Goal: Task Accomplishment & Management: Manage account settings

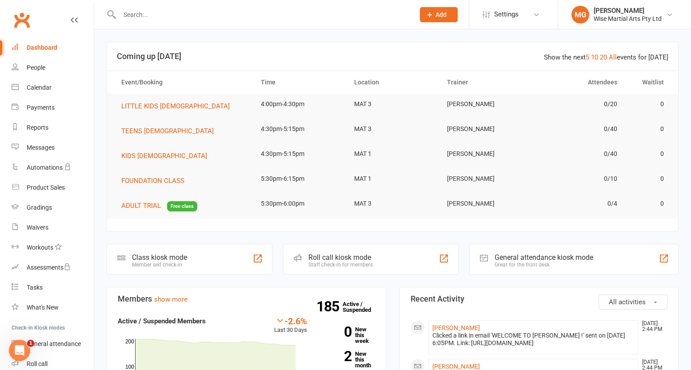
click at [67, 181] on link "Product Sales" at bounding box center [53, 188] width 82 height 20
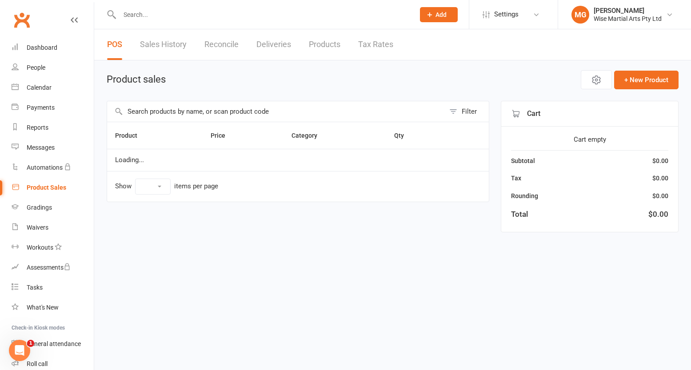
select select "10"
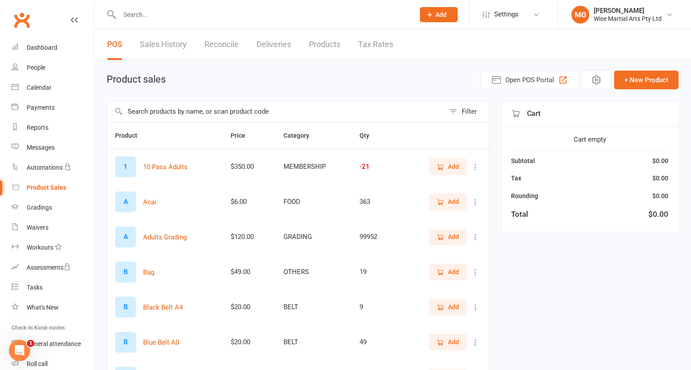
click at [164, 107] on input "text" at bounding box center [276, 111] width 338 height 20
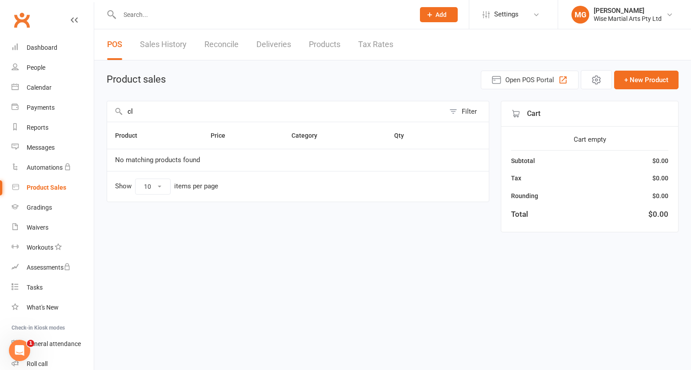
type input "c"
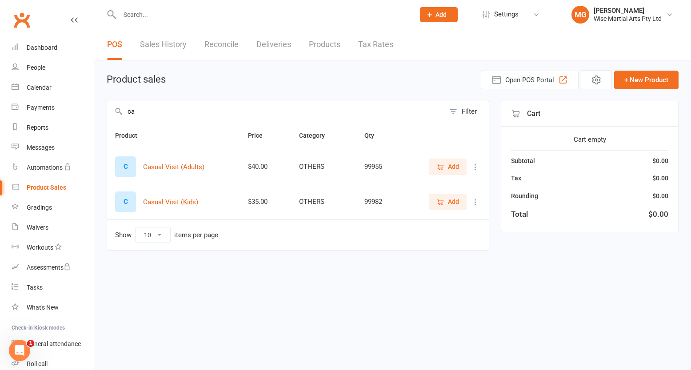
type input "c"
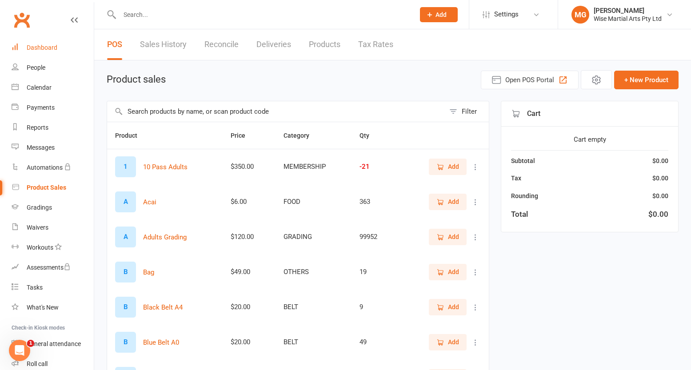
click at [72, 48] on link "Dashboard" at bounding box center [53, 48] width 82 height 20
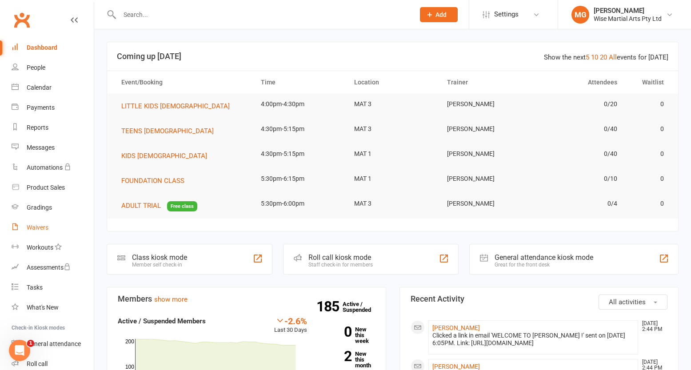
click at [34, 229] on div "Waivers" at bounding box center [38, 227] width 22 height 7
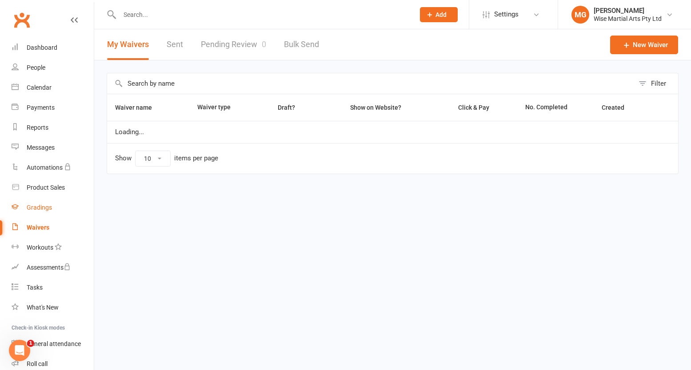
select select "100"
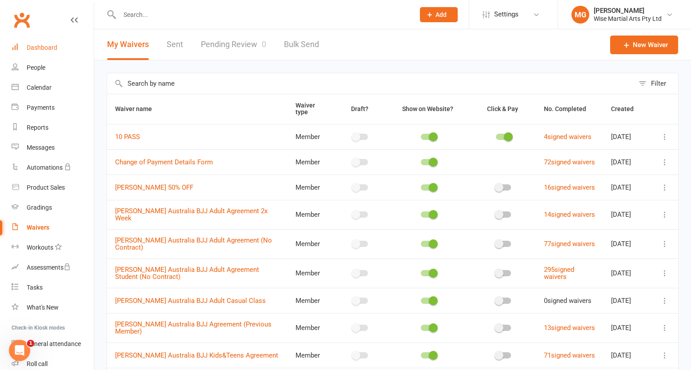
click at [40, 46] on div "Dashboard" at bounding box center [42, 47] width 31 height 7
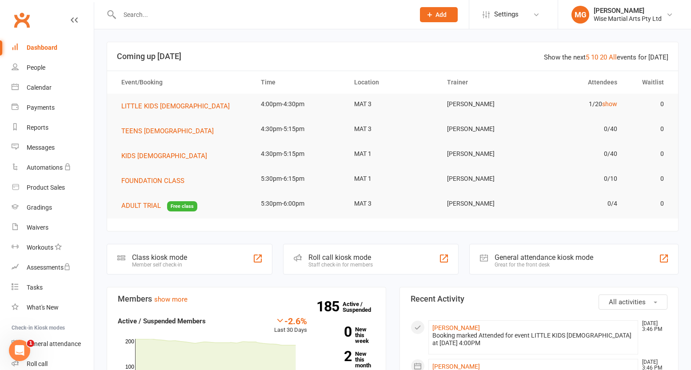
click at [144, 25] on div at bounding box center [258, 14] width 302 height 29
click at [147, 19] on input "text" at bounding box center [263, 14] width 292 height 12
click at [226, 7] on div at bounding box center [258, 14] width 302 height 29
click at [226, 8] on div at bounding box center [258, 14] width 302 height 29
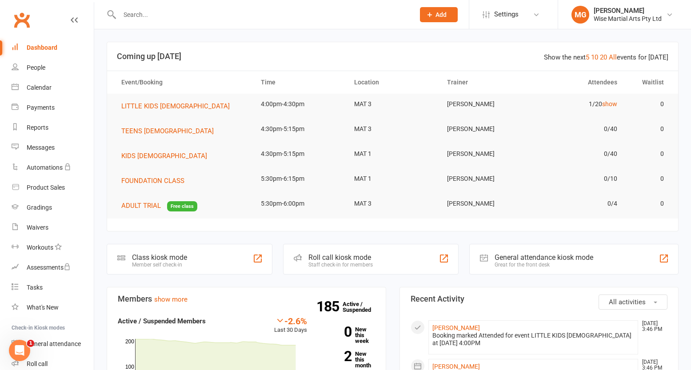
click at [225, 14] on input "text" at bounding box center [263, 14] width 292 height 12
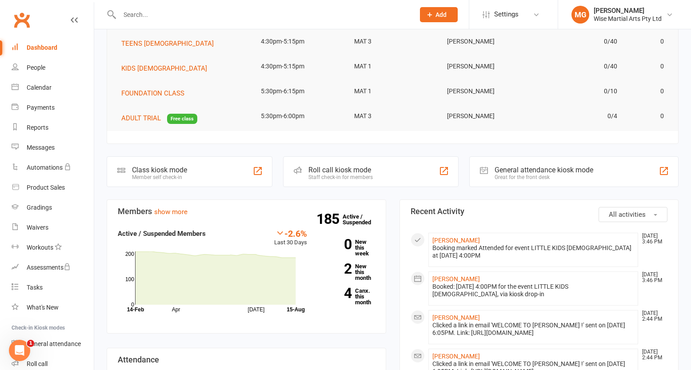
scroll to position [86, 0]
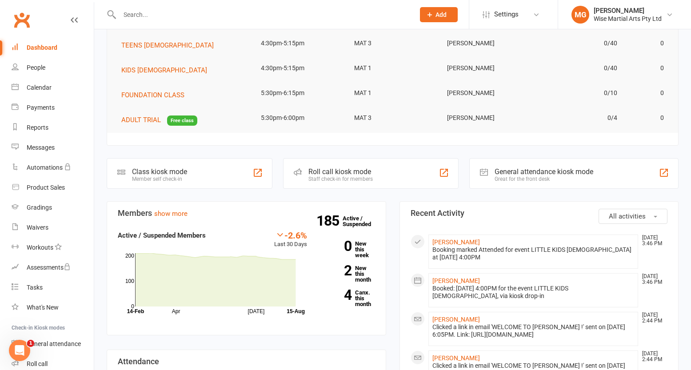
click at [136, 13] on input "text" at bounding box center [263, 14] width 292 height 12
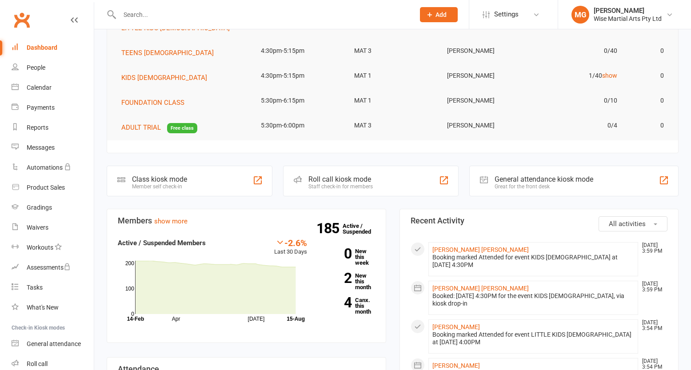
click at [200, 17] on input "text" at bounding box center [263, 14] width 292 height 12
click at [465, 249] on link "Helena Soares Morais Tambasco" at bounding box center [481, 249] width 96 height 7
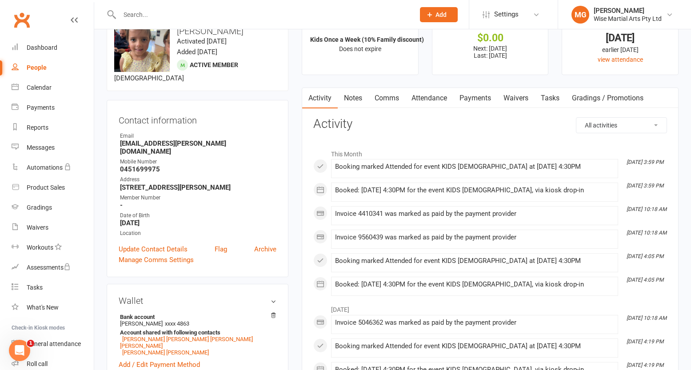
scroll to position [34, 0]
drag, startPoint x: 116, startPoint y: 144, endPoint x: 207, endPoint y: 142, distance: 91.2
click at [207, 142] on div "Contact information Owner Email nathalia.tambasco@gmail.com Mobile Number 04516…" at bounding box center [198, 187] width 182 height 177
click at [207, 142] on strong "nathalia.tambasco@gmail.com" at bounding box center [198, 147] width 156 height 16
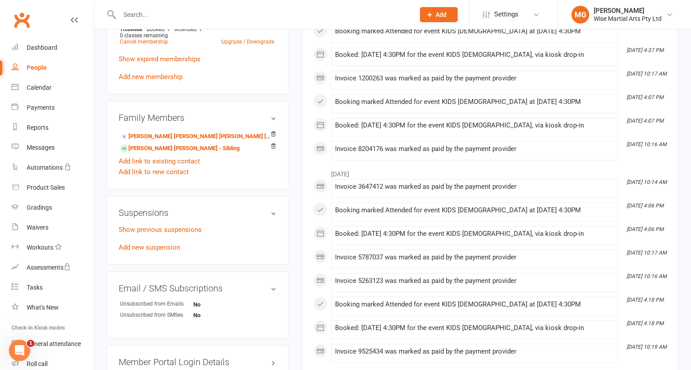
scroll to position [441, 0]
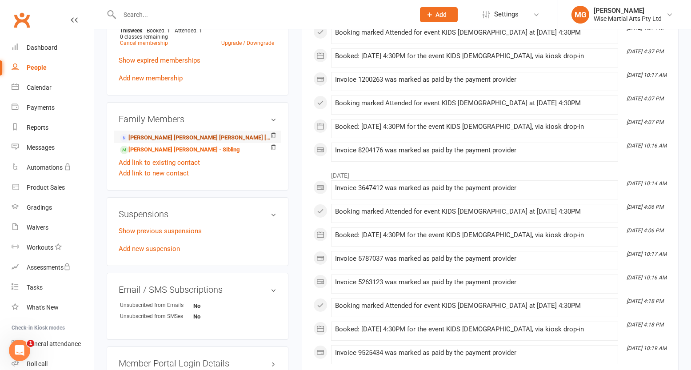
click at [185, 133] on link "Nathalia Soares Mendes de Morais Tambasco - Parent / Guardian" at bounding box center [196, 137] width 152 height 9
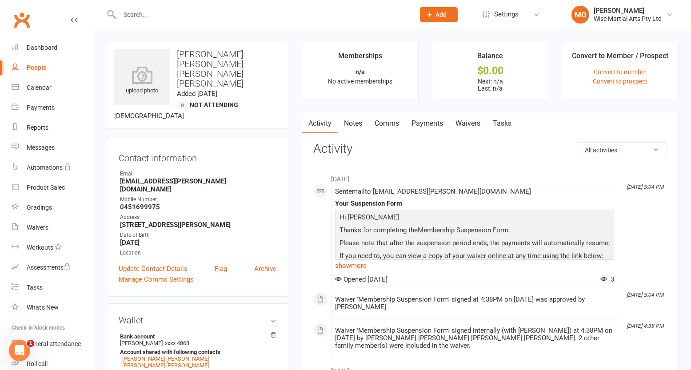
click at [146, 177] on strong "nathalia.tambasco@gmail.com" at bounding box center [198, 185] width 156 height 16
drag, startPoint x: 143, startPoint y: 168, endPoint x: 181, endPoint y: 166, distance: 38.3
click at [181, 177] on strong "nathalia.tambasco@gmail.com" at bounding box center [198, 185] width 156 height 16
drag, startPoint x: 181, startPoint y: 166, endPoint x: 204, endPoint y: 166, distance: 22.7
click at [181, 177] on strong "nathalia.tambasco@gmail.com" at bounding box center [198, 185] width 156 height 16
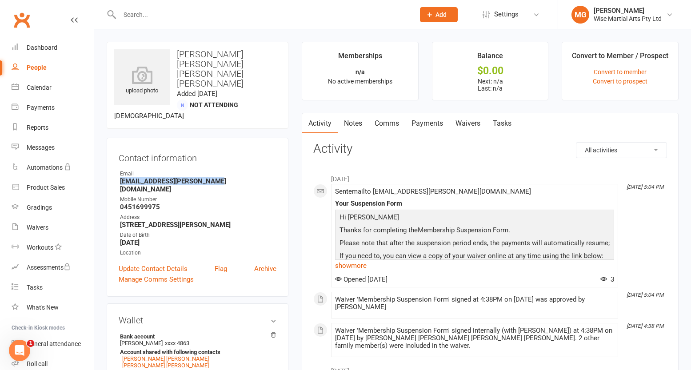
drag, startPoint x: 231, startPoint y: 166, endPoint x: 127, endPoint y: 168, distance: 104.0
click at [114, 168] on div "Contact information Owner Email nathalia.tambasco@gmail.com Mobile Number 04516…" at bounding box center [198, 218] width 182 height 160
copy strong "nathalia.tambasco@gmail.com"
click at [465, 121] on link "Waivers" at bounding box center [467, 123] width 37 height 20
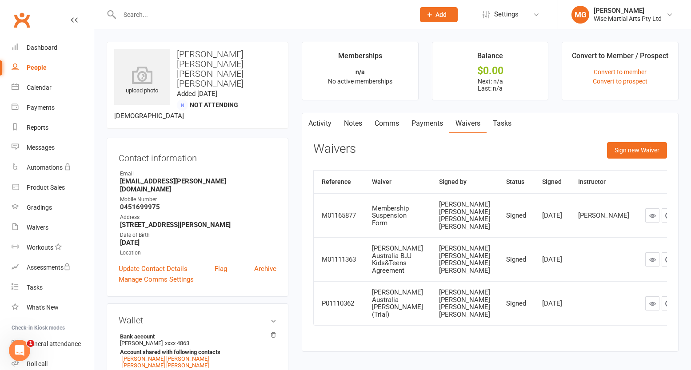
click at [567, 153] on div "Waivers Sign new Waiver" at bounding box center [490, 152] width 354 height 21
click at [643, 152] on button "Sign new Waiver" at bounding box center [637, 150] width 60 height 16
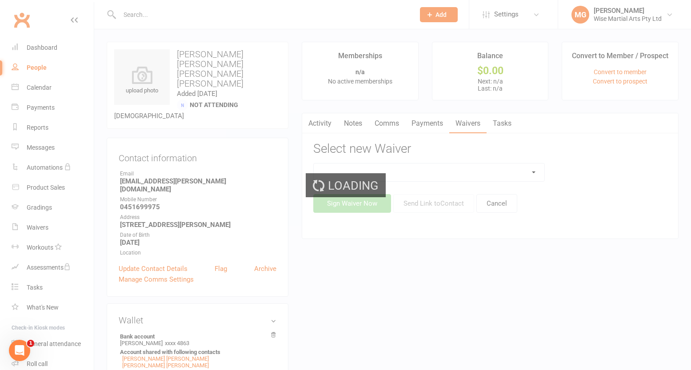
click at [383, 172] on select at bounding box center [429, 173] width 231 height 18
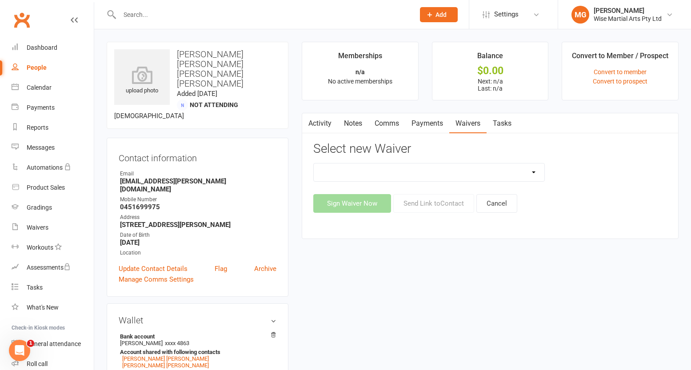
select select "10792"
click at [314, 164] on select "10 PASS Change of Payment Details Form Gracie 50% OFF Gracie Australia BJJ Adul…" at bounding box center [429, 173] width 231 height 18
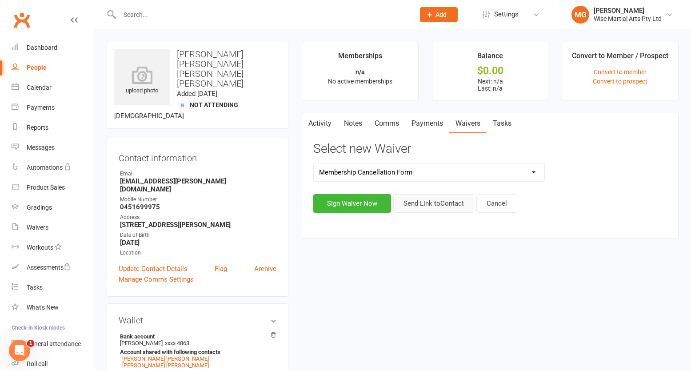
click at [422, 204] on button "Send Link to Contact" at bounding box center [433, 203] width 81 height 19
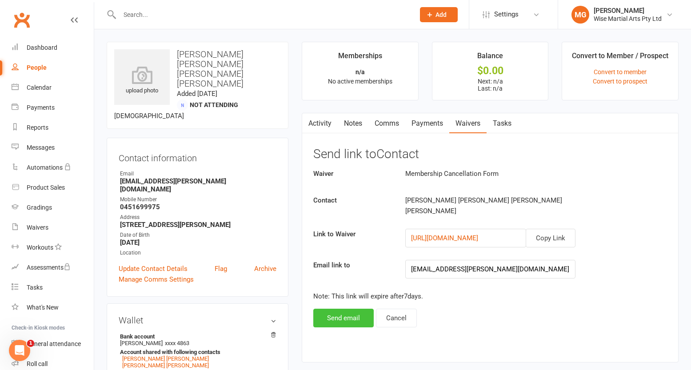
click at [355, 309] on button "Send email" at bounding box center [343, 318] width 60 height 19
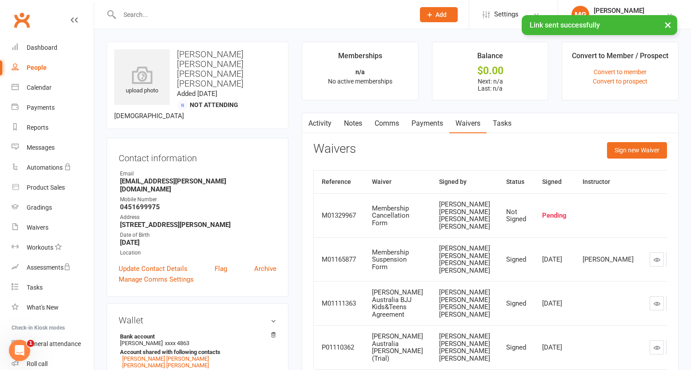
click at [321, 120] on link "Activity" at bounding box center [320, 123] width 36 height 20
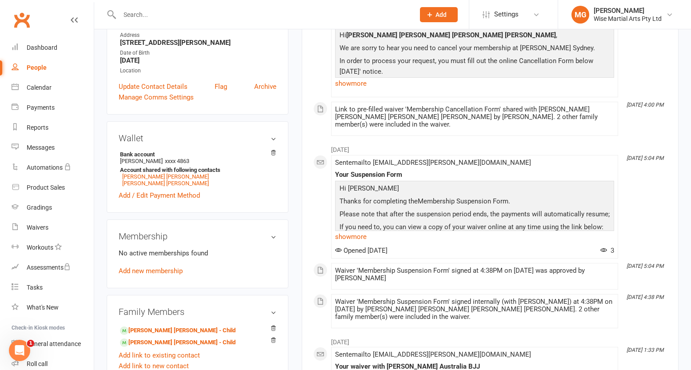
scroll to position [201, 0]
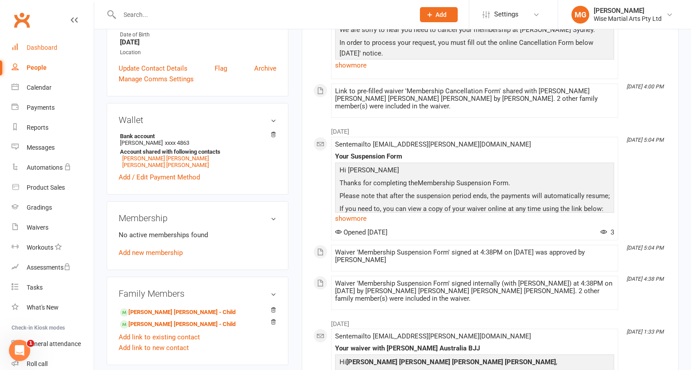
click at [22, 39] on link "Dashboard" at bounding box center [53, 48] width 82 height 20
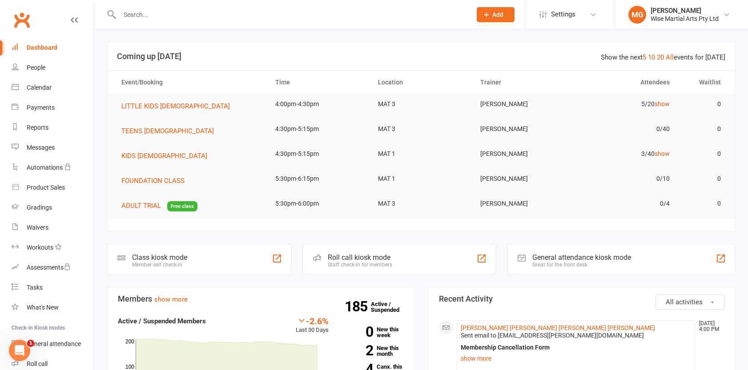
drag, startPoint x: 170, startPoint y: 6, endPoint x: 168, endPoint y: 11, distance: 5.1
click at [170, 7] on div at bounding box center [286, 14] width 358 height 29
click at [168, 11] on input "text" at bounding box center [291, 14] width 348 height 12
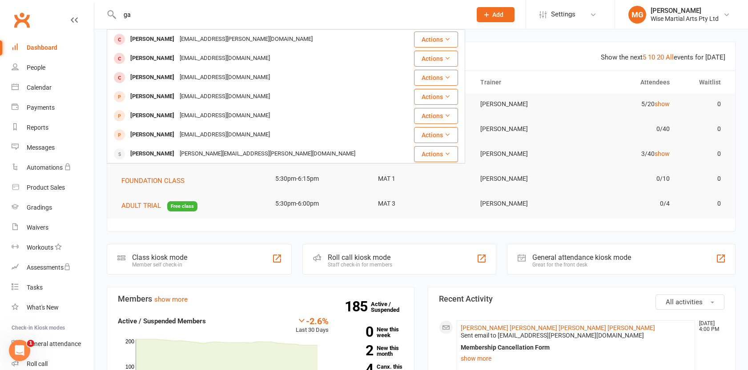
type input "g"
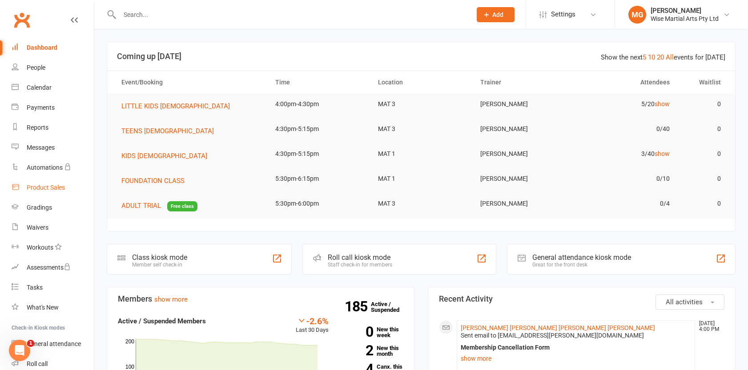
click at [39, 190] on div "Product Sales" at bounding box center [46, 187] width 38 height 7
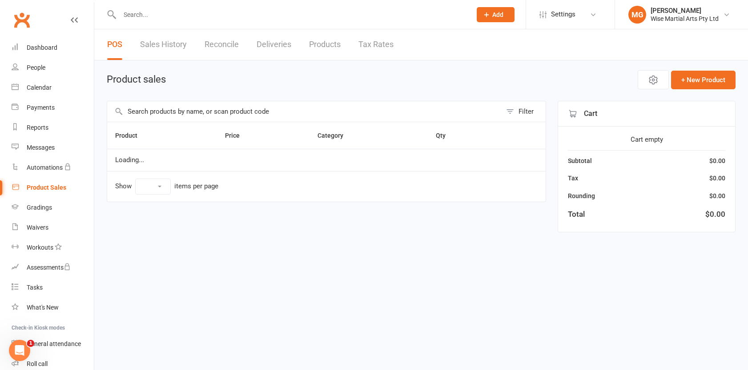
select select "10"
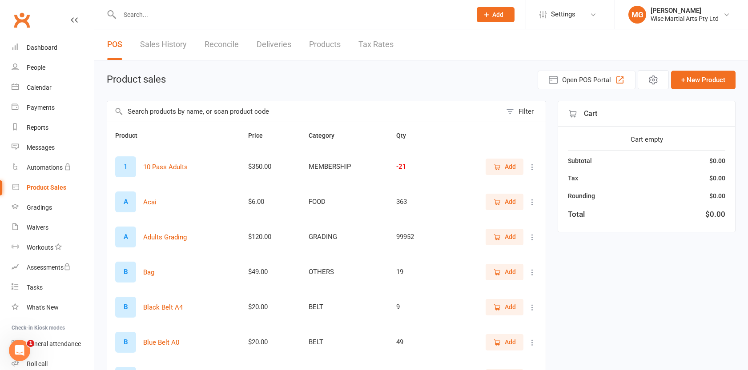
click at [290, 64] on div "Product sales Open POS Portal + New Product Filter Product Price Category Qty 1…" at bounding box center [421, 308] width 654 height 496
click at [300, 84] on div "Product sales Open POS Portal + New Product" at bounding box center [421, 79] width 629 height 19
click at [318, 87] on div "Product sales Open POS Portal + New Product" at bounding box center [421, 79] width 629 height 19
click at [304, 82] on div "Product sales Open POS Portal + New Product" at bounding box center [421, 79] width 629 height 19
click at [327, 84] on div "Product sales Open POS Portal + New Product" at bounding box center [421, 79] width 629 height 19
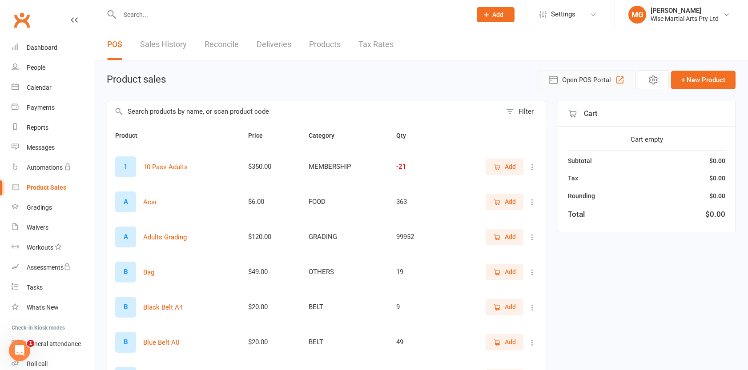
click at [574, 84] on span "Open POS Portal" at bounding box center [586, 80] width 49 height 11
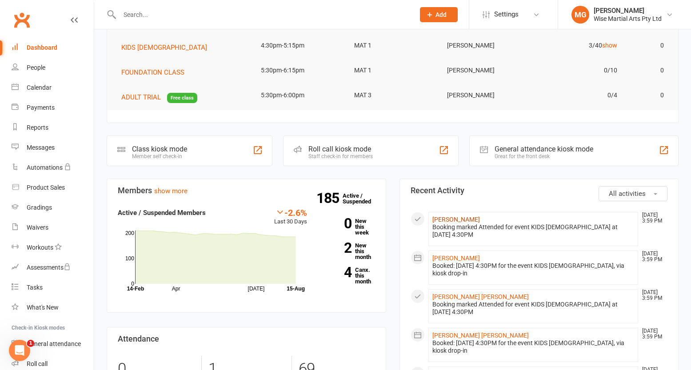
click at [461, 219] on link "Agata Goncalves" at bounding box center [457, 219] width 48 height 7
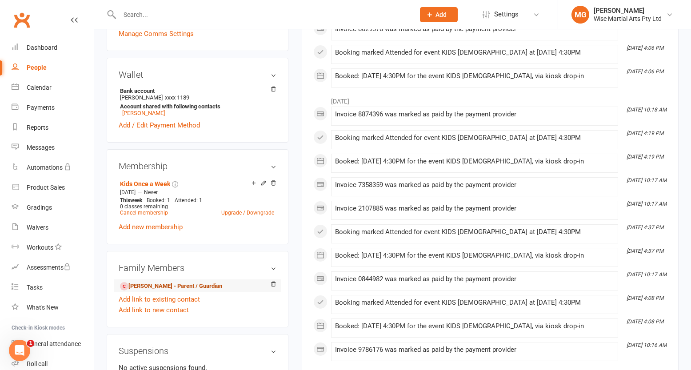
click at [191, 285] on link "Itala Goncalves - Parent / Guardian" at bounding box center [171, 286] width 102 height 9
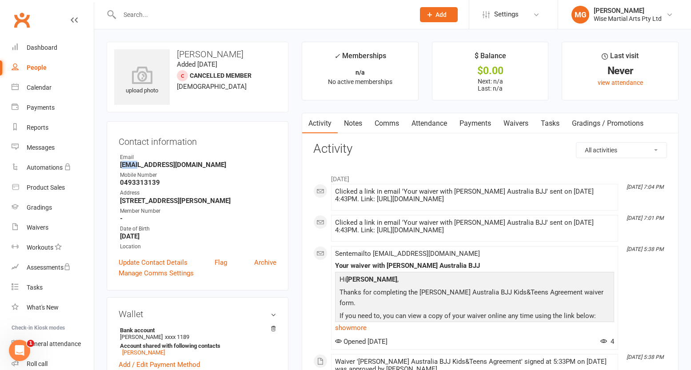
drag, startPoint x: 122, startPoint y: 167, endPoint x: 137, endPoint y: 165, distance: 15.2
click at [137, 165] on strong "segantiniitala@gmail.com" at bounding box center [198, 165] width 156 height 8
drag, startPoint x: 120, startPoint y: 166, endPoint x: 183, endPoint y: 169, distance: 62.8
click at [183, 169] on ul "Owner Email segantiniitala@gmail.com Mobile Number 0493313139 Address 90/88 bon…" at bounding box center [198, 202] width 158 height 98
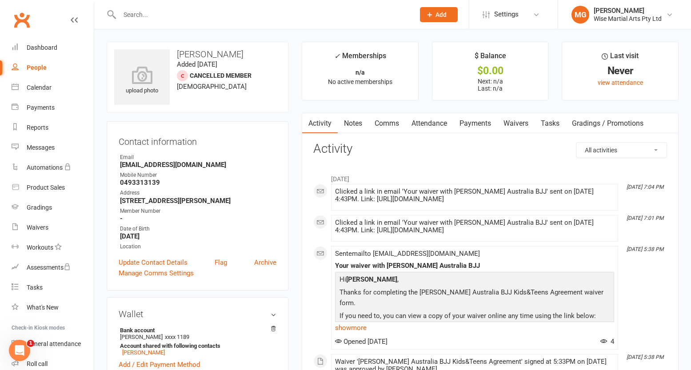
click at [184, 168] on ul "Owner Email segantiniitala@gmail.com Mobile Number 0493313139 Address 90/88 bon…" at bounding box center [198, 202] width 158 height 98
drag, startPoint x: 196, startPoint y: 167, endPoint x: 203, endPoint y: 167, distance: 6.7
click at [196, 167] on strong "segantiniitala@gmail.com" at bounding box center [198, 165] width 156 height 8
drag, startPoint x: 203, startPoint y: 167, endPoint x: 120, endPoint y: 168, distance: 82.7
click at [120, 168] on strong "segantiniitala@gmail.com" at bounding box center [198, 165] width 156 height 8
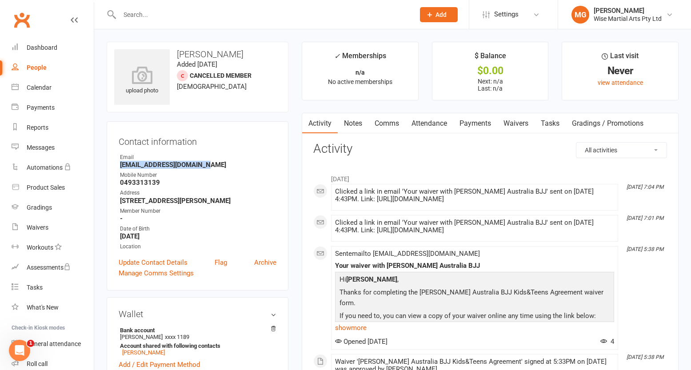
click at [120, 168] on strong "segantiniitala@gmail.com" at bounding box center [198, 165] width 156 height 8
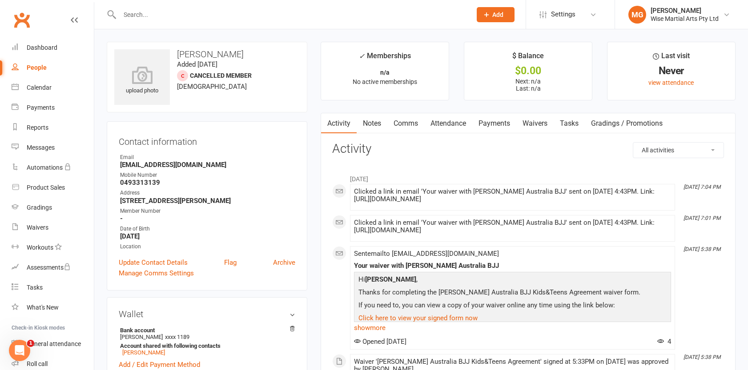
click at [136, 16] on input "text" at bounding box center [291, 14] width 348 height 12
click at [34, 48] on div "Dashboard" at bounding box center [42, 47] width 31 height 7
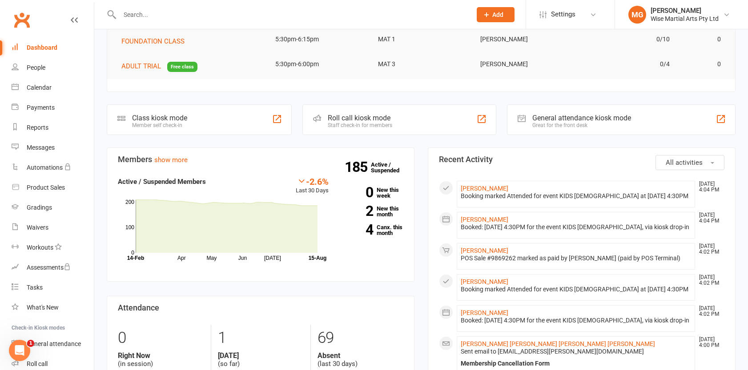
scroll to position [143, 0]
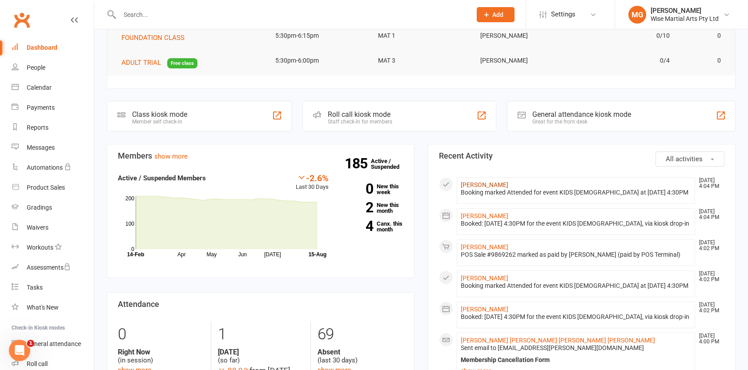
click at [482, 183] on link "[PERSON_NAME]" at bounding box center [485, 184] width 48 height 7
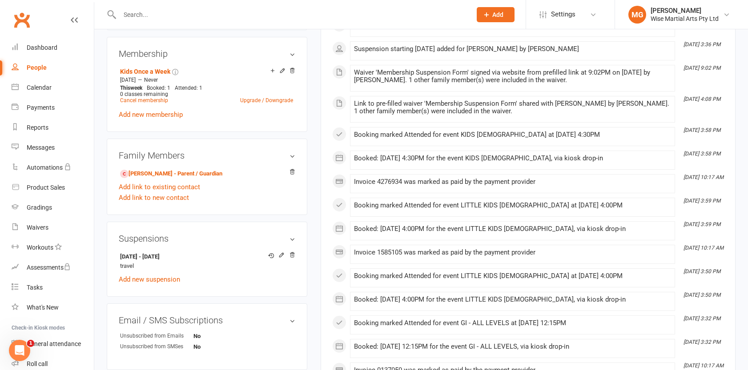
scroll to position [354, 0]
click at [283, 256] on icon at bounding box center [281, 255] width 6 height 6
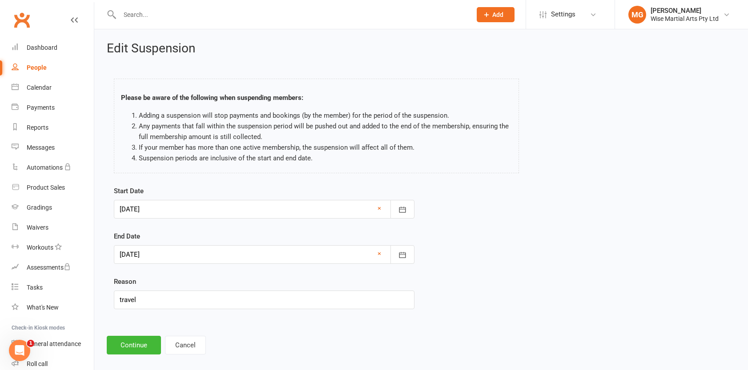
click at [204, 214] on div at bounding box center [264, 209] width 301 height 19
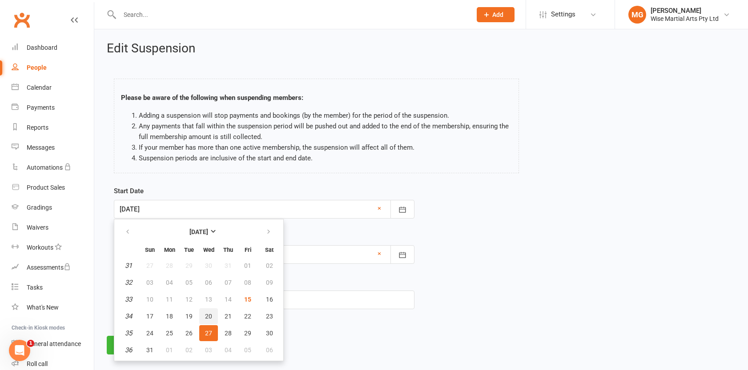
click at [213, 317] on button "20" at bounding box center [208, 317] width 19 height 16
type input "20 Aug 2025"
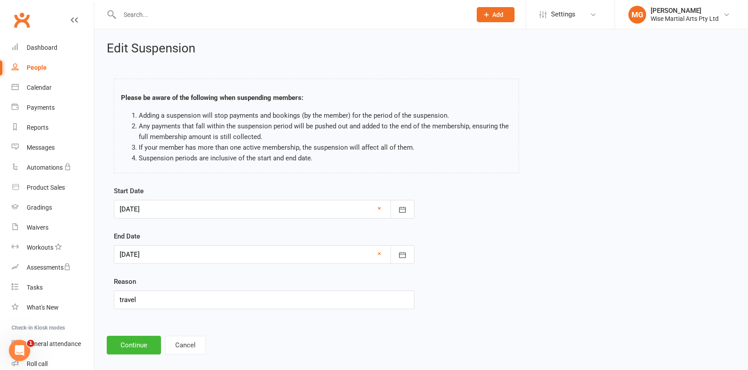
click at [133, 250] on div at bounding box center [264, 254] width 301 height 19
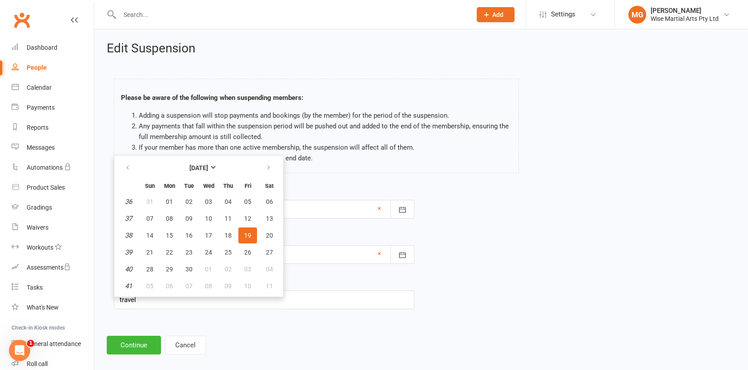
click at [294, 238] on div "End Date 19 Sep 2025 September 2025 Sun Mon Tue Wed Thu Fri Sat 36 31 01 02 03 …" at bounding box center [264, 247] width 301 height 33
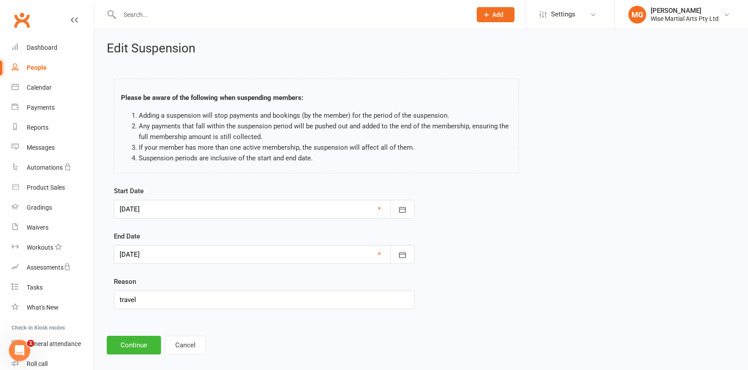
click at [185, 258] on div at bounding box center [264, 254] width 301 height 19
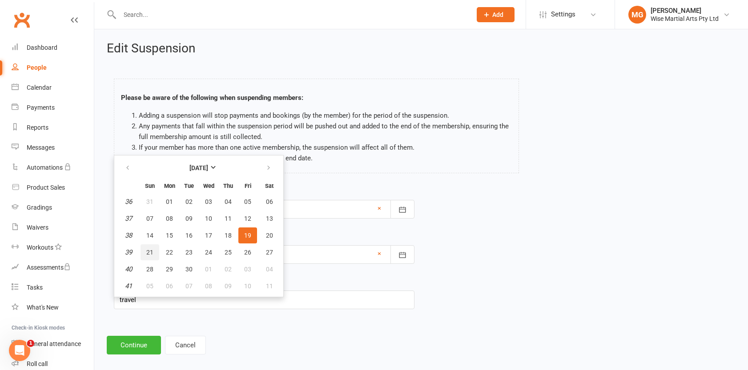
click at [155, 253] on button "21" at bounding box center [149, 253] width 19 height 16
type input "21 Sep 2025"
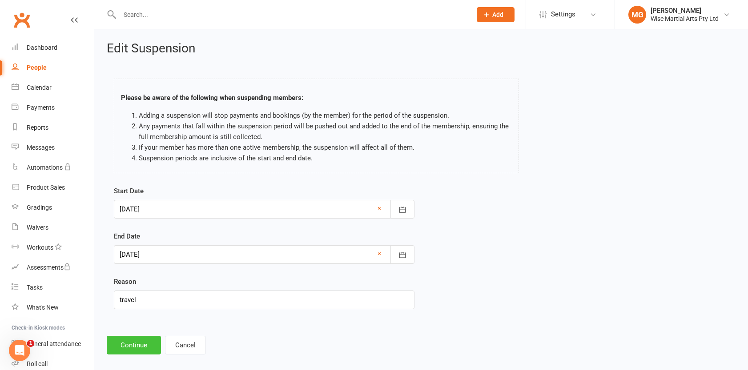
drag, startPoint x: 149, startPoint y: 316, endPoint x: 134, endPoint y: 349, distance: 35.6
click at [149, 316] on div "Start Date 20 Aug 2025 August 2025 Sun Mon Tue Wed Thu Fri Sat 31 27 28 29 30 3…" at bounding box center [264, 254] width 314 height 136
click at [134, 350] on button "Continue" at bounding box center [134, 345] width 54 height 19
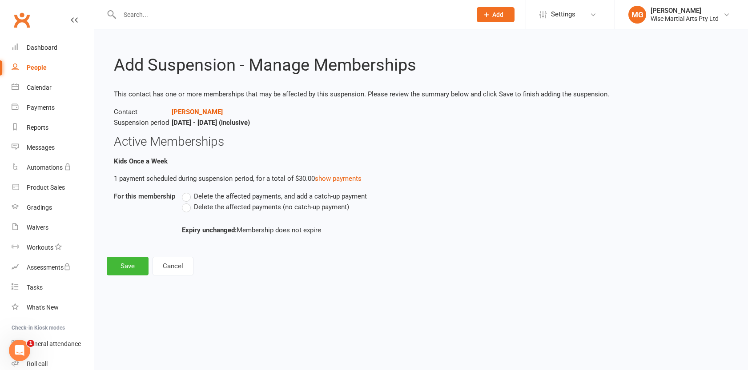
click at [214, 208] on span "Delete the affected payments (no catch-up payment)" at bounding box center [271, 206] width 155 height 9
click at [188, 202] on input "Delete the affected payments (no catch-up payment)" at bounding box center [185, 202] width 6 height 0
click at [141, 265] on button "Save" at bounding box center [128, 266] width 42 height 19
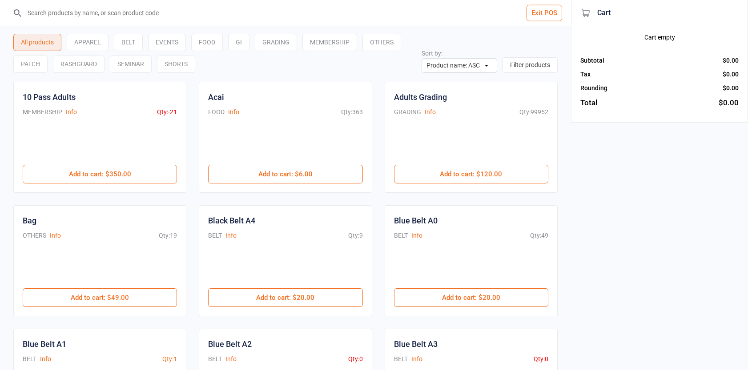
click at [87, 17] on input "search" at bounding box center [290, 13] width 535 height 26
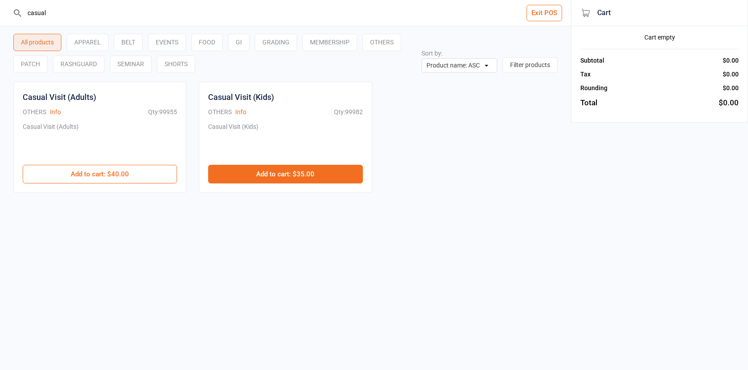
type input "casual"
click at [320, 175] on button "Add to cart : $35.00" at bounding box center [285, 174] width 154 height 19
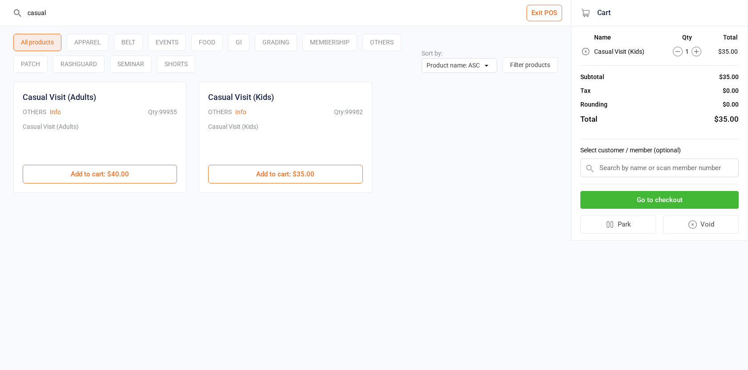
click at [659, 193] on button "Go to checkout" at bounding box center [659, 200] width 158 height 18
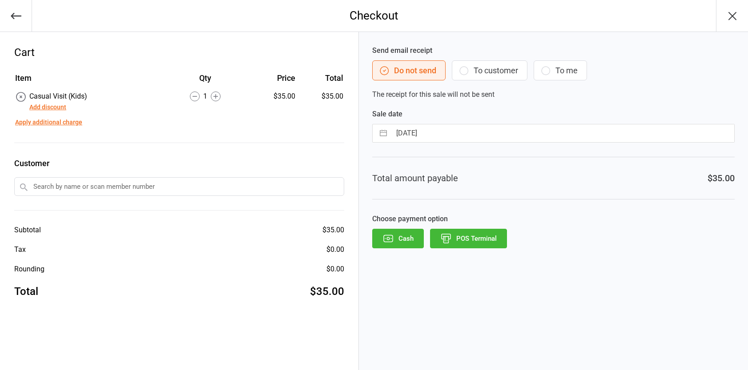
click at [64, 181] on input "text" at bounding box center [179, 186] width 330 height 19
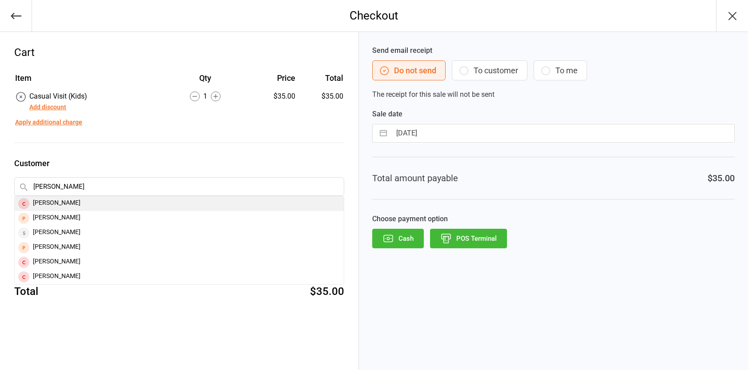
type input "gabriel maks"
click at [84, 206] on div "Gabriel Maksisi" at bounding box center [179, 204] width 329 height 15
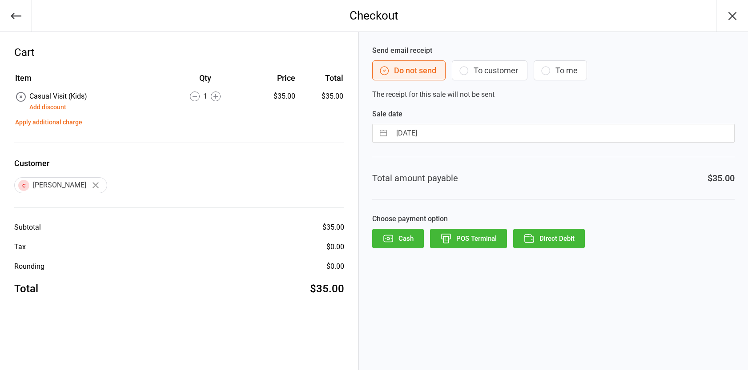
click at [452, 238] on button "POS Terminal" at bounding box center [468, 239] width 77 height 20
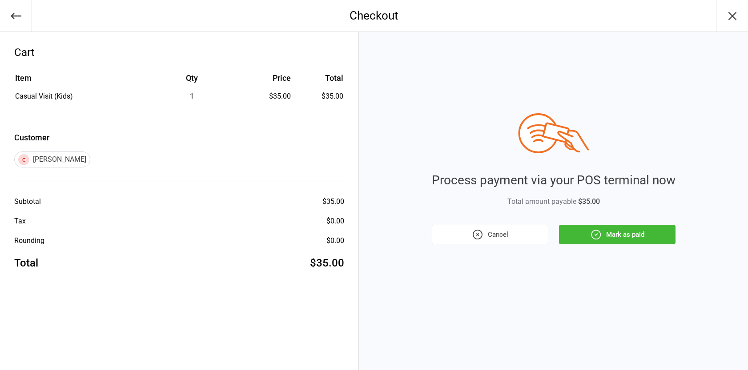
click at [570, 233] on button "Mark as paid" at bounding box center [617, 235] width 116 height 20
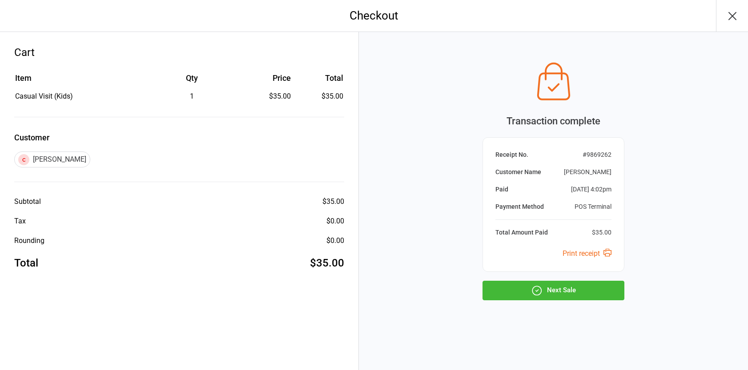
click at [540, 285] on icon "button" at bounding box center [537, 291] width 12 height 12
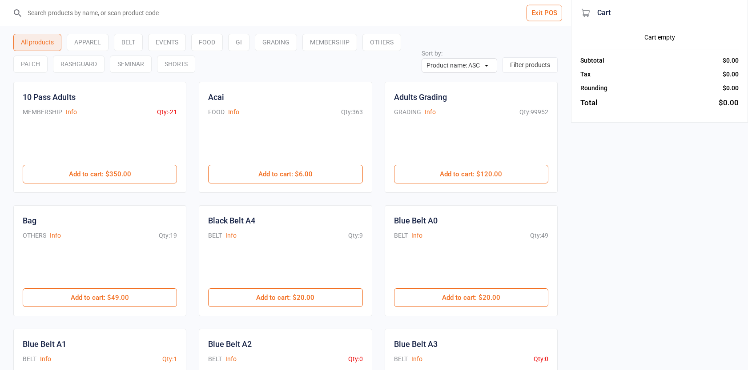
click at [554, 18] on button "Exit POS" at bounding box center [544, 13] width 36 height 16
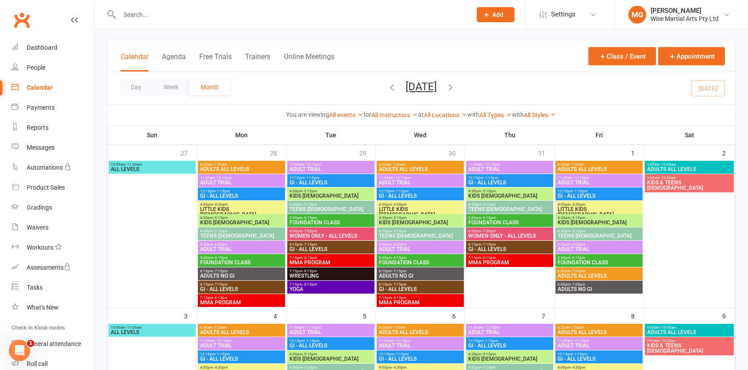
scroll to position [45, 0]
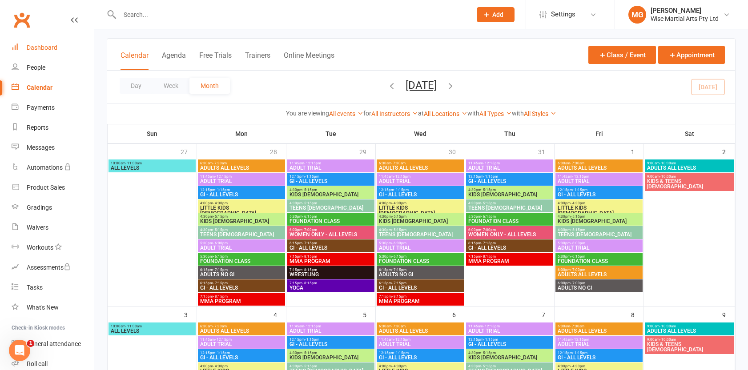
click at [44, 55] on link "Dashboard" at bounding box center [53, 48] width 82 height 20
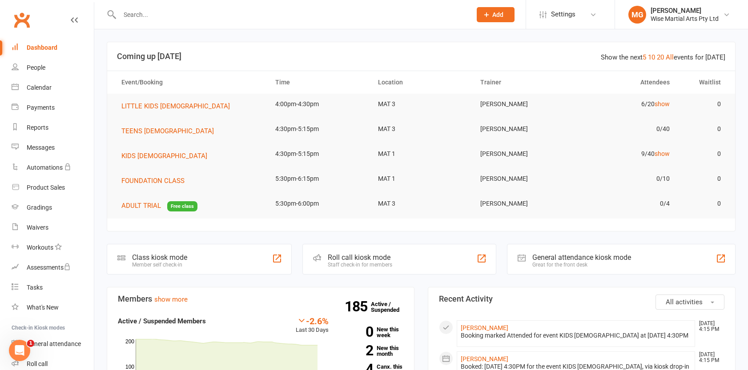
click at [63, 51] on link "Dashboard" at bounding box center [53, 48] width 82 height 20
click at [181, 14] on input "text" at bounding box center [291, 14] width 348 height 12
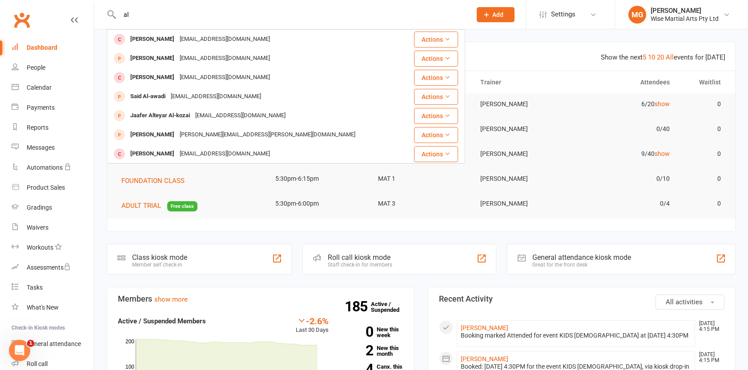
type input "a"
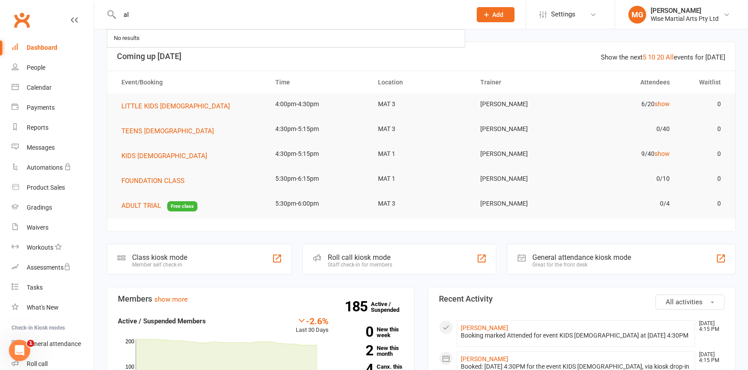
type input "a"
drag, startPoint x: 155, startPoint y: 6, endPoint x: 111, endPoint y: 0, distance: 44.4
click at [155, 6] on div at bounding box center [286, 14] width 358 height 29
click at [31, 23] on link "Clubworx" at bounding box center [22, 20] width 22 height 22
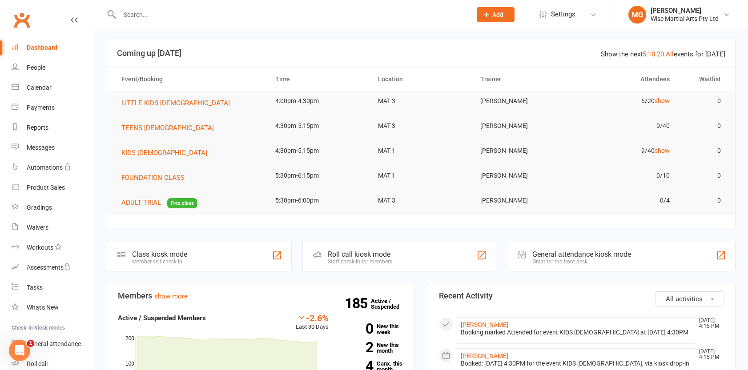
click at [44, 52] on link "Dashboard" at bounding box center [53, 48] width 82 height 20
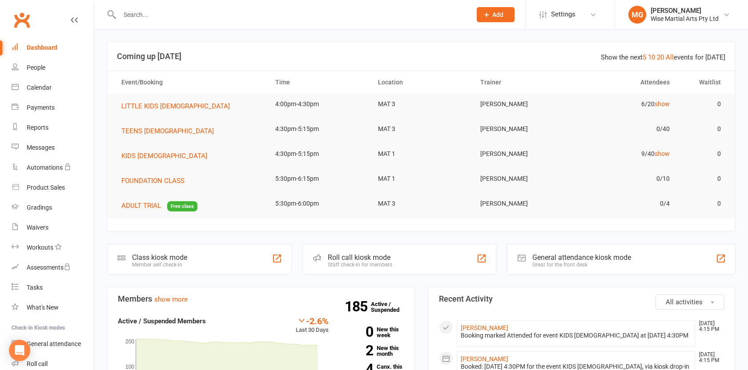
drag, startPoint x: 0, startPoint y: 0, endPoint x: 145, endPoint y: 15, distance: 145.7
click at [144, 15] on input "text" at bounding box center [291, 14] width 348 height 12
click at [155, 17] on input "text" at bounding box center [291, 14] width 348 height 12
click at [136, 19] on input "text" at bounding box center [291, 14] width 348 height 12
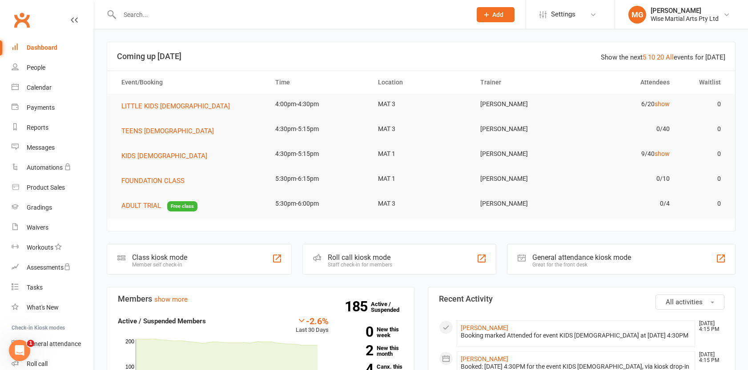
click at [24, 25] on link "Clubworx" at bounding box center [22, 20] width 22 height 22
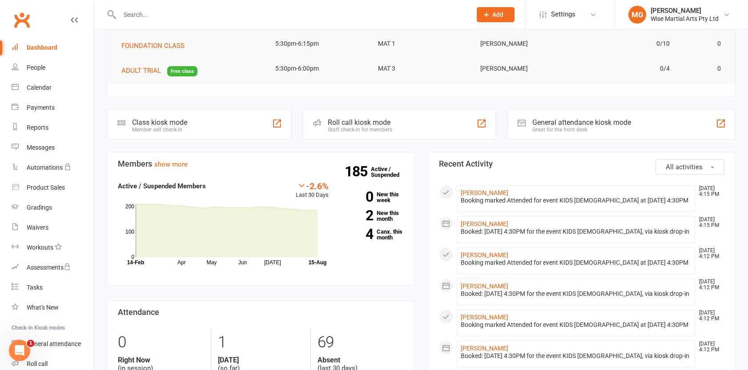
scroll to position [142, 0]
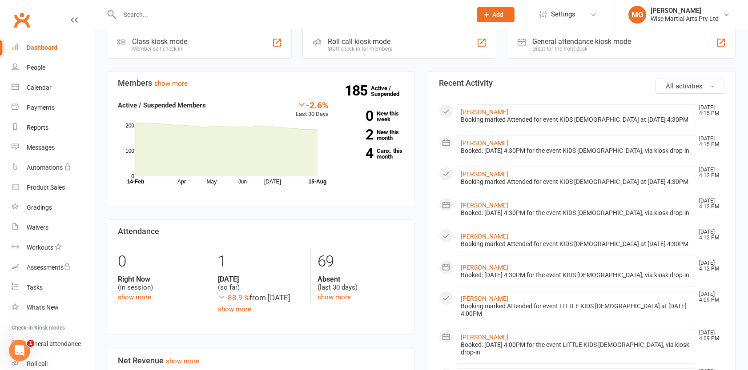
scroll to position [219, 0]
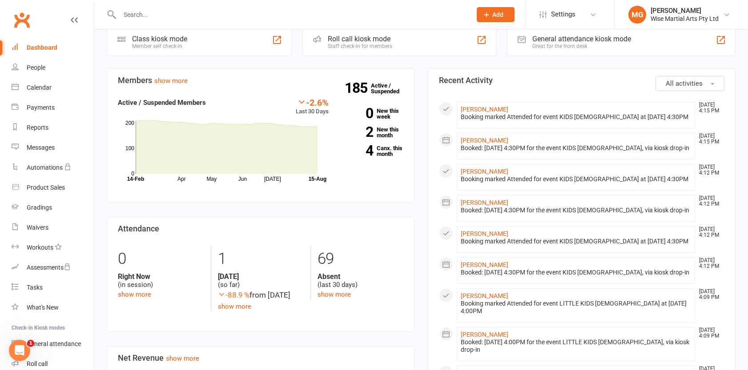
click at [418, 207] on div "Members show more -2.6% Last 30 Days Active / Suspended Members Apr May Jun [DA…" at bounding box center [260, 371] width 321 height 607
click at [146, 16] on input "text" at bounding box center [291, 14] width 348 height 12
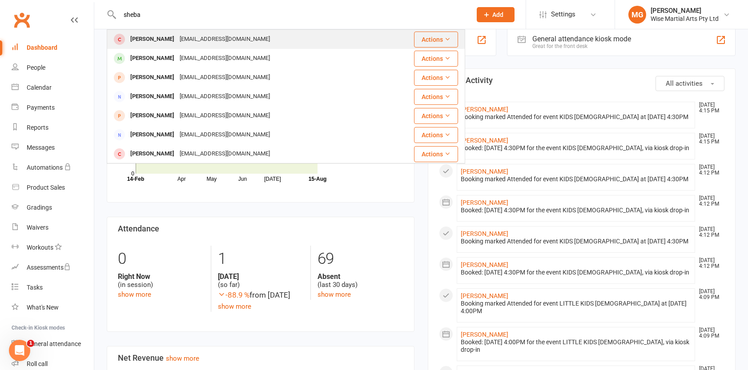
type input "sheba"
click at [151, 41] on div "[PERSON_NAME]" at bounding box center [152, 39] width 49 height 13
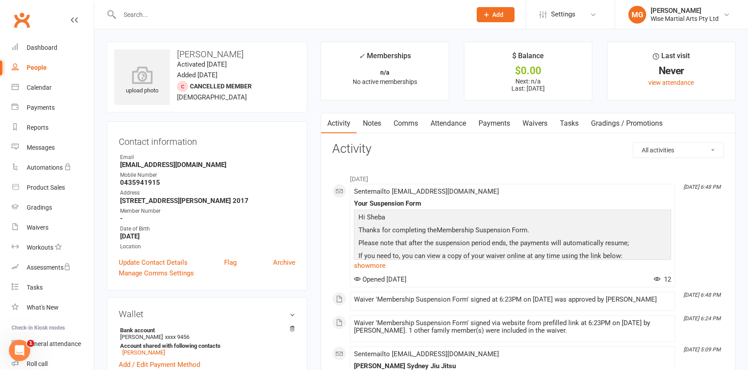
click at [534, 127] on link "Waivers" at bounding box center [534, 123] width 37 height 20
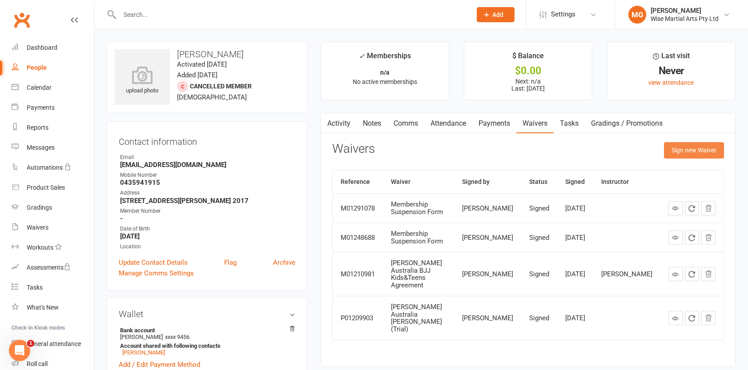
click at [690, 154] on button "Sign new Waiver" at bounding box center [694, 150] width 60 height 16
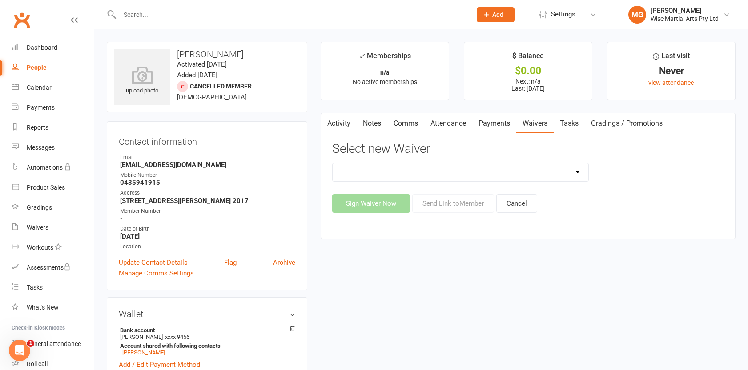
click at [390, 168] on select "10 PASS Change of Payment Details Form Gracie 50% OFF Gracie Australia BJJ Adul…" at bounding box center [461, 173] width 256 height 18
select select "10793"
click at [333, 164] on select "10 PASS Change of Payment Details Form Gracie 50% OFF Gracie Australia BJJ Adul…" at bounding box center [461, 173] width 256 height 18
click at [440, 198] on button "Send Link to Member" at bounding box center [453, 203] width 82 height 19
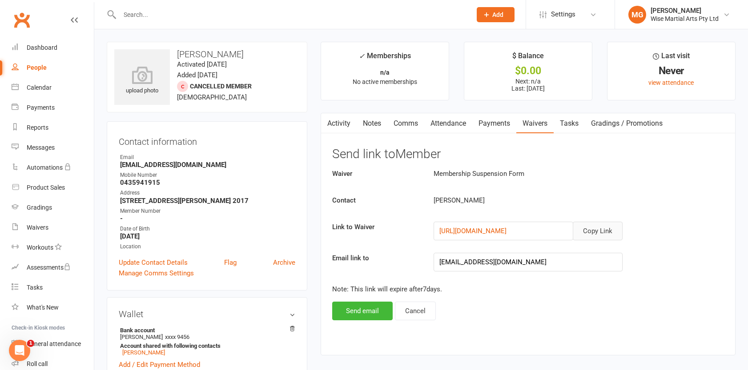
click at [594, 229] on button "Copy Link" at bounding box center [598, 231] width 50 height 19
click at [46, 48] on div "Dashboard" at bounding box center [42, 47] width 31 height 7
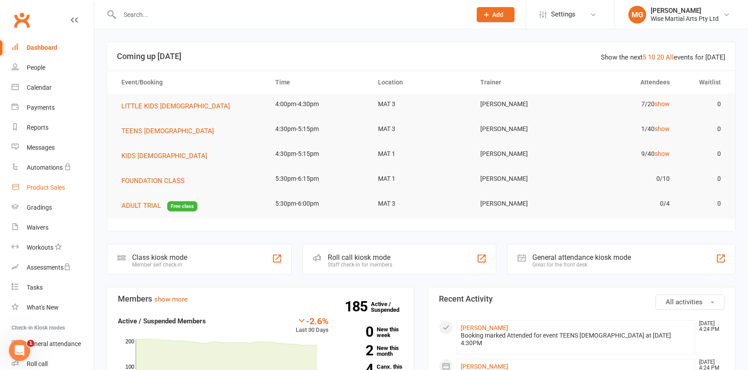
click at [56, 191] on div "Product Sales" at bounding box center [46, 187] width 38 height 7
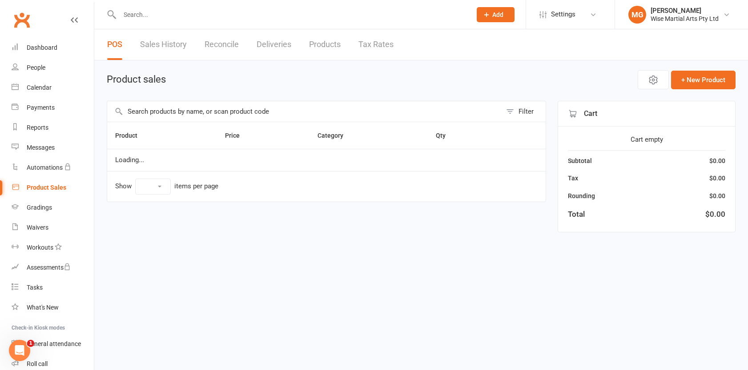
select select "10"
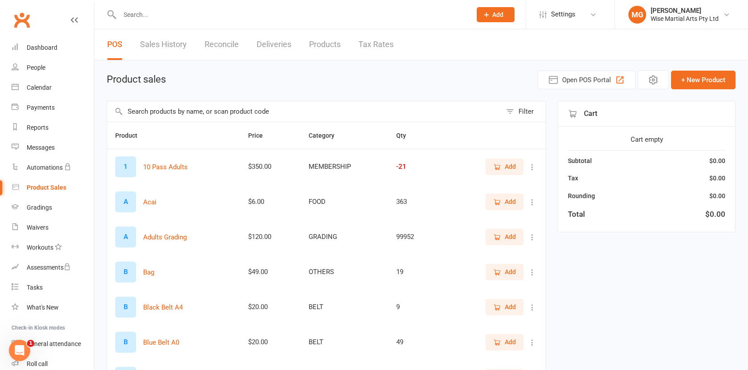
click at [318, 93] on main "Product sales Open POS Portal + New Product Filter Product Price Category Qty 1…" at bounding box center [421, 307] width 629 height 474
click at [605, 77] on span "Open POS Portal" at bounding box center [586, 80] width 49 height 11
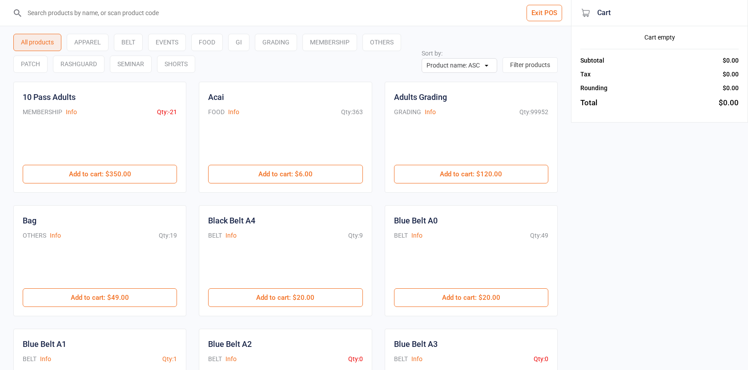
click at [150, 11] on input "search" at bounding box center [290, 13] width 535 height 26
click at [148, 11] on input "search" at bounding box center [290, 13] width 535 height 26
click at [121, 14] on input "search" at bounding box center [290, 13] width 535 height 26
click at [70, 9] on input "search" at bounding box center [290, 13] width 535 height 26
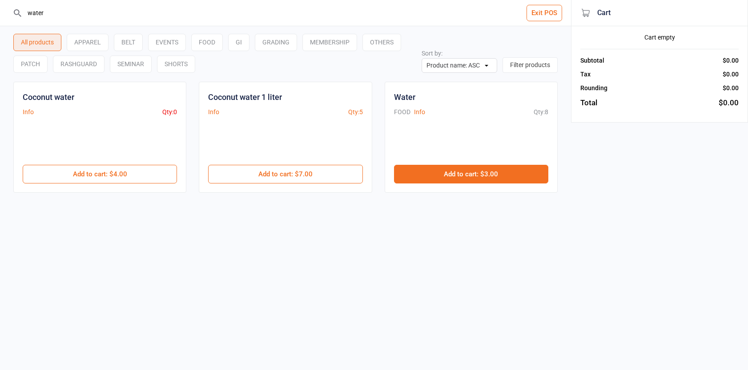
type input "water"
click at [479, 181] on button "Add to cart : $3.00" at bounding box center [471, 174] width 154 height 19
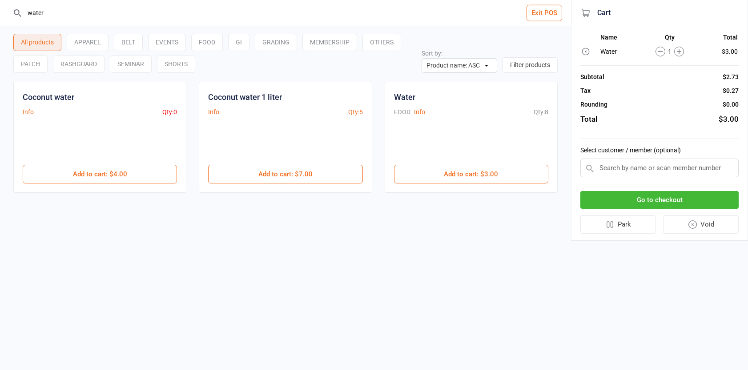
click at [670, 192] on button "Go to checkout" at bounding box center [659, 200] width 158 height 18
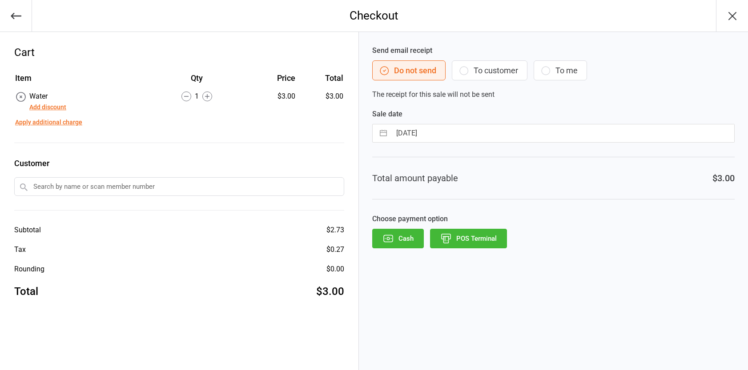
click at [476, 240] on button "POS Terminal" at bounding box center [468, 239] width 77 height 20
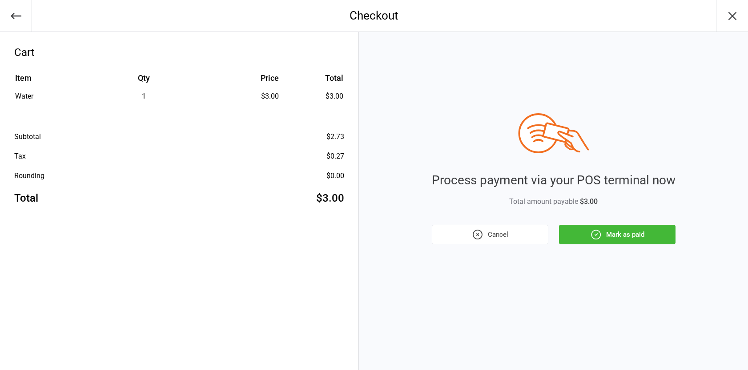
click at [597, 238] on icon "button" at bounding box center [596, 235] width 12 height 12
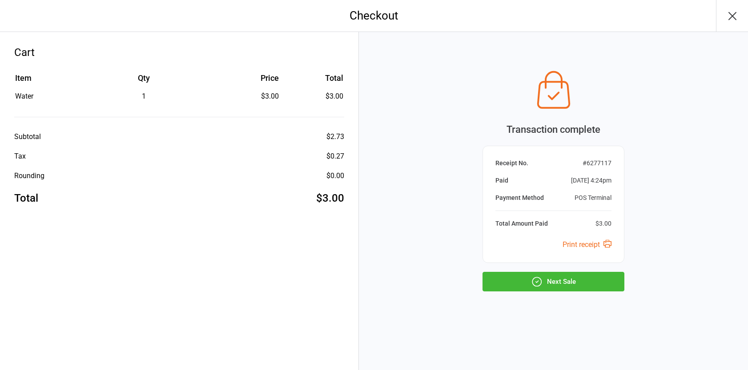
click at [566, 278] on button "Next Sale" at bounding box center [553, 282] width 142 height 20
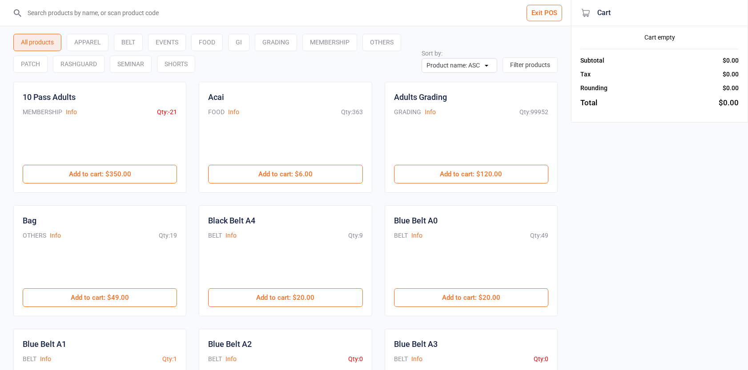
drag, startPoint x: 543, startPoint y: 12, endPoint x: 521, endPoint y: 15, distance: 22.4
click at [546, 12] on button "Exit POS" at bounding box center [544, 13] width 36 height 16
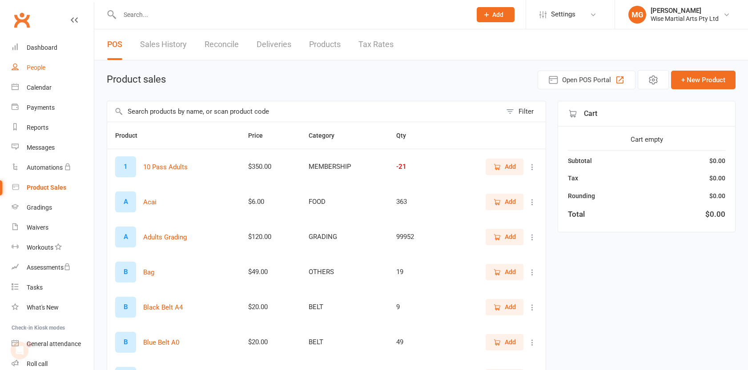
click at [65, 65] on link "People" at bounding box center [53, 68] width 82 height 20
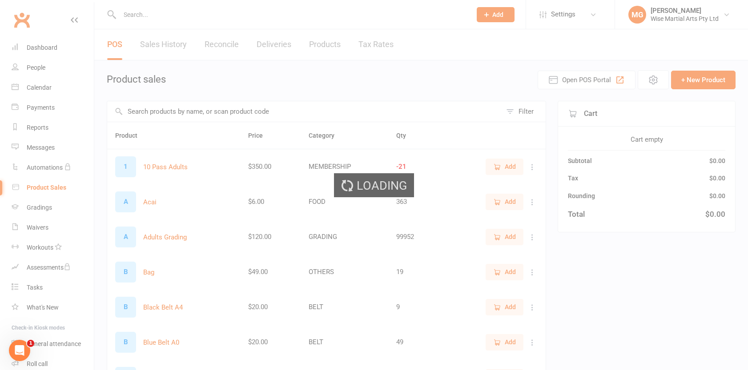
click at [61, 56] on div "Loading" at bounding box center [374, 185] width 748 height 370
select select "100"
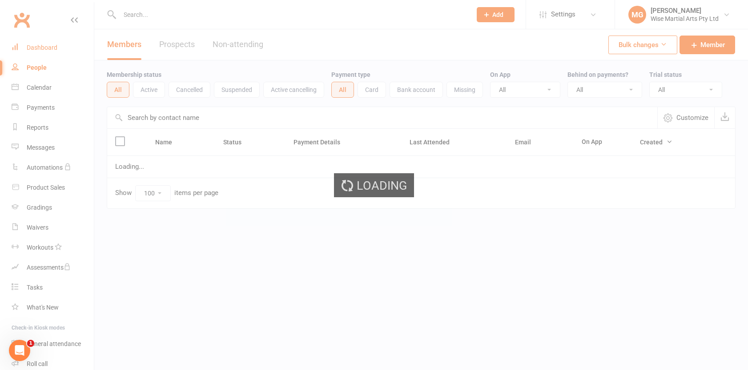
click at [60, 52] on link "Dashboard" at bounding box center [53, 48] width 82 height 20
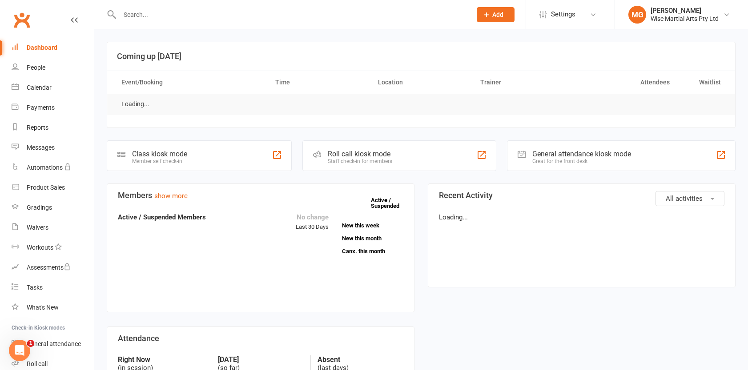
click at [61, 49] on link "Dashboard" at bounding box center [53, 48] width 82 height 20
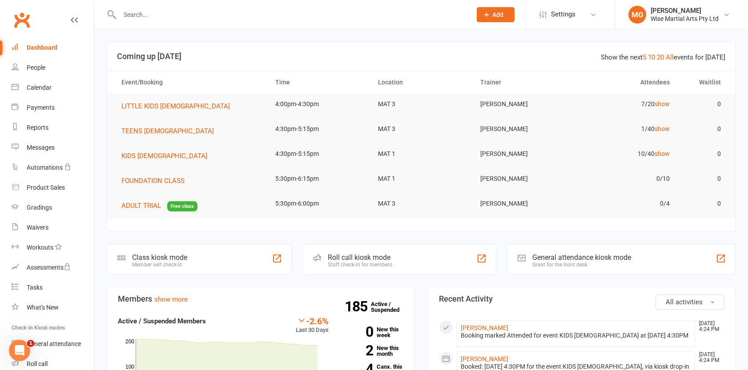
click at [62, 45] on link "Dashboard" at bounding box center [53, 48] width 82 height 20
click at [33, 38] on link "Dashboard" at bounding box center [53, 48] width 82 height 20
click at [34, 42] on link "Dashboard" at bounding box center [53, 48] width 82 height 20
click at [67, 49] on link "Dashboard" at bounding box center [53, 48] width 82 height 20
click at [150, 16] on input "text" at bounding box center [291, 14] width 348 height 12
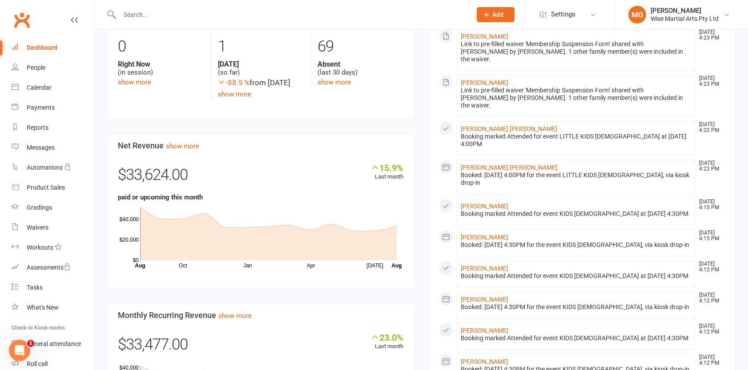
scroll to position [433, 0]
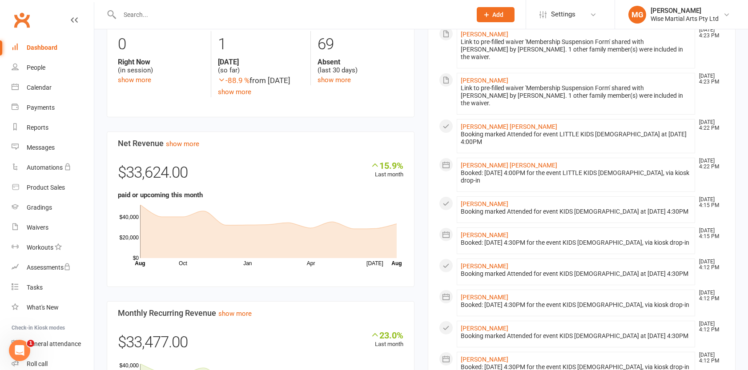
click at [40, 48] on div "Dashboard" at bounding box center [42, 47] width 31 height 7
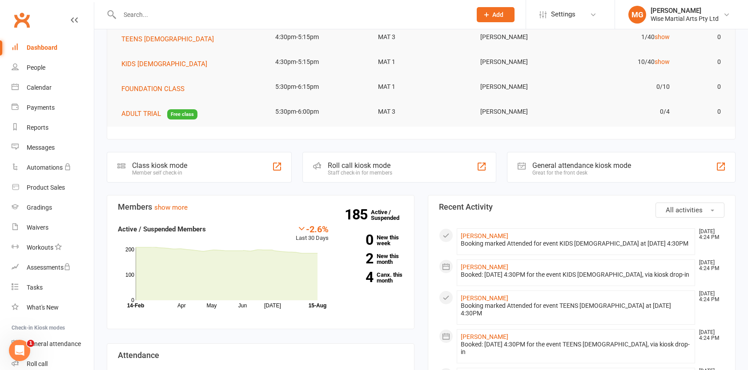
scroll to position [92, 0]
click at [361, 176] on div "Roll call kiosk mode Staff check-in for members" at bounding box center [399, 167] width 194 height 31
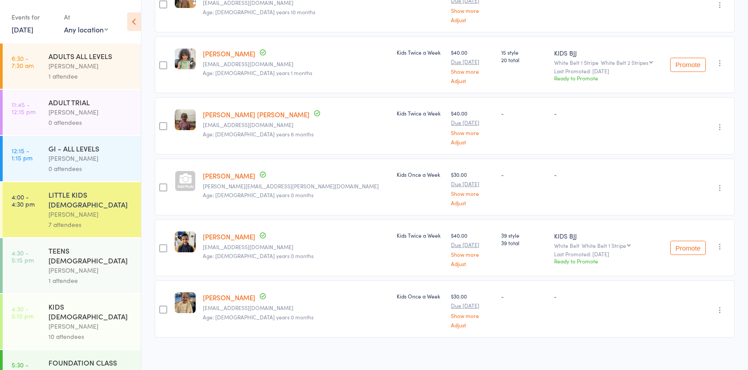
scroll to position [235, 0]
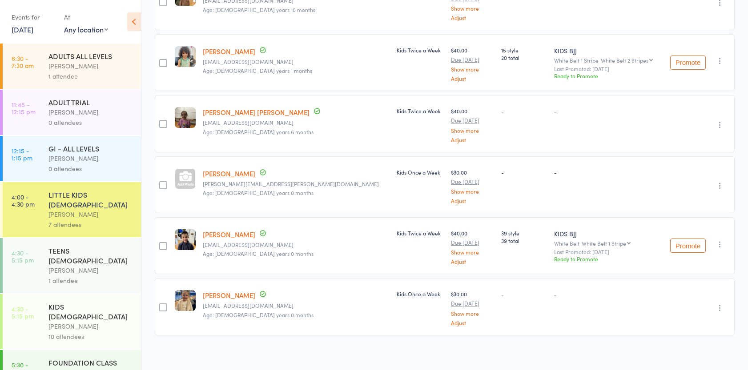
click at [240, 236] on link "[PERSON_NAME]" at bounding box center [229, 234] width 52 height 9
click at [237, 233] on link "[PERSON_NAME]" at bounding box center [229, 234] width 52 height 9
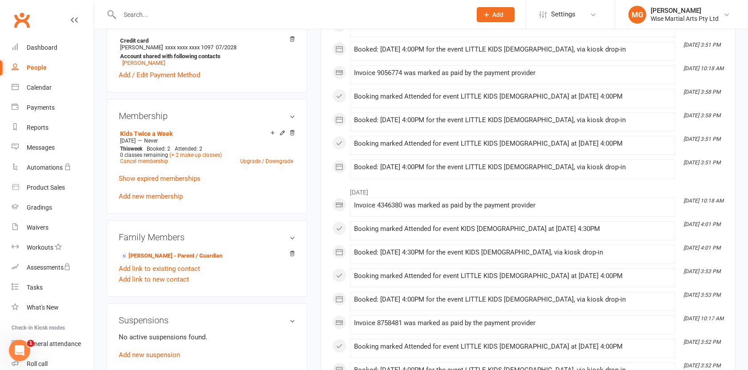
scroll to position [305, 0]
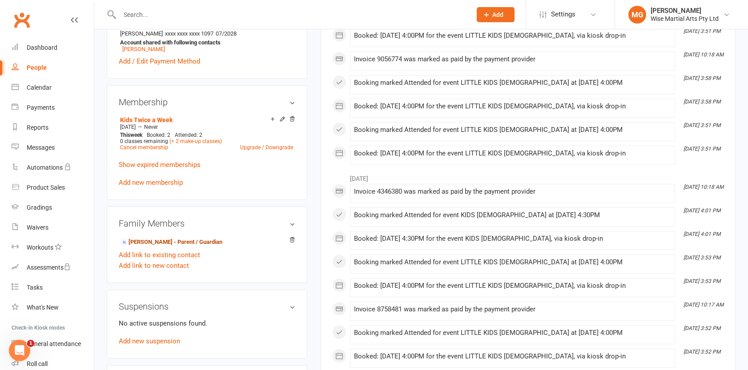
click at [176, 239] on link "[PERSON_NAME] - Parent / Guardian" at bounding box center [171, 242] width 102 height 9
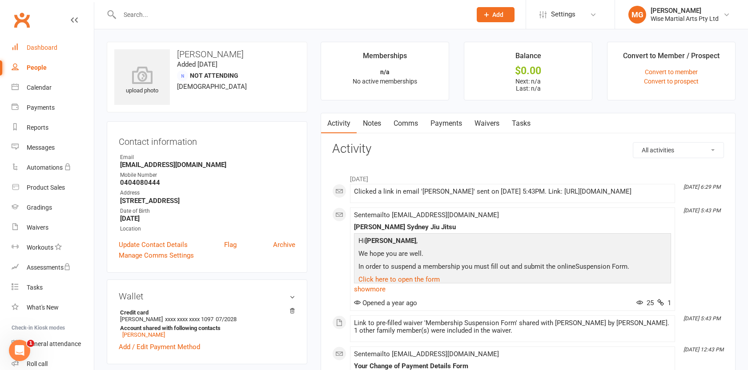
click at [58, 41] on link "Dashboard" at bounding box center [53, 48] width 82 height 20
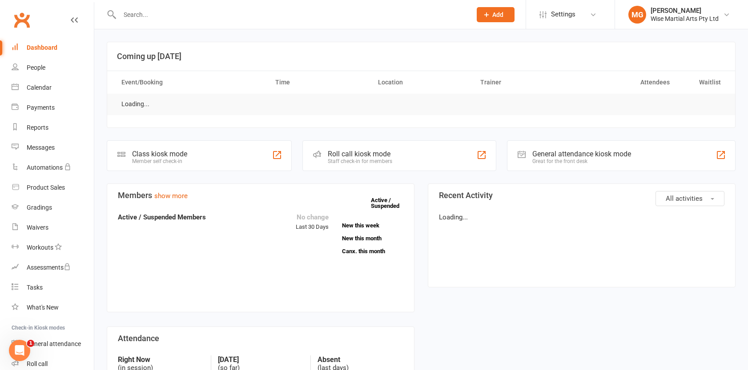
click at [145, 15] on input "text" at bounding box center [291, 14] width 348 height 12
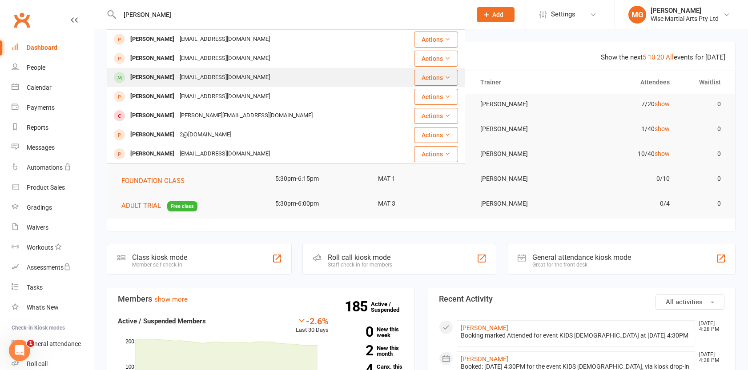
type input "[PERSON_NAME]"
click at [233, 78] on div "[EMAIL_ADDRESS][DOMAIN_NAME]" at bounding box center [225, 77] width 96 height 13
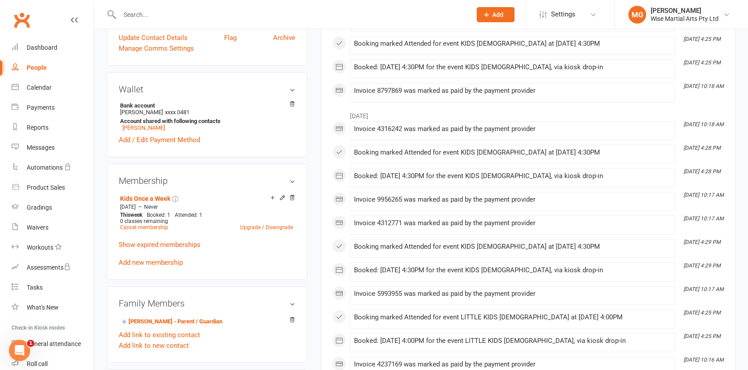
scroll to position [229, 0]
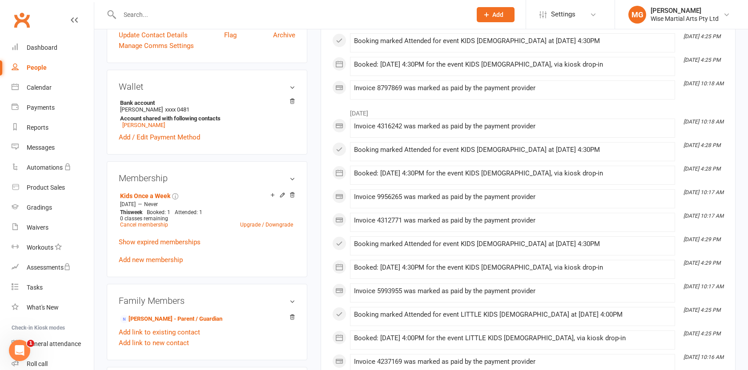
click at [281, 196] on icon at bounding box center [283, 195] width 4 height 4
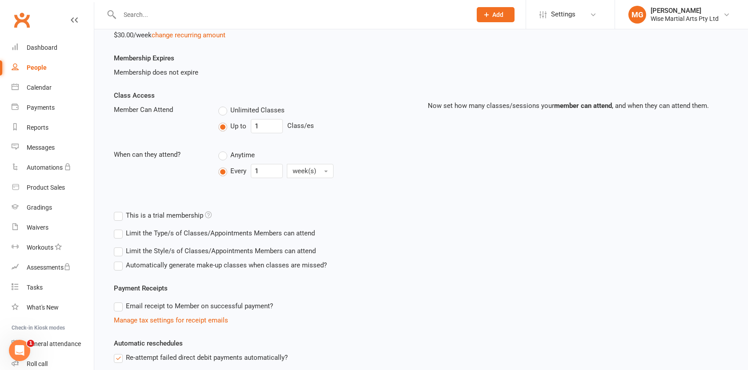
scroll to position [153, 0]
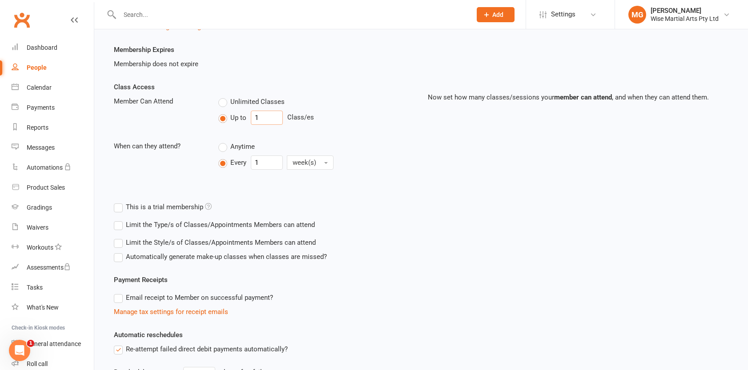
click at [272, 120] on input "1" at bounding box center [267, 118] width 32 height 14
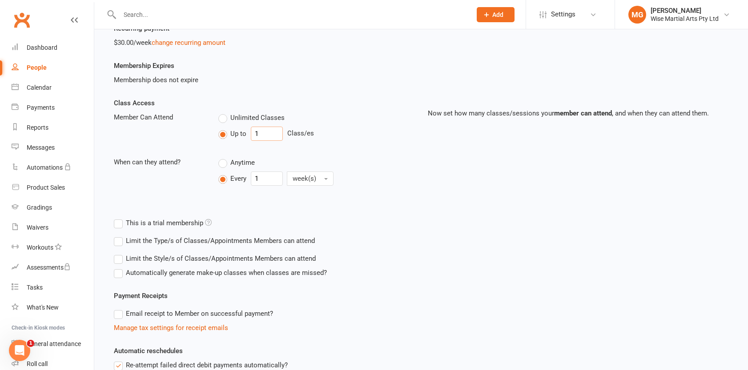
scroll to position [0, 0]
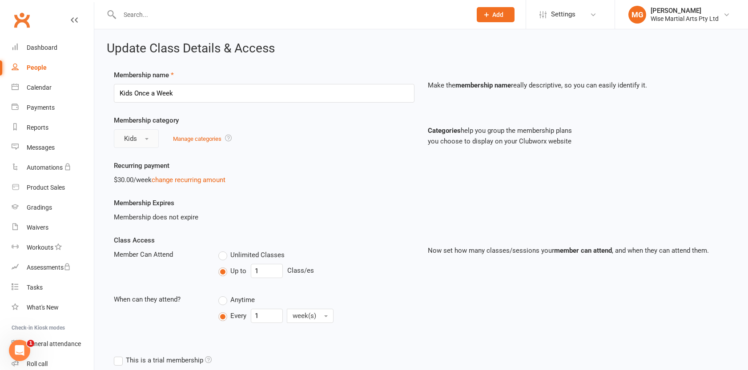
click at [151, 137] on button "Kids" at bounding box center [136, 138] width 45 height 19
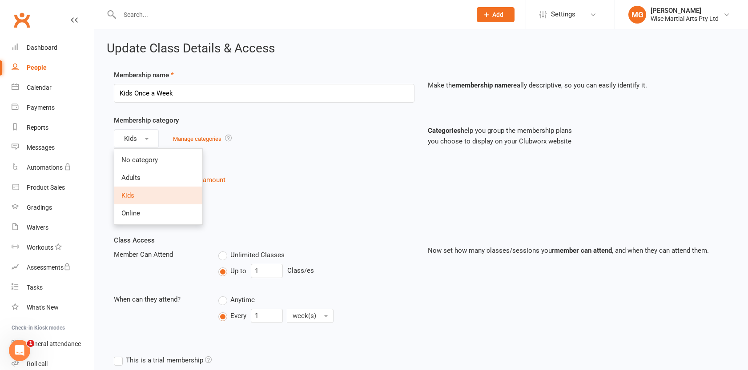
click at [218, 121] on div "Membership category Kids No category Adults Kids Online Manage categories" at bounding box center [264, 131] width 314 height 33
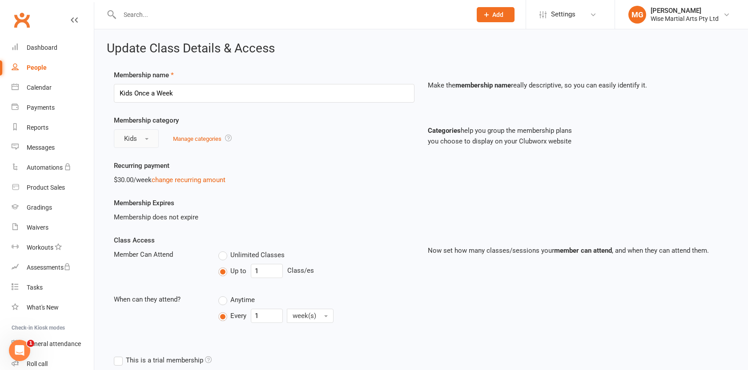
click at [140, 138] on button "Kids" at bounding box center [136, 138] width 45 height 19
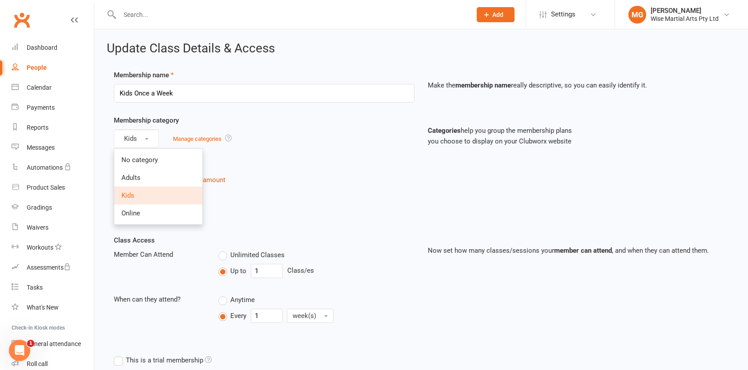
click at [189, 82] on div "Membership name Kids Once a Week" at bounding box center [264, 86] width 314 height 33
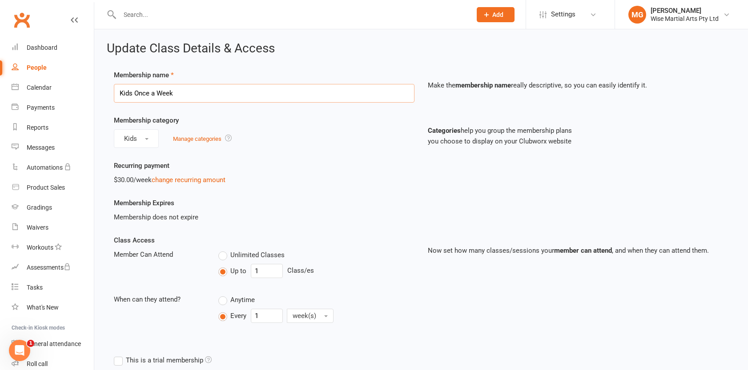
click at [196, 86] on input "Kids Once a Week" at bounding box center [264, 93] width 301 height 19
drag, startPoint x: 177, startPoint y: 94, endPoint x: 186, endPoint y: 94, distance: 8.9
click at [178, 94] on input "Kids Once a Week" at bounding box center [264, 93] width 301 height 19
click at [185, 180] on link "change recurring amount" at bounding box center [189, 180] width 74 height 8
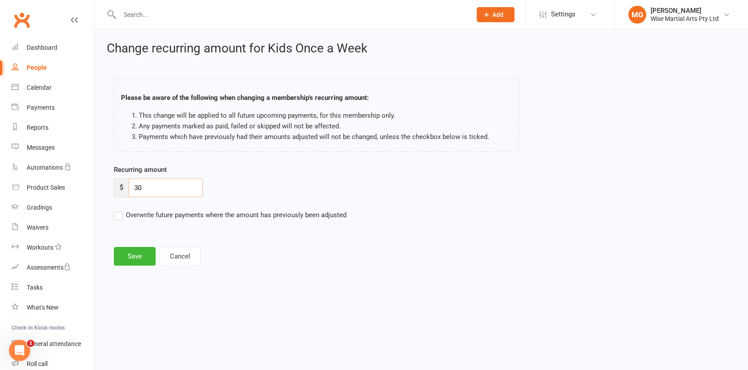
click at [164, 196] on input "30" at bounding box center [165, 188] width 74 height 19
drag, startPoint x: 152, startPoint y: 195, endPoint x: 114, endPoint y: 196, distance: 37.4
click at [114, 196] on div "$ 30" at bounding box center [158, 188] width 89 height 19
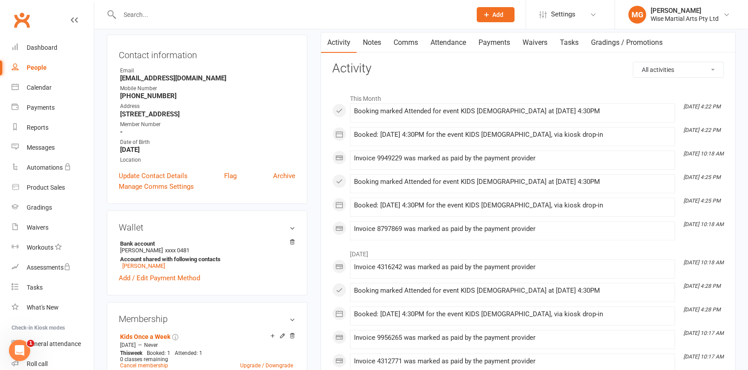
scroll to position [90, 0]
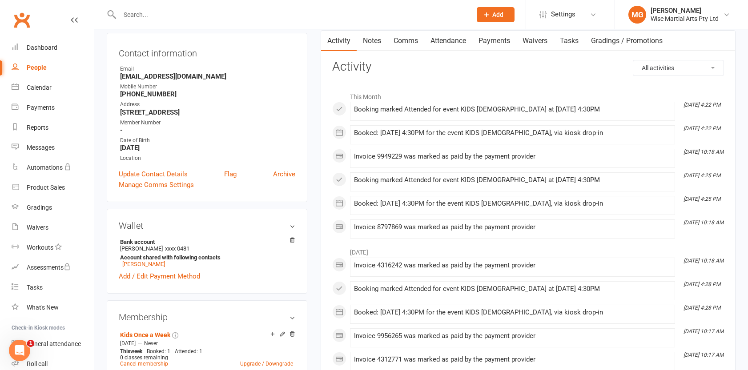
click at [208, 223] on h3 "Wallet" at bounding box center [207, 226] width 177 height 10
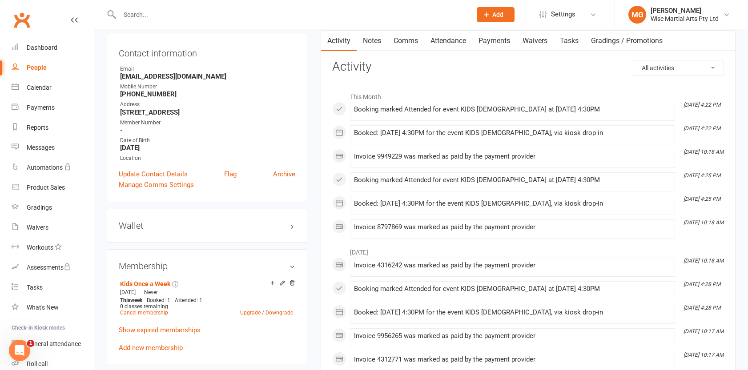
click at [181, 246] on aside "upload photo change photo [PERSON_NAME] Activated [DATE] Added [DATE] Active me…" at bounding box center [207, 370] width 201 height 836
click at [184, 255] on div "Membership Kids Once a Week [DATE] — Never This week Booked: 1 Attended: 1 0 cl…" at bounding box center [207, 307] width 201 height 116
click at [190, 261] on h3 "Membership" at bounding box center [207, 266] width 177 height 10
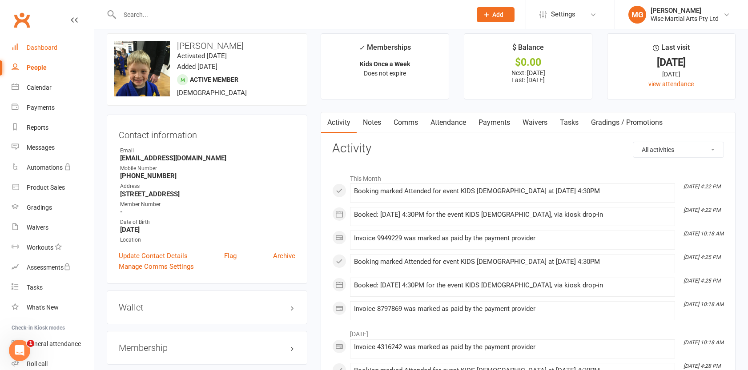
scroll to position [0, 0]
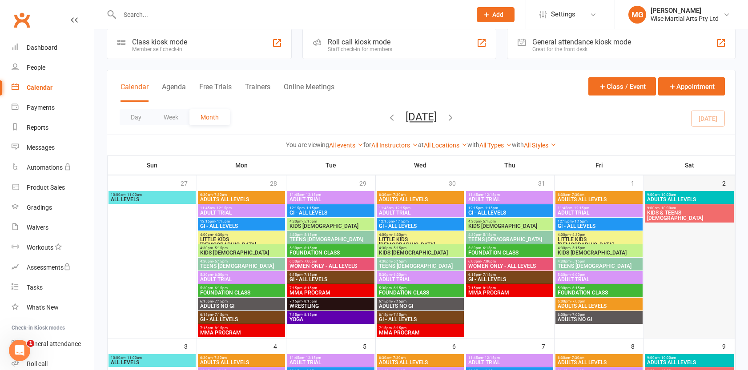
scroll to position [16, 0]
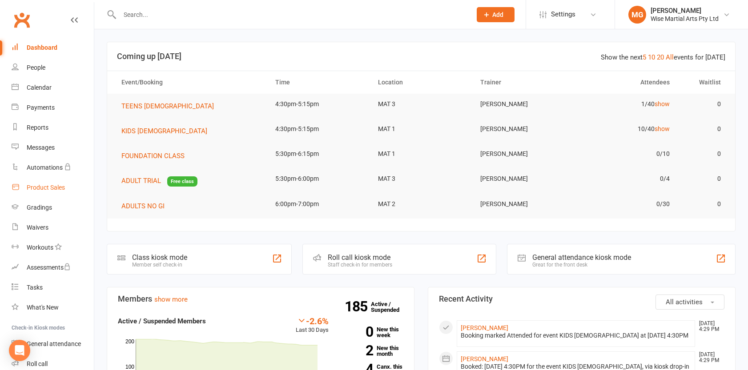
click at [66, 183] on link "Product Sales" at bounding box center [53, 188] width 82 height 20
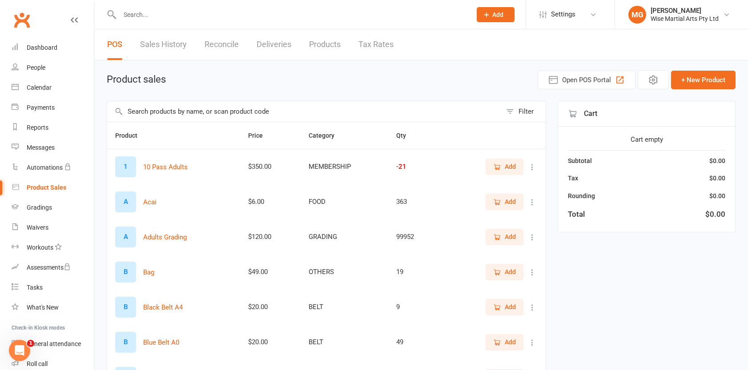
click at [166, 114] on input "text" at bounding box center [304, 111] width 394 height 20
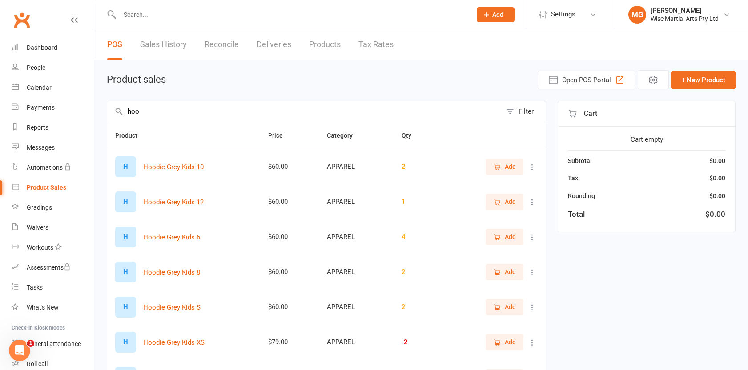
type input "hoo"
click at [177, 80] on div "Product sales Open POS Portal + New Product" at bounding box center [421, 79] width 629 height 19
click at [54, 195] on link "Product Sales" at bounding box center [53, 188] width 82 height 20
click at [172, 83] on div "Product sales Open POS Portal + New Product" at bounding box center [421, 79] width 629 height 19
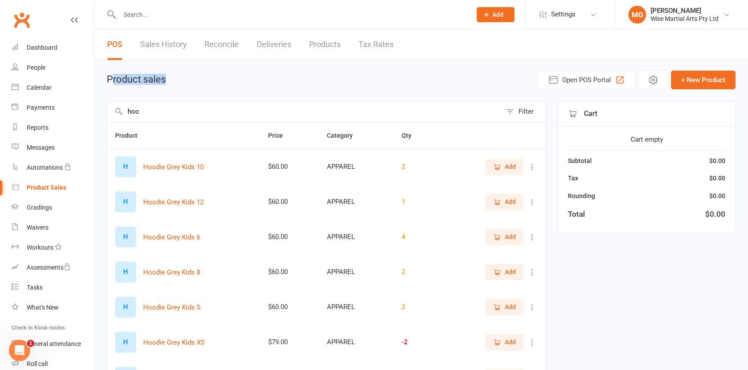
drag, startPoint x: 171, startPoint y: 82, endPoint x: 113, endPoint y: 79, distance: 58.3
click at [113, 79] on div "Product sales Open POS Portal + New Product" at bounding box center [421, 79] width 629 height 19
click at [113, 79] on h1 "Product sales" at bounding box center [136, 79] width 59 height 11
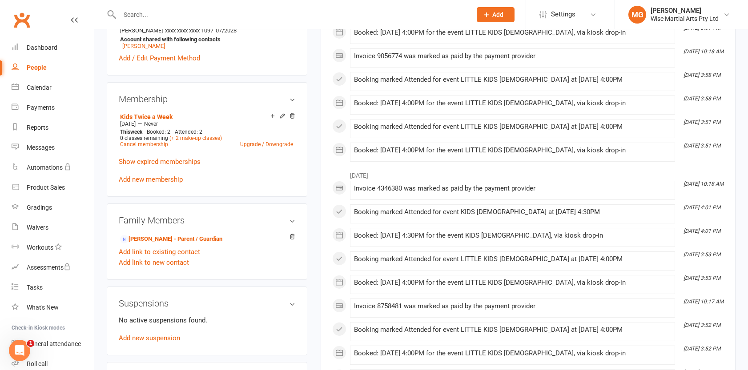
scroll to position [315, 0]
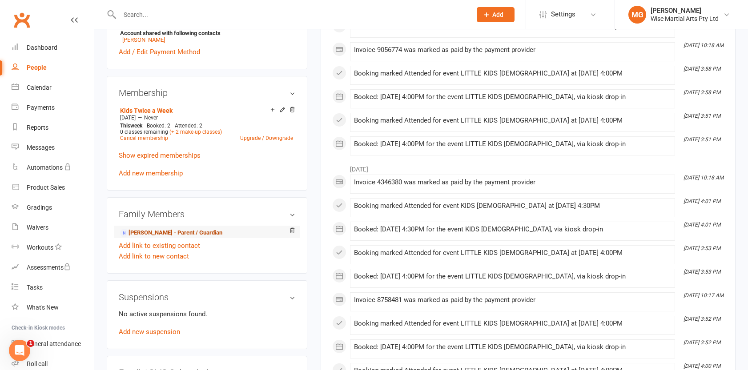
click at [173, 235] on link "Kam Shahrabi - Parent / Guardian" at bounding box center [171, 233] width 102 height 9
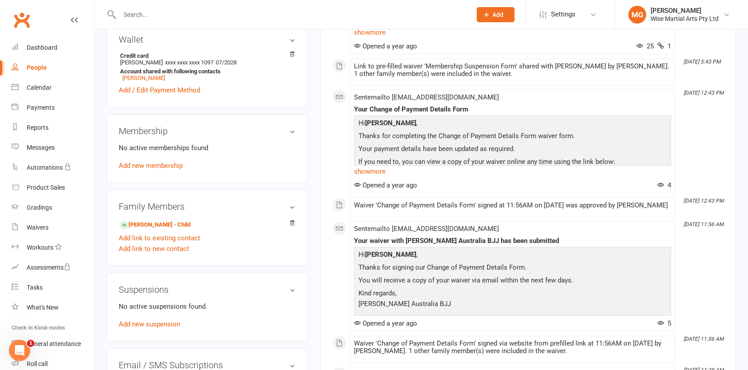
scroll to position [258, 0]
click at [49, 52] on link "Dashboard" at bounding box center [53, 48] width 82 height 20
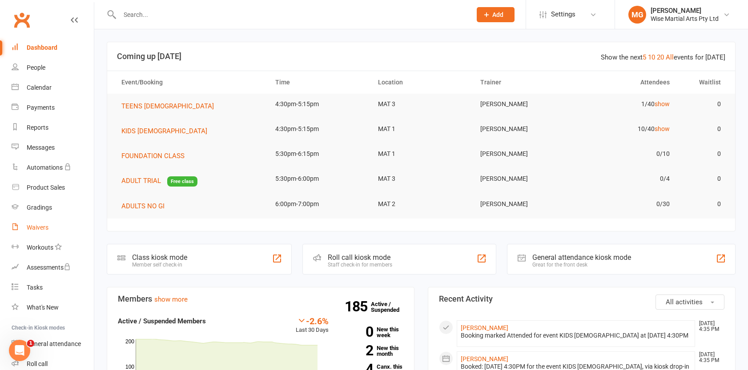
click at [34, 228] on div "Waivers" at bounding box center [38, 227] width 22 height 7
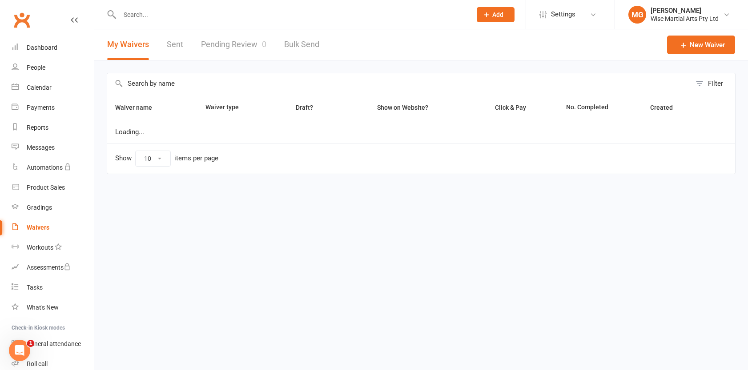
select select "100"
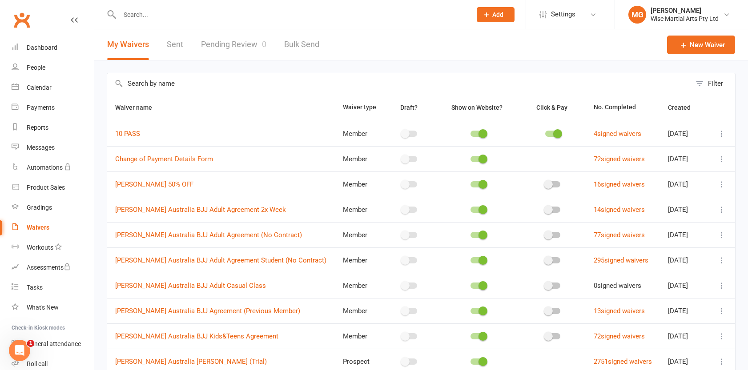
click at [246, 44] on link "Pending Review 0" at bounding box center [233, 44] width 65 height 31
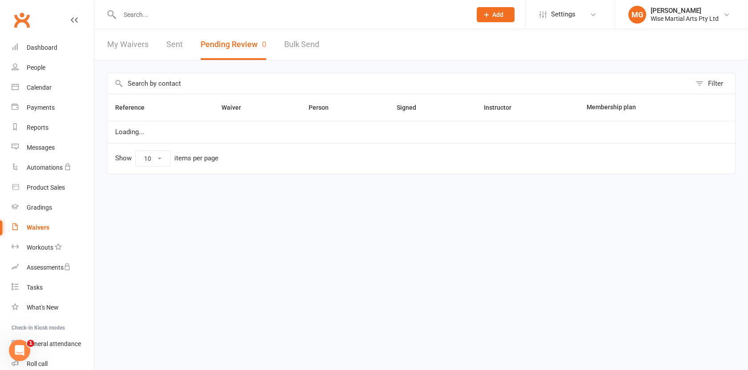
click at [240, 47] on button "Pending Review 0" at bounding box center [234, 44] width 66 height 31
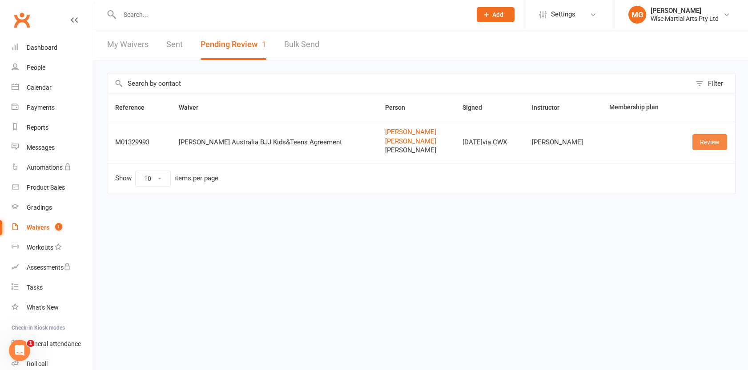
click at [716, 148] on link "Review" at bounding box center [709, 142] width 35 height 16
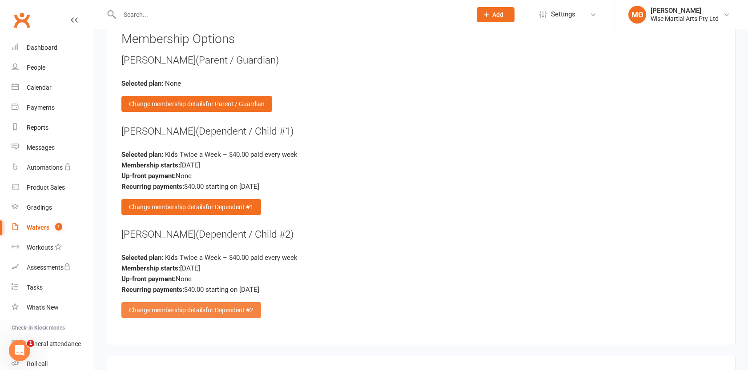
scroll to position [1039, 0]
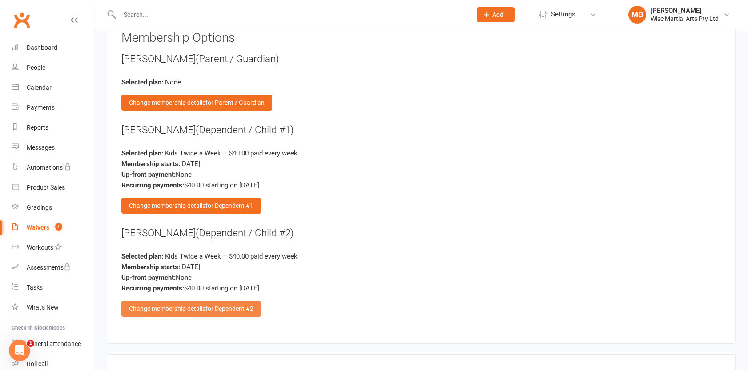
click at [240, 307] on span "for Dependent #2" at bounding box center [229, 308] width 48 height 7
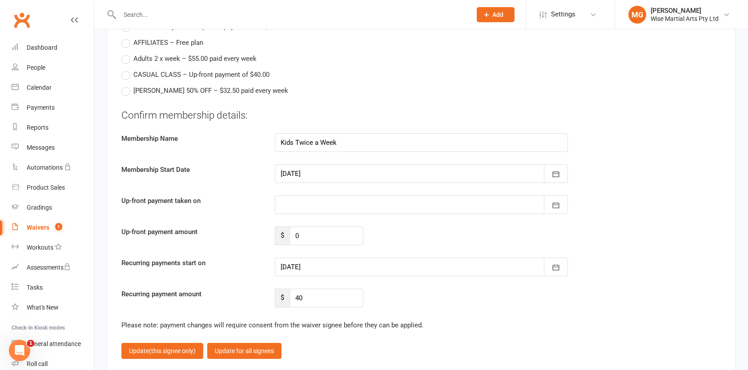
scroll to position [1318, 0]
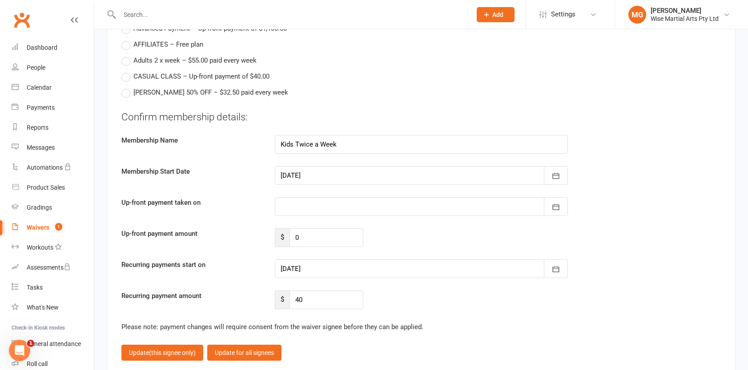
click at [312, 270] on div at bounding box center [421, 269] width 293 height 19
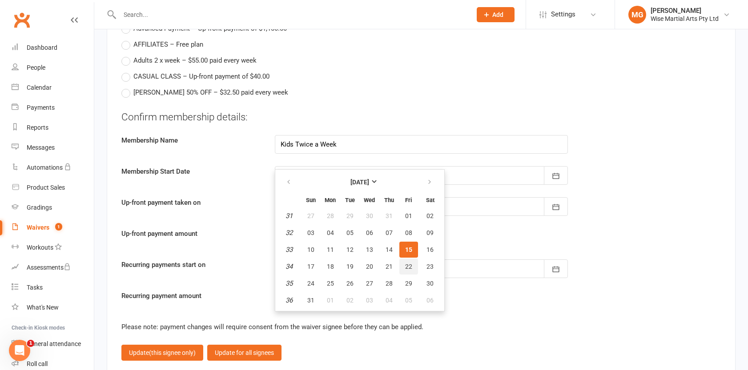
click at [403, 265] on button "22" at bounding box center [408, 267] width 19 height 16
type input "[DATE]"
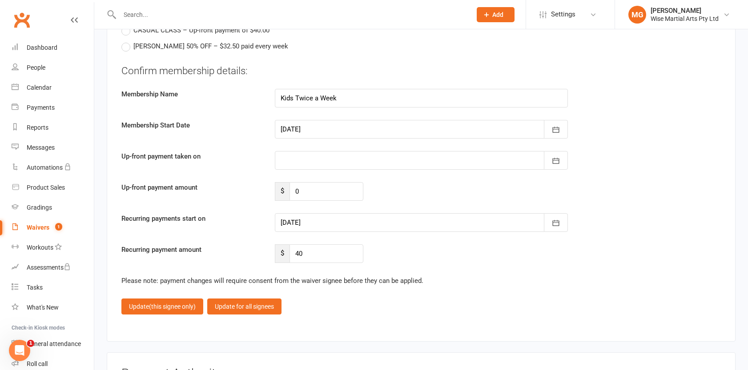
scroll to position [1367, 0]
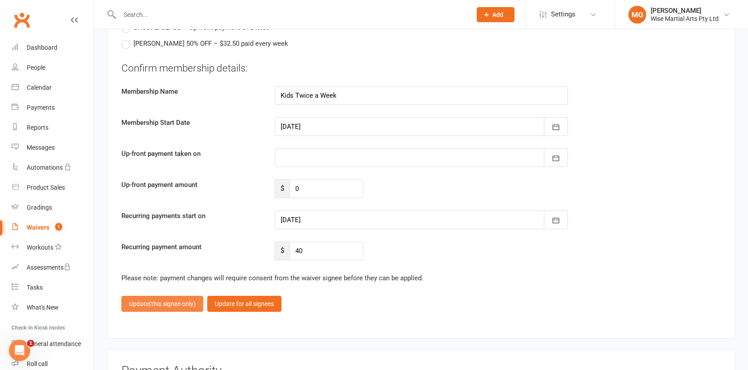
click at [168, 303] on span "(this signee only)" at bounding box center [172, 304] width 47 height 7
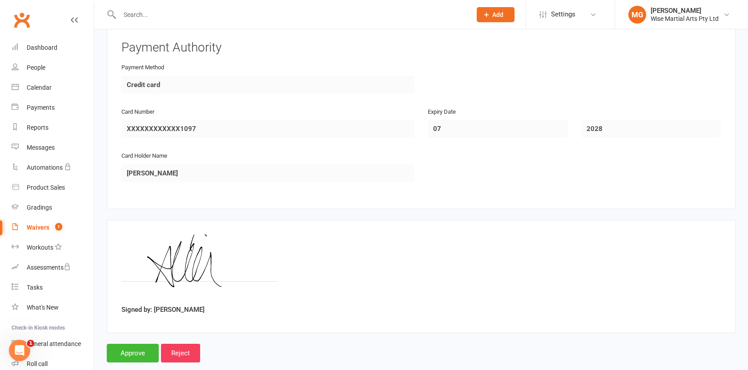
scroll to position [1381, 0]
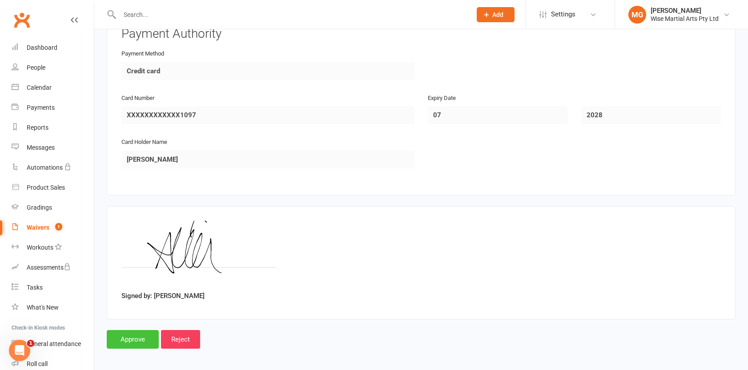
click at [120, 340] on input "Approve" at bounding box center [133, 339] width 52 height 19
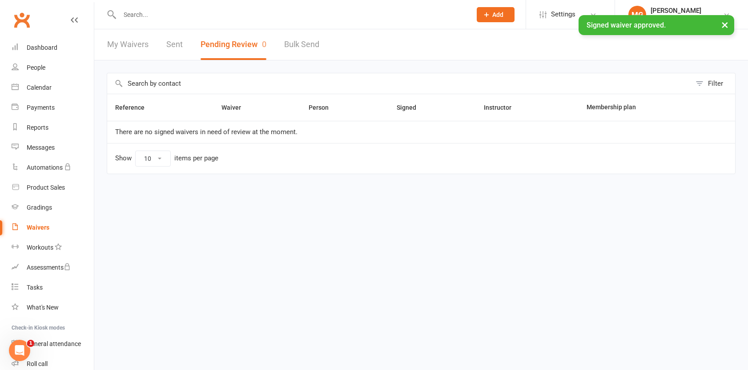
click at [219, 15] on div "× Signed waiver approved." at bounding box center [368, 15] width 736 height 0
click at [155, 14] on input "text" at bounding box center [291, 14] width 348 height 12
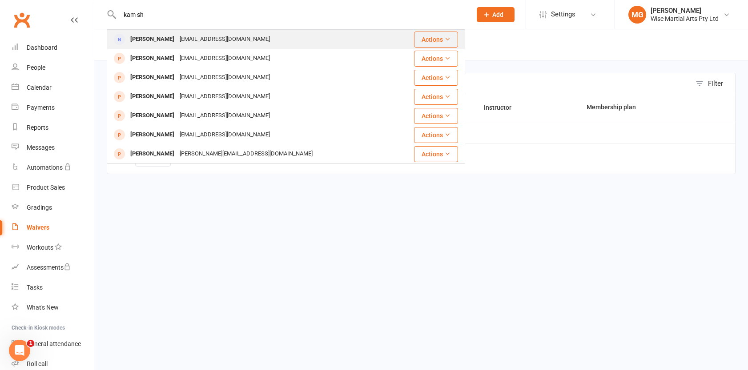
type input "kam sh"
click at [156, 42] on div "[PERSON_NAME]" at bounding box center [152, 39] width 49 height 13
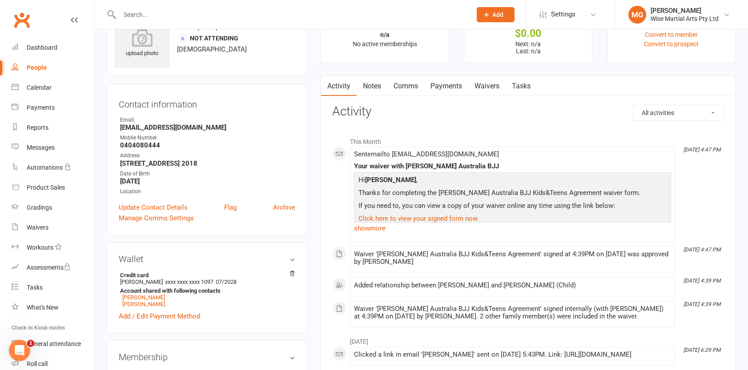
scroll to position [45, 0]
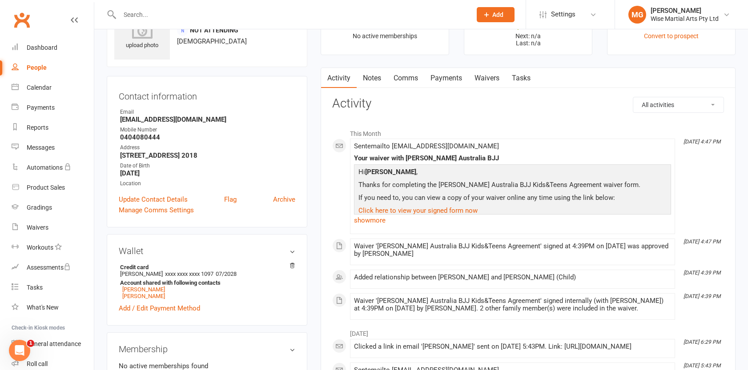
click at [466, 80] on link "Payments" at bounding box center [446, 78] width 44 height 20
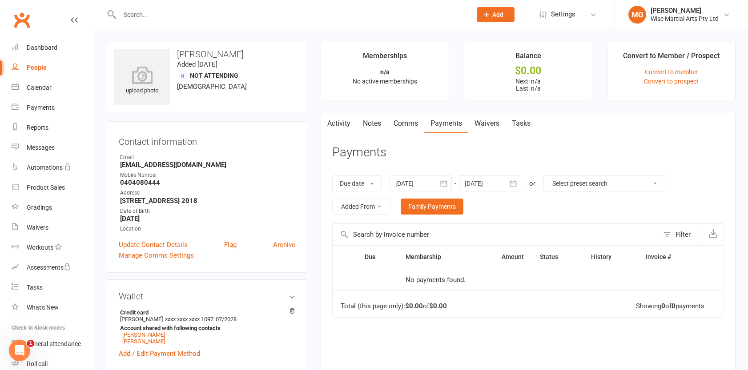
click at [477, 120] on link "Waivers" at bounding box center [486, 123] width 37 height 20
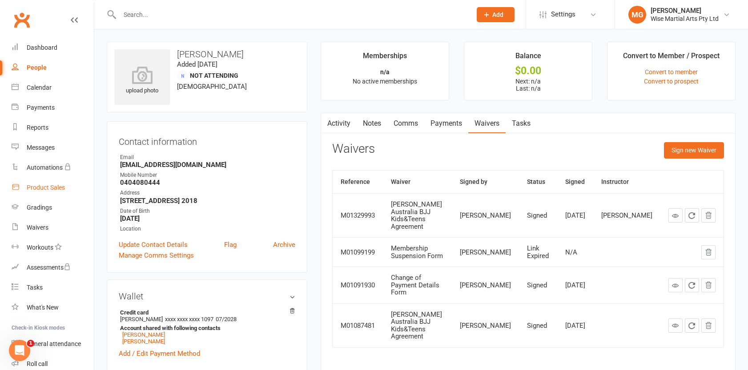
click at [53, 192] on link "Product Sales" at bounding box center [53, 188] width 82 height 20
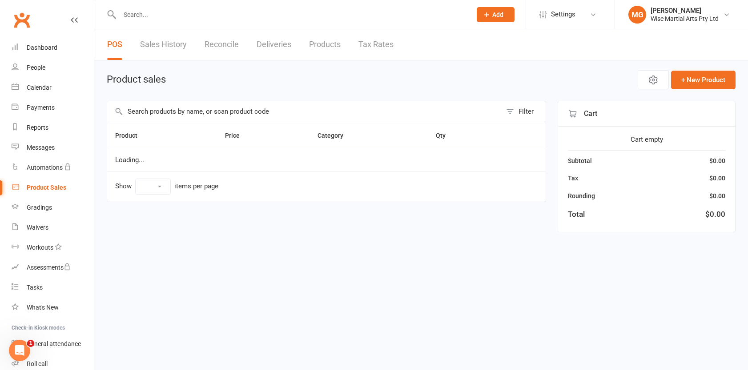
select select "10"
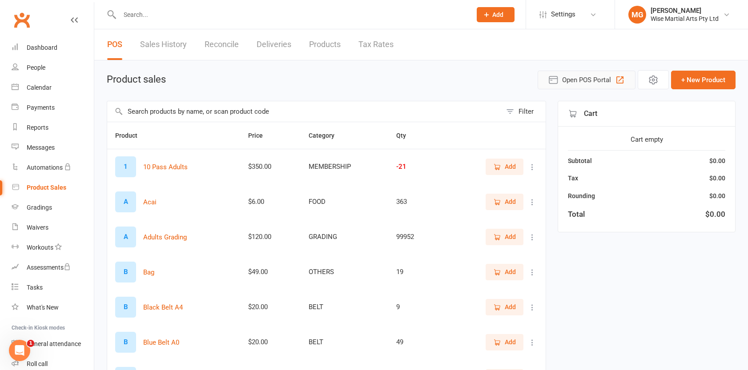
click at [610, 72] on button "Open POS Portal" at bounding box center [587, 80] width 98 height 19
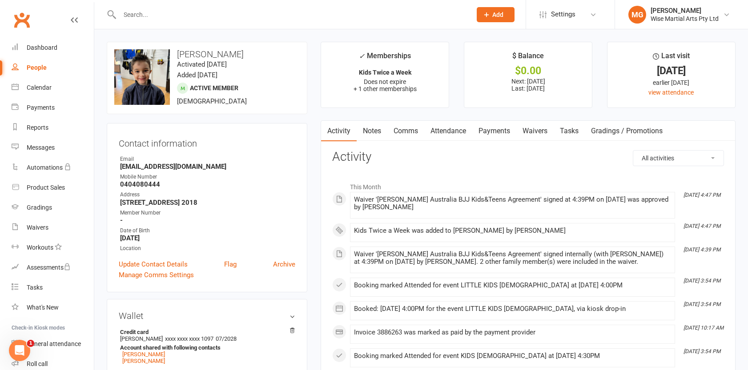
click at [489, 135] on link "Payments" at bounding box center [494, 131] width 44 height 20
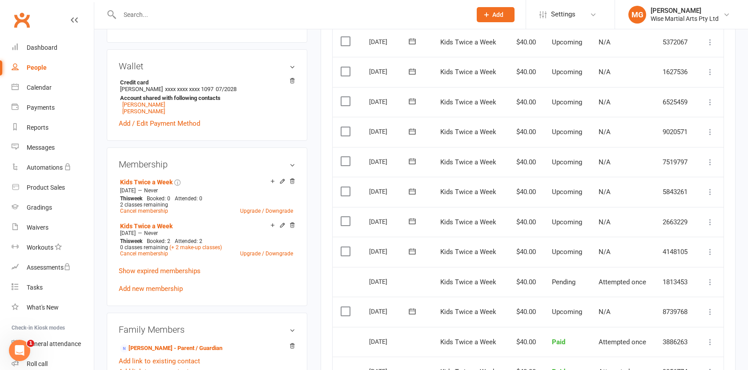
scroll to position [253, 0]
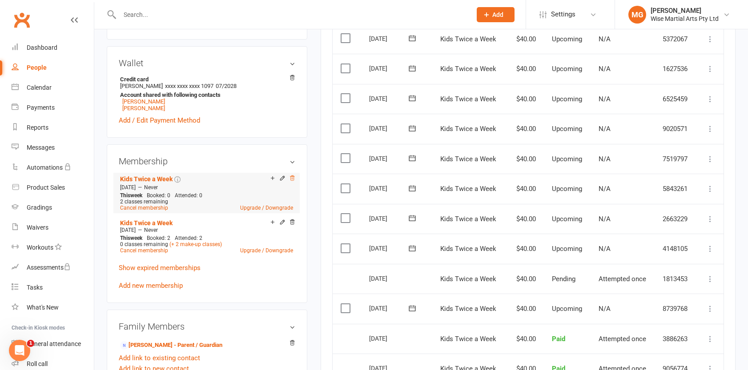
click at [293, 179] on icon at bounding box center [292, 178] width 6 height 6
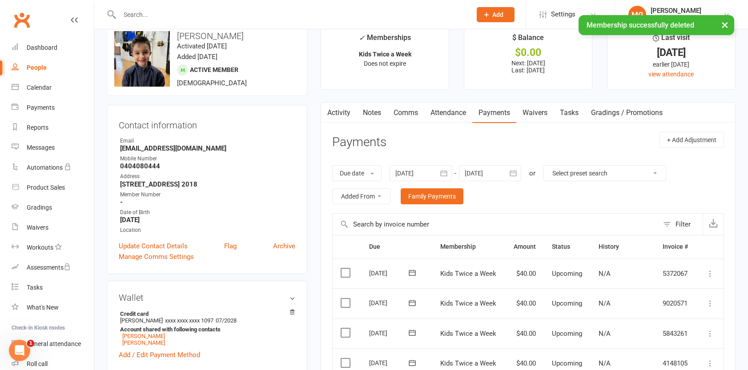
scroll to position [0, 0]
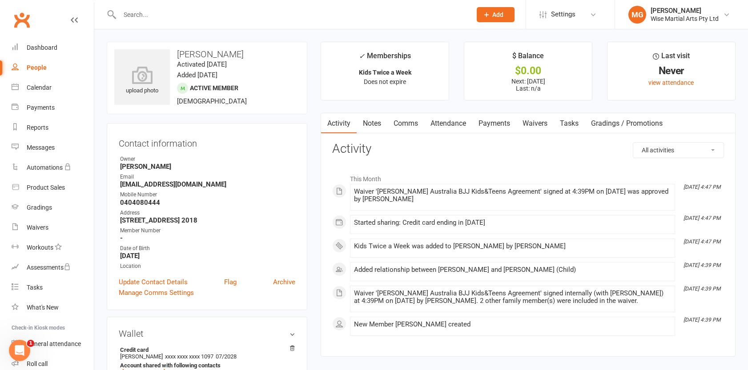
click at [490, 125] on link "Payments" at bounding box center [494, 123] width 44 height 20
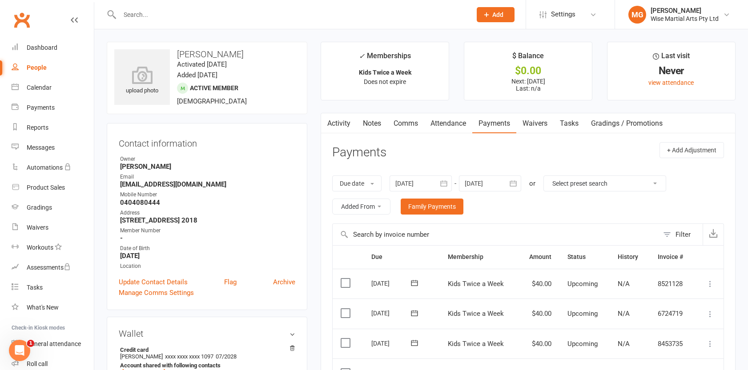
click at [533, 128] on link "Waivers" at bounding box center [534, 123] width 37 height 20
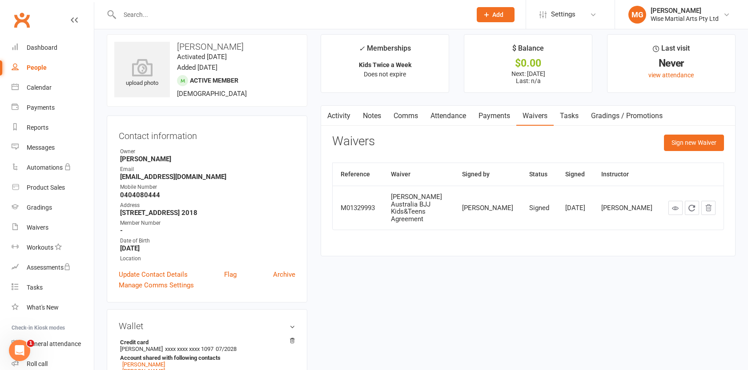
scroll to position [11, 0]
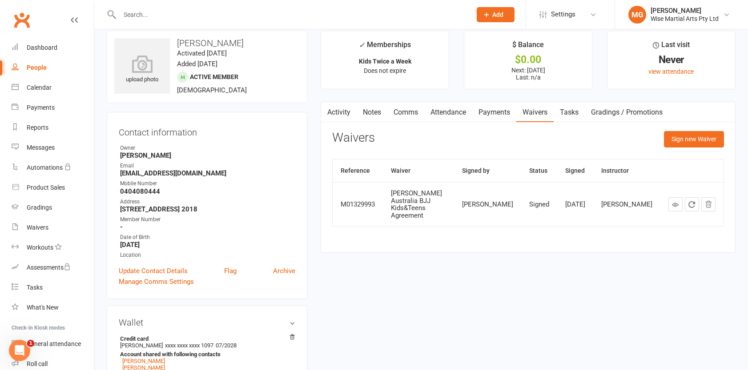
click at [505, 114] on link "Payments" at bounding box center [494, 112] width 44 height 20
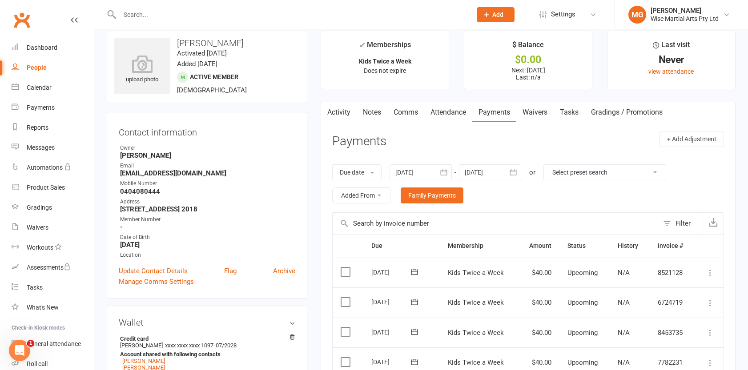
click at [540, 112] on link "Waivers" at bounding box center [534, 112] width 37 height 20
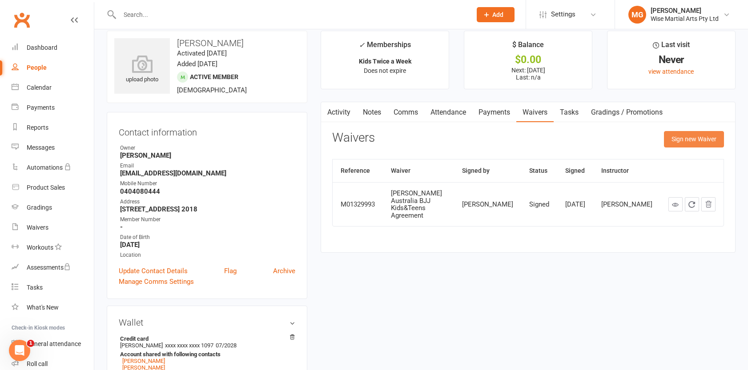
click at [673, 144] on button "Sign new Waiver" at bounding box center [694, 139] width 60 height 16
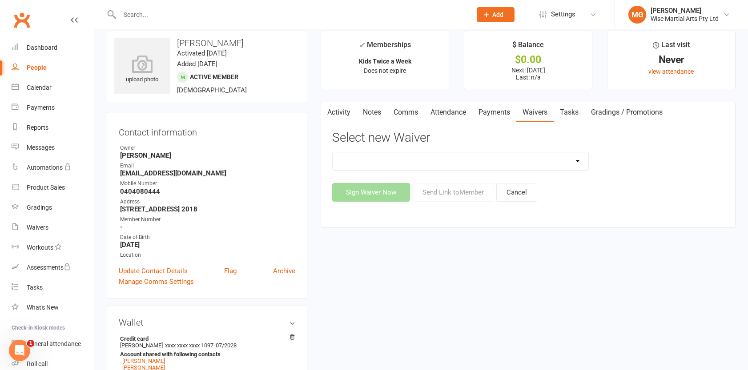
click at [453, 161] on select "10 PASS Change of Payment Details Form Gracie 50% OFF Gracie Australia BJJ Adul…" at bounding box center [461, 161] width 256 height 18
select select "4615"
click at [333, 152] on select "10 PASS Change of Payment Details Form Gracie 50% OFF Gracie Australia BJJ Adul…" at bounding box center [461, 161] width 256 height 18
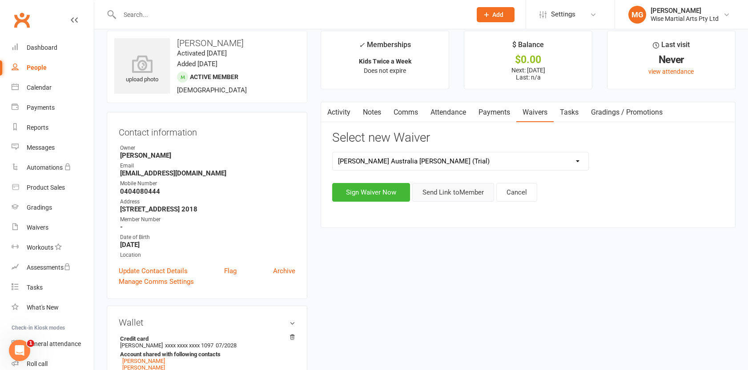
click at [467, 201] on button "Send Link to Member" at bounding box center [453, 192] width 82 height 19
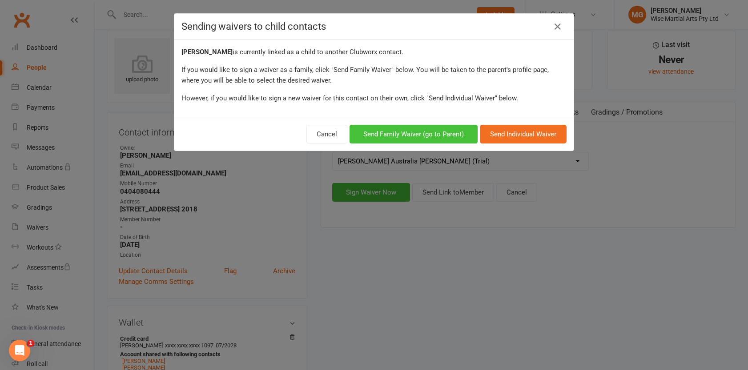
click at [429, 134] on button "Send Family Waiver (go to Parent)" at bounding box center [413, 134] width 128 height 19
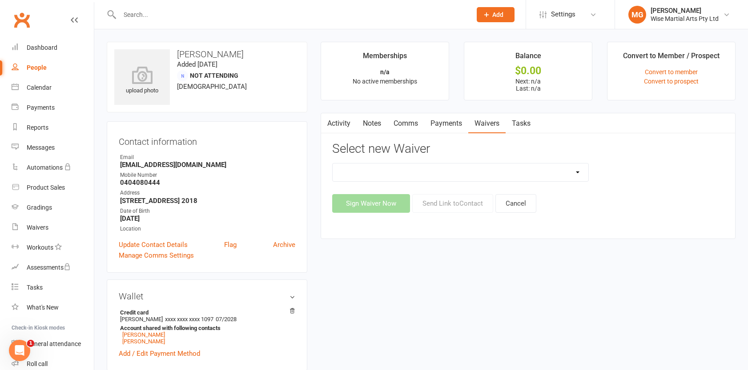
click at [469, 168] on select "10 PASS Change of Payment Details Form Gracie 50% OFF Gracie Australia BJJ Adul…" at bounding box center [461, 173] width 256 height 18
select select "4725"
click at [333, 164] on select "10 PASS Change of Payment Details Form Gracie 50% OFF Gracie Australia BJJ Adul…" at bounding box center [461, 173] width 256 height 18
click at [464, 209] on button "Send Link to Contact" at bounding box center [452, 203] width 81 height 19
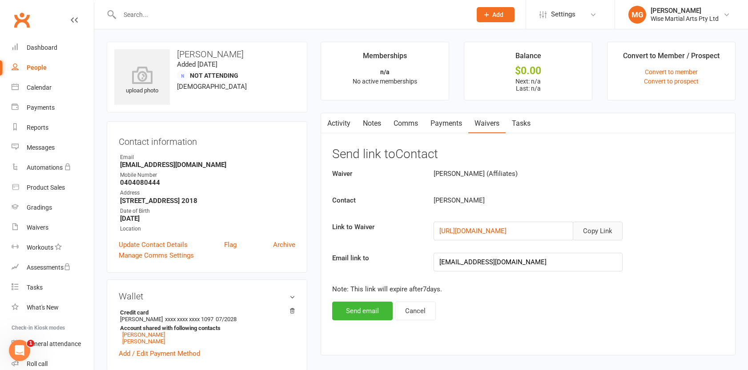
click at [602, 229] on button "Copy Link" at bounding box center [598, 231] width 50 height 19
click at [400, 122] on link "Comms" at bounding box center [405, 123] width 37 height 20
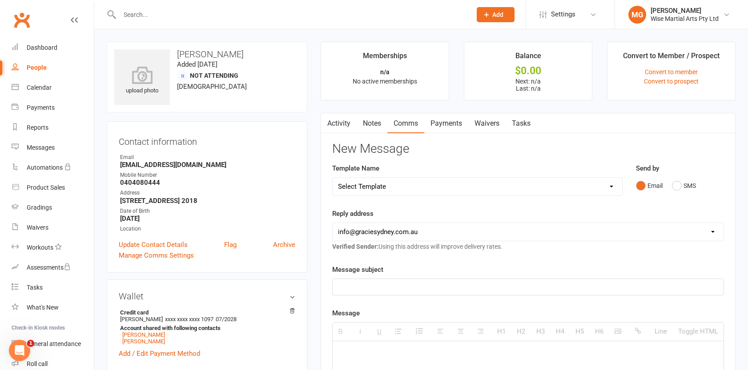
click at [377, 293] on div at bounding box center [528, 287] width 391 height 16
click at [389, 350] on p at bounding box center [528, 354] width 380 height 11
paste div
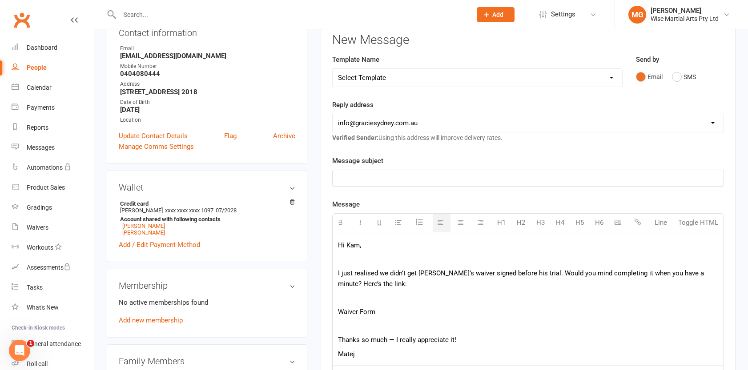
scroll to position [115, 0]
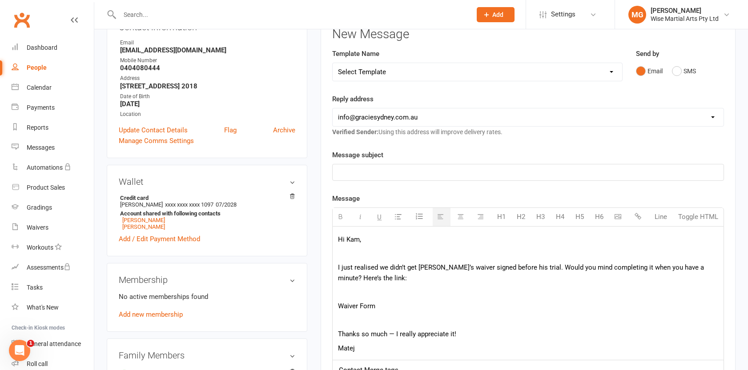
click at [385, 276] on p "I just realised we didn’t get [PERSON_NAME]’s waiver signed before his trial. W…" at bounding box center [528, 272] width 380 height 21
drag, startPoint x: 358, startPoint y: 308, endPoint x: 321, endPoint y: 310, distance: 37.0
click at [321, 310] on div "Activity Notes Comms Payments Waivers Tasks New Message Template Name Select Te…" at bounding box center [528, 261] width 415 height 526
click at [373, 326] on p "Thanks so much — I really appreciate it!" at bounding box center [528, 320] width 380 height 11
click at [412, 326] on p "Thanks so much — I really appreciate it!" at bounding box center [528, 320] width 380 height 11
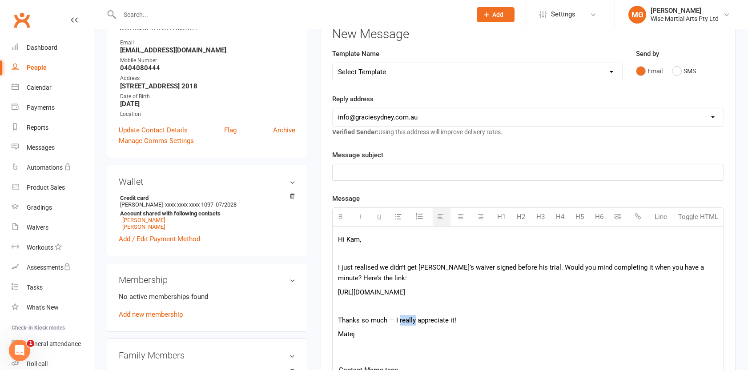
click at [412, 326] on p "Thanks so much — I really appreciate it!" at bounding box center [528, 320] width 380 height 11
click at [337, 266] on div "Hi Kam, I just realised we didn’t get Kian’s waiver signed before his trial. Wo…" at bounding box center [528, 293] width 391 height 133
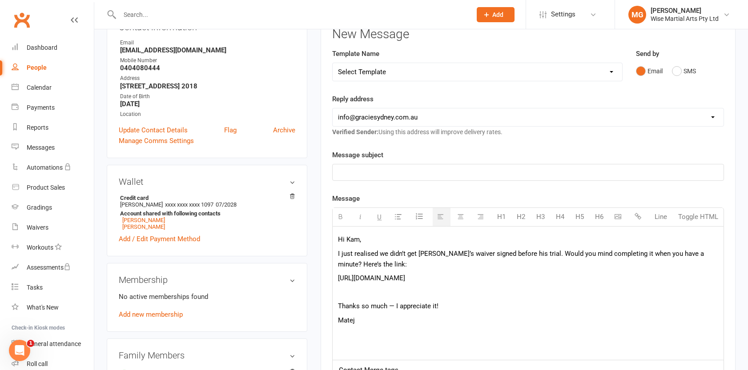
click at [369, 266] on p "I just realised we didn’t get Kian’s waiver signed before his trial. Would you …" at bounding box center [528, 259] width 380 height 21
click at [338, 312] on p "Thanks so much — I appreciate it!" at bounding box center [528, 306] width 380 height 11
click at [398, 312] on p "Matej" at bounding box center [528, 306] width 380 height 11
click at [392, 310] on div "Hi Kam, I just realised we didn’t get Kian’s waiver signed before his trial. Wo…" at bounding box center [528, 293] width 391 height 133
click at [393, 297] on span "Thanks so much — I appreciate it!" at bounding box center [388, 293] width 100 height 8
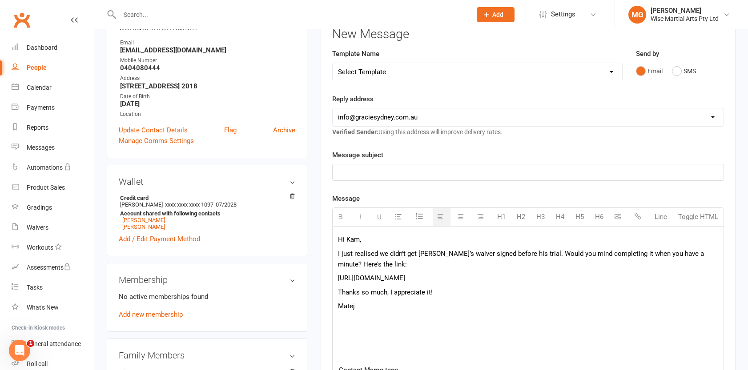
click at [404, 312] on p "Matej" at bounding box center [528, 306] width 380 height 11
drag, startPoint x: 403, startPoint y: 189, endPoint x: 403, endPoint y: 179, distance: 10.2
click at [403, 188] on old-template-editor "Template Name Send by Email SMS Message subject Message H1 H2 H3 H4 H5 H6 Line …" at bounding box center [528, 296] width 392 height 292
click at [403, 179] on div at bounding box center [528, 172] width 391 height 16
paste div
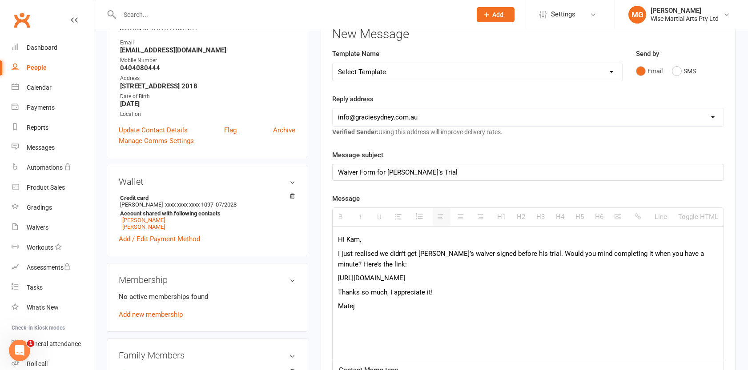
click at [436, 158] on div "Message subject Waiver Form for Kian’s Trial <p>Waiver Form for Kian’s Trial</p>" at bounding box center [528, 165] width 392 height 31
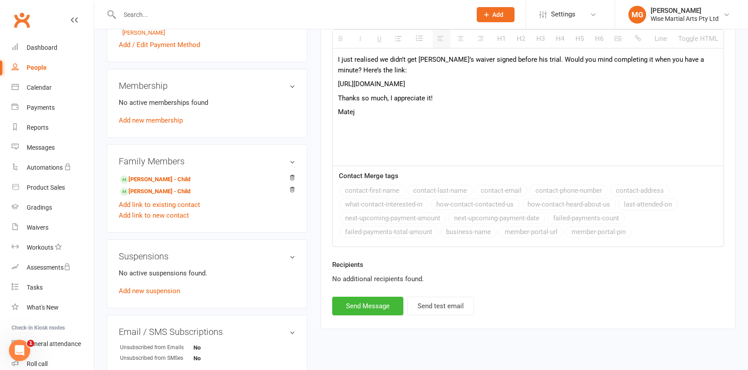
scroll to position [313, 0]
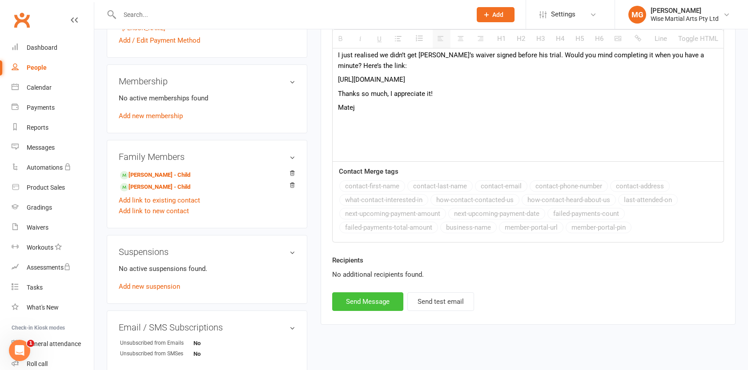
click at [365, 298] on button "Send Message" at bounding box center [367, 302] width 71 height 19
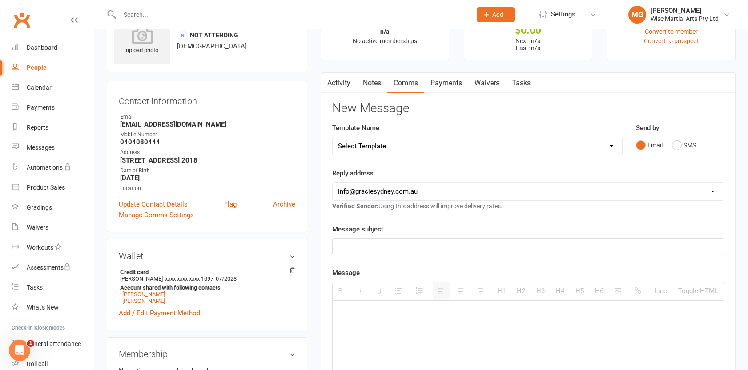
scroll to position [0, 0]
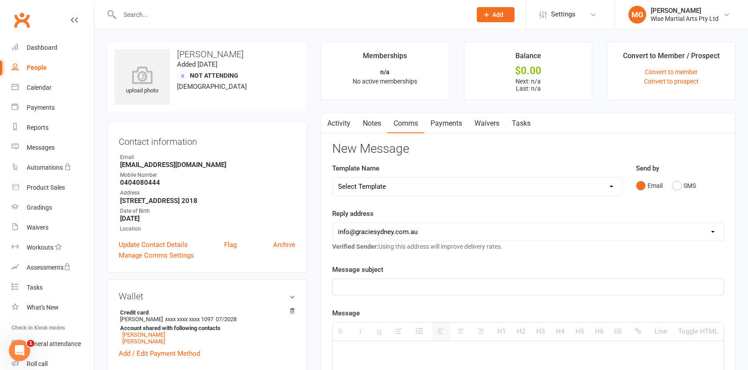
click at [344, 131] on link "Activity" at bounding box center [339, 123] width 36 height 20
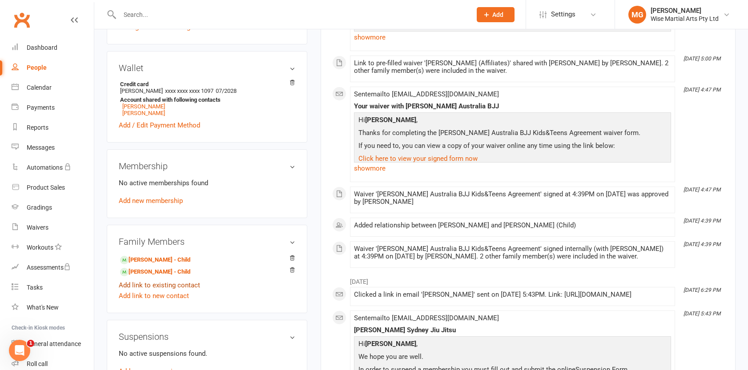
scroll to position [231, 0]
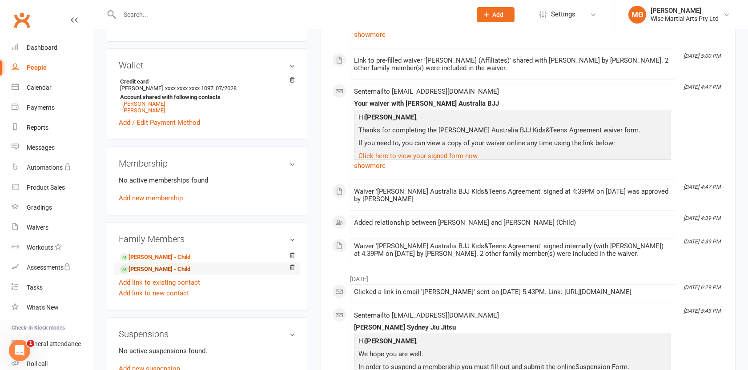
click at [142, 272] on link "Kian Shahrabi - Child" at bounding box center [155, 269] width 70 height 9
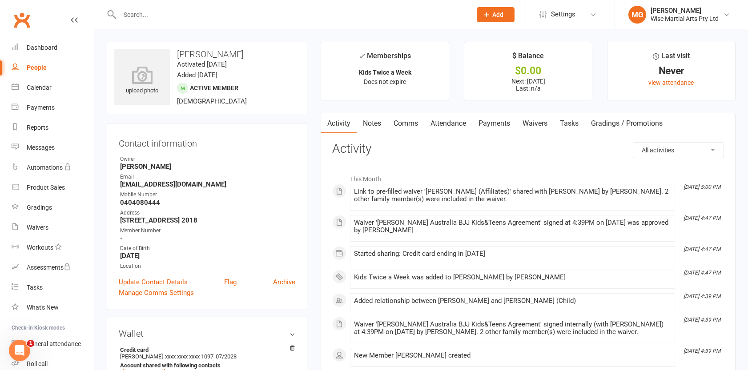
click at [503, 123] on link "Payments" at bounding box center [494, 123] width 44 height 20
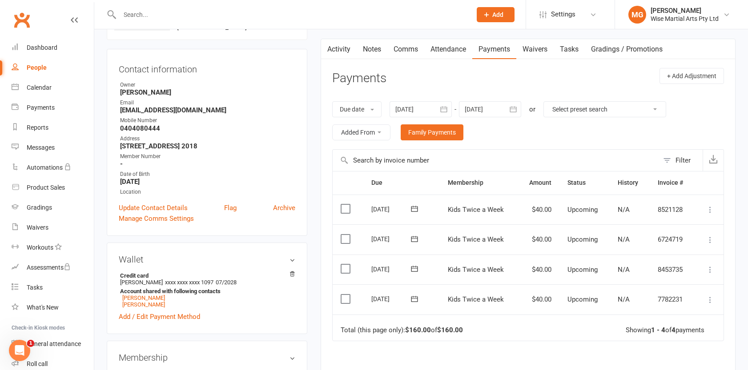
scroll to position [76, 0]
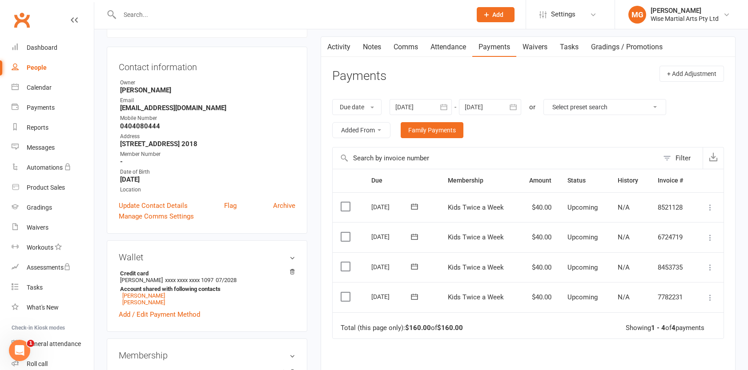
click at [330, 51] on button "button" at bounding box center [326, 47] width 11 height 20
click at [341, 47] on link "Activity" at bounding box center [339, 47] width 36 height 20
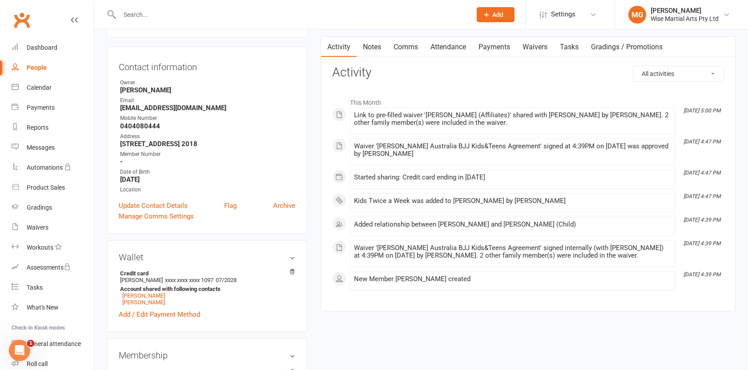
click at [384, 48] on link "Notes" at bounding box center [372, 47] width 31 height 20
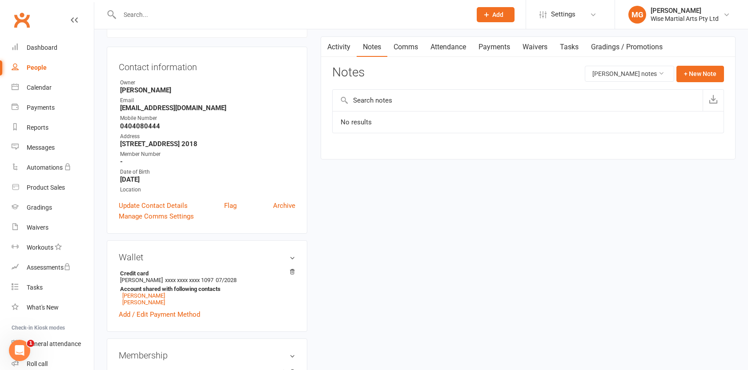
click at [413, 49] on link "Comms" at bounding box center [405, 47] width 37 height 20
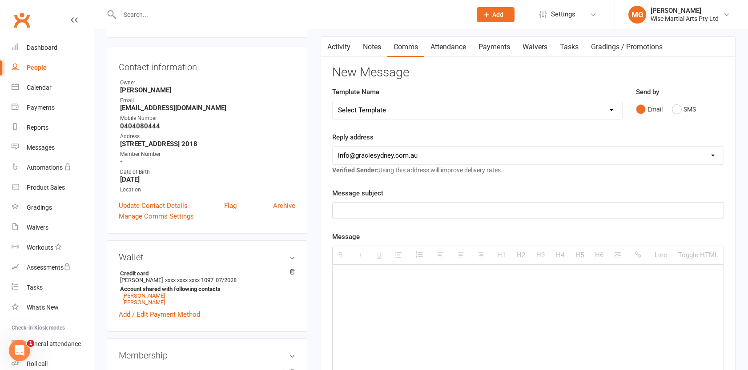
click at [337, 50] on link "Activity" at bounding box center [339, 47] width 36 height 20
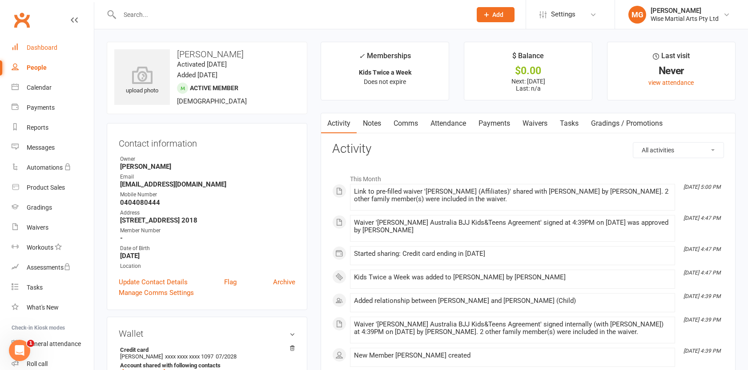
click at [64, 44] on link "Dashboard" at bounding box center [53, 48] width 82 height 20
click at [46, 49] on div "Dashboard" at bounding box center [42, 47] width 31 height 7
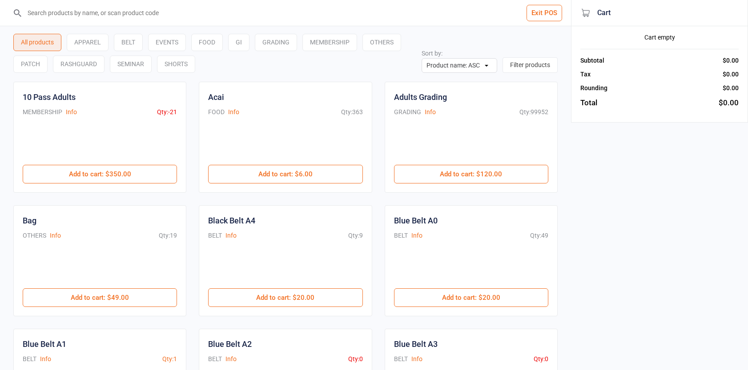
click at [88, 6] on input "search" at bounding box center [290, 13] width 535 height 26
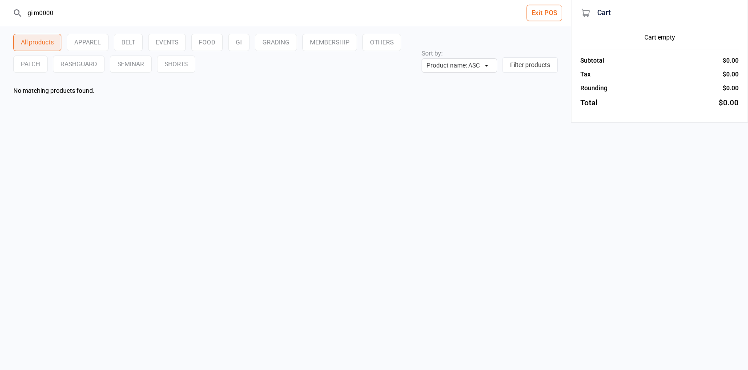
drag, startPoint x: 33, startPoint y: 14, endPoint x: -2, endPoint y: 13, distance: 35.6
click at [0, 13] on html "gi m0000 Exit POS All products APPAREL BELT EVENTS FOOD GI GRADING MEMBERSHIP O…" at bounding box center [374, 185] width 748 height 370
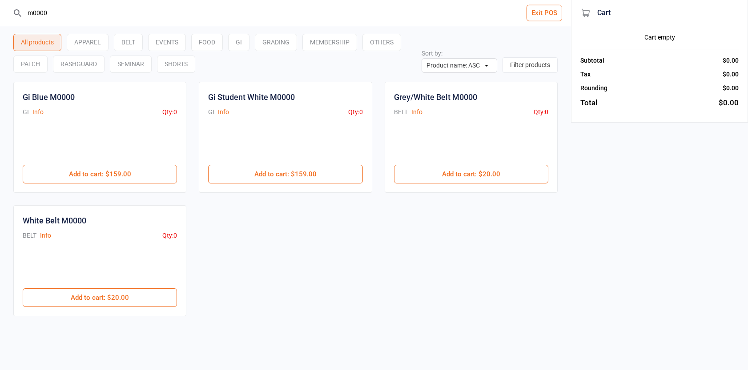
click at [56, 17] on input "m0000" at bounding box center [290, 13] width 535 height 26
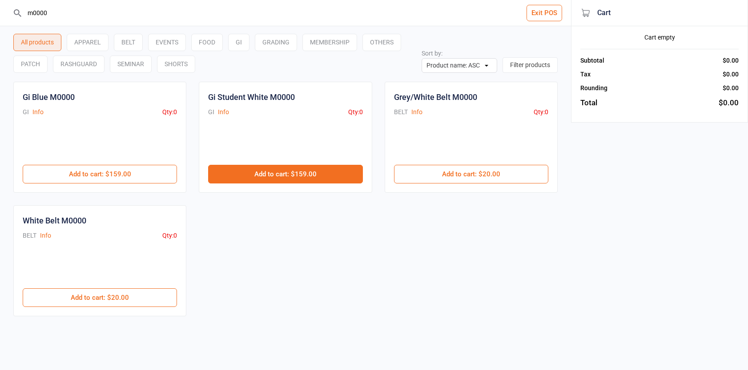
type input "m0000"
click at [333, 176] on button "Add to cart : $159.00" at bounding box center [285, 174] width 154 height 19
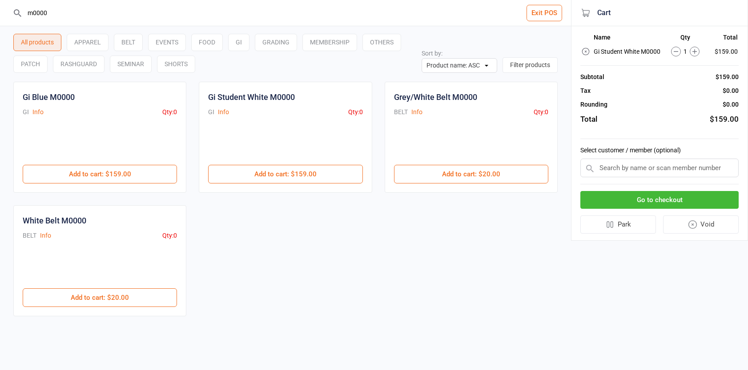
click at [694, 198] on button "Go to checkout" at bounding box center [659, 200] width 158 height 18
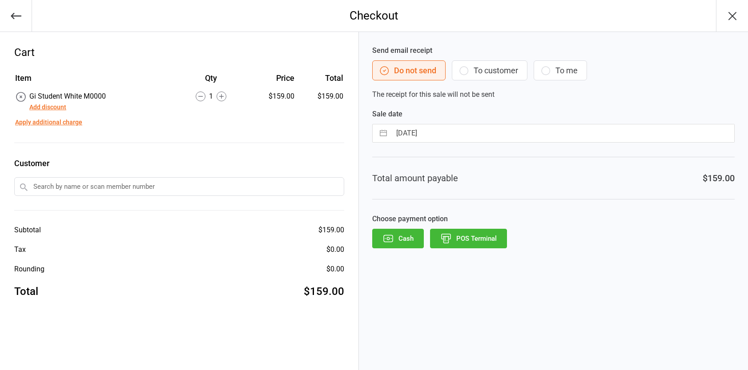
click at [51, 108] on button "Add discount" at bounding box center [47, 107] width 37 height 9
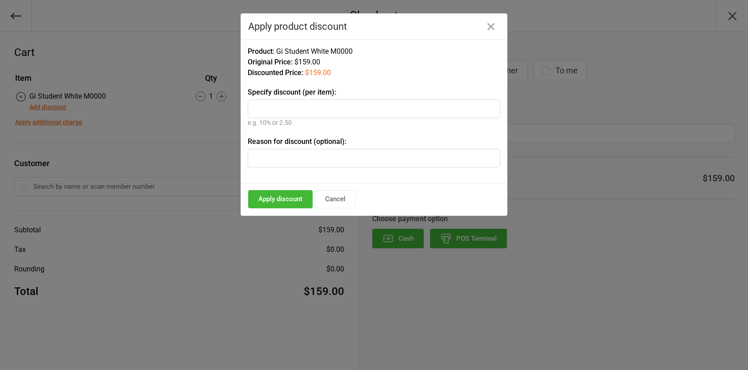
click at [307, 112] on input "text" at bounding box center [374, 109] width 253 height 19
type input "15%"
click at [281, 206] on button "Apply discount" at bounding box center [280, 199] width 64 height 18
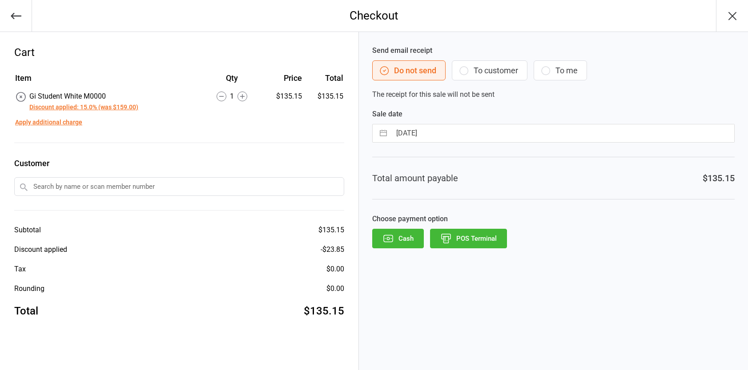
click at [468, 241] on button "POS Terminal" at bounding box center [468, 239] width 77 height 20
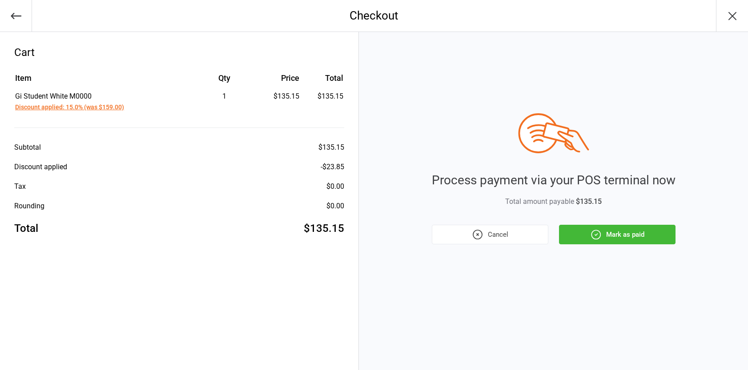
click at [584, 240] on button "Mark as paid" at bounding box center [617, 235] width 116 height 20
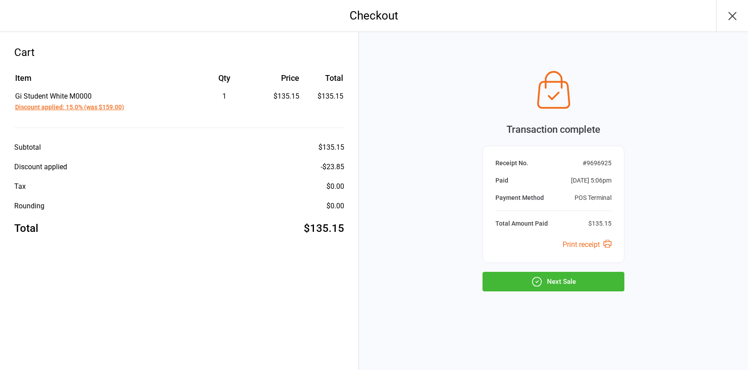
click at [581, 293] on div "Transaction complete Receipt No. # 9696925 Paid [DATE] 5:06pm Payment Method PO…" at bounding box center [553, 201] width 389 height 338
click at [580, 289] on button "Next Sale" at bounding box center [553, 282] width 142 height 20
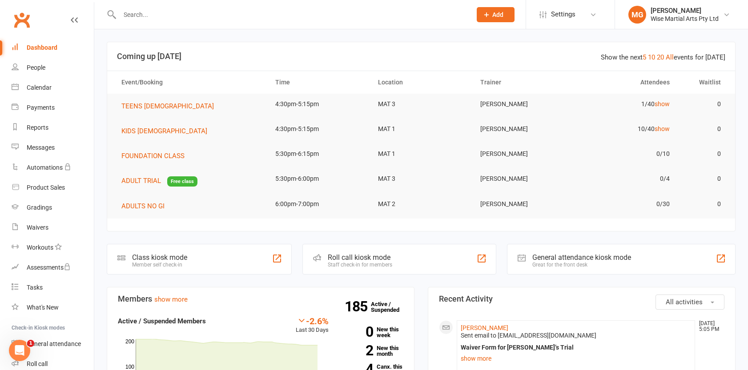
click at [74, 53] on link "Dashboard" at bounding box center [53, 48] width 82 height 20
click at [61, 41] on link "Dashboard" at bounding box center [53, 48] width 82 height 20
drag, startPoint x: 164, startPoint y: 44, endPoint x: 163, endPoint y: 38, distance: 6.0
click at [164, 43] on header "Show the next 5 10 20 All events for today Coming up Today" at bounding box center [421, 56] width 628 height 28
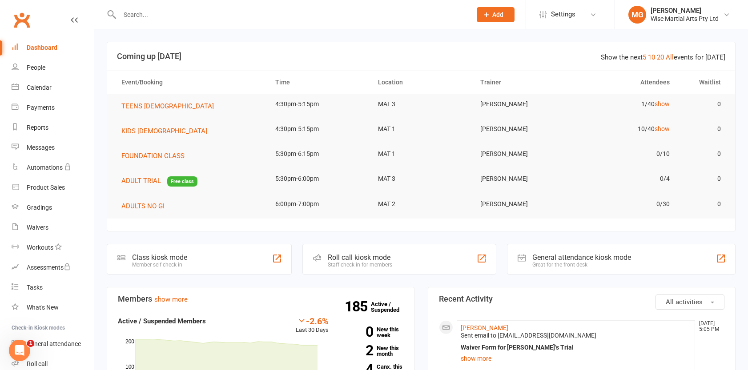
click at [163, 17] on input "text" at bounding box center [291, 14] width 348 height 12
click at [162, 14] on input "text" at bounding box center [291, 14] width 348 height 12
drag, startPoint x: 154, startPoint y: 13, endPoint x: 158, endPoint y: 9, distance: 5.7
click at [153, 12] on input "text" at bounding box center [291, 14] width 348 height 12
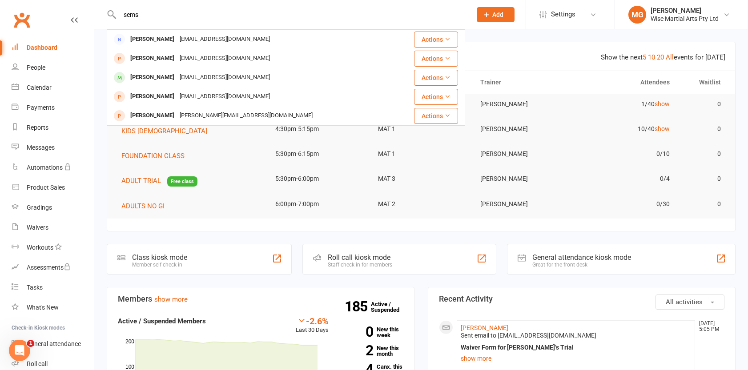
type input "sems"
click at [154, 72] on div "[PERSON_NAME]" at bounding box center [152, 77] width 49 height 13
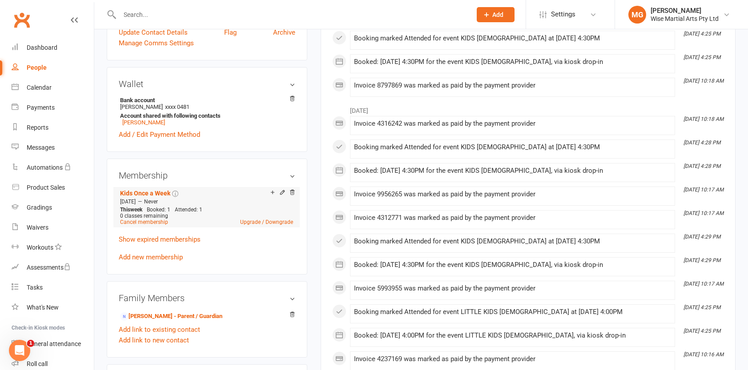
scroll to position [217, 0]
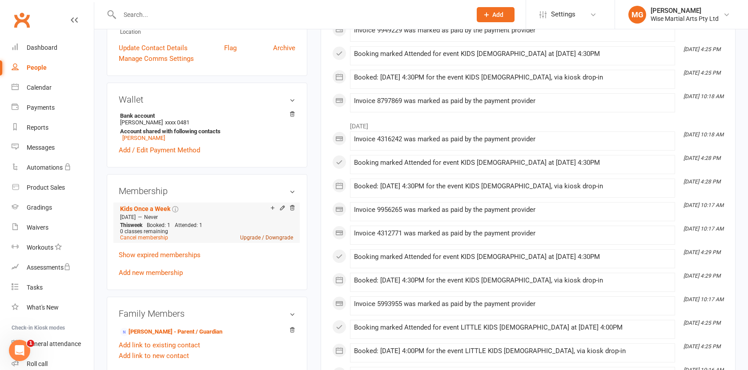
click at [253, 237] on link "Upgrade / Downgrade" at bounding box center [266, 238] width 53 height 6
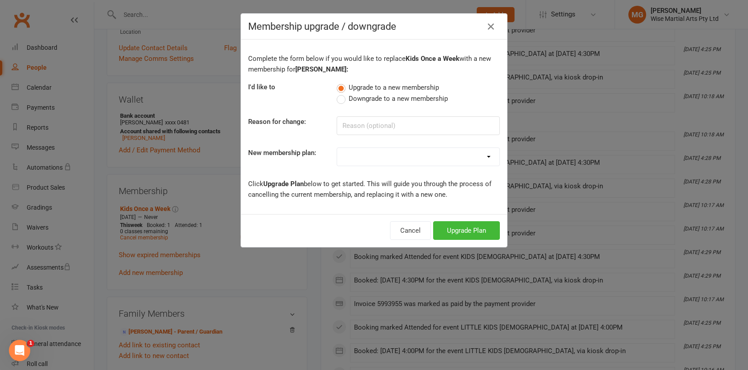
click at [365, 160] on select "10 Pass Student Unlimited Classes PREVIOUS MEMBER COMBO VIP Adult Unlimited (No…" at bounding box center [418, 157] width 162 height 18
select select "8"
click at [337, 148] on select "10 Pass Student Unlimited Classes PREVIOUS MEMBER COMBO VIP Adult Unlimited (No…" at bounding box center [418, 157] width 162 height 18
click at [453, 226] on button "Upgrade Plan" at bounding box center [466, 230] width 67 height 19
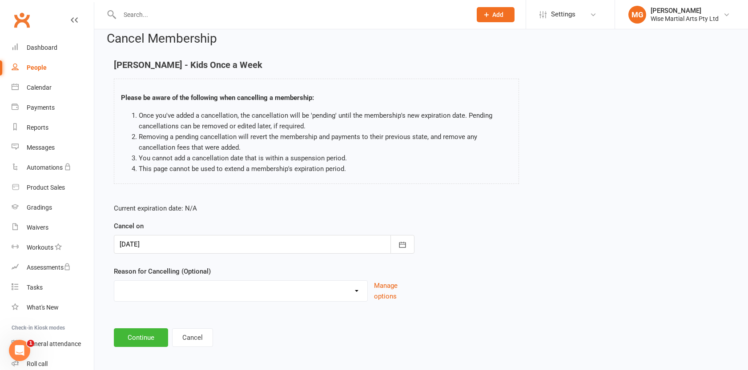
scroll to position [13, 0]
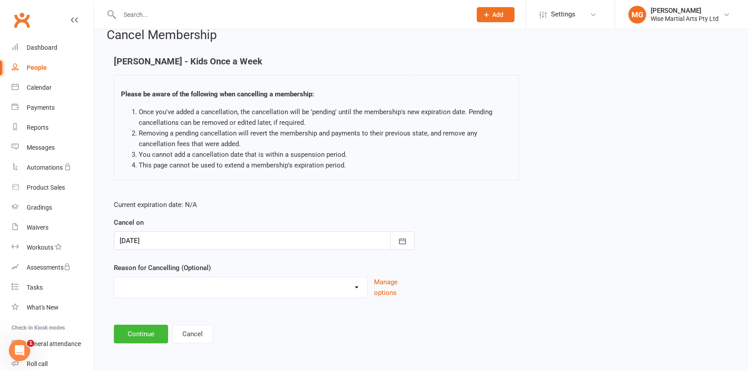
click at [187, 285] on select "Changing membership plans Financial Loss of interest Medical Medical/Moving Mov…" at bounding box center [240, 286] width 253 height 18
click at [145, 333] on button "Continue" at bounding box center [141, 334] width 54 height 19
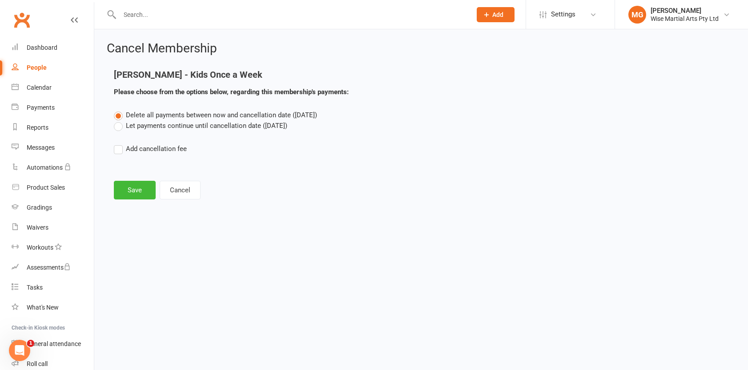
scroll to position [0, 0]
click at [131, 186] on button "Save" at bounding box center [135, 190] width 42 height 19
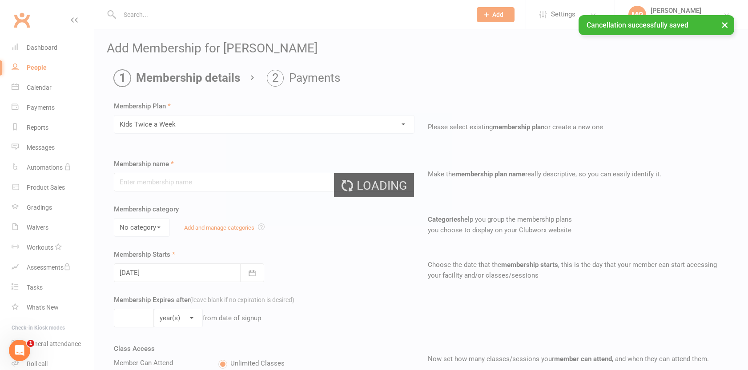
type input "Kids Twice a Week"
select select "1"
type input "0"
type input "2"
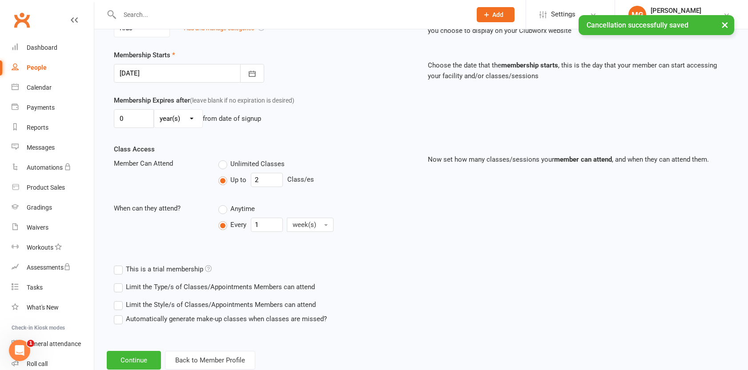
scroll to position [225, 0]
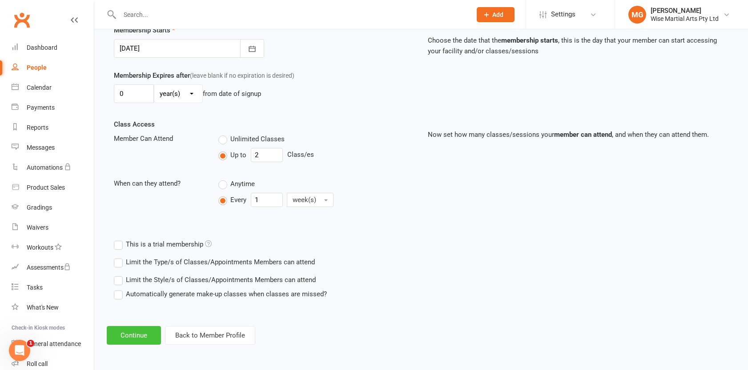
click at [138, 334] on button "Continue" at bounding box center [134, 335] width 54 height 19
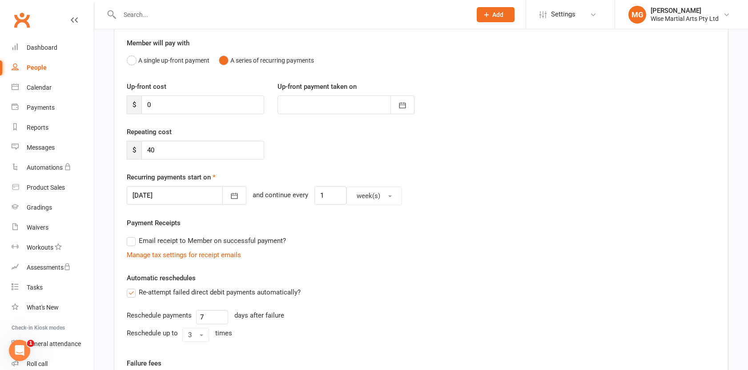
scroll to position [76, 0]
click at [189, 196] on div at bounding box center [187, 195] width 120 height 19
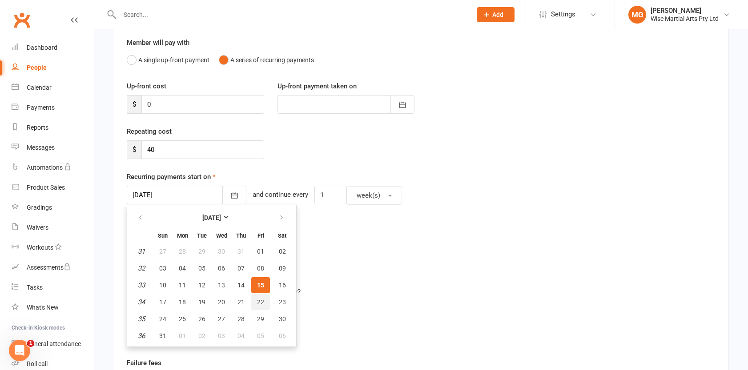
click at [260, 301] on span "22" at bounding box center [260, 302] width 7 height 7
type input "22 Aug 2025"
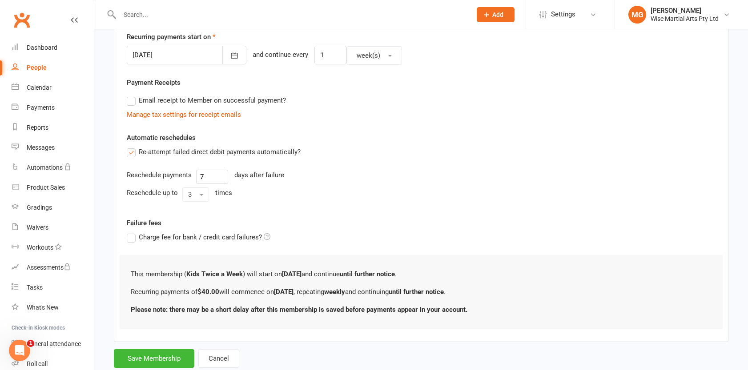
scroll to position [241, 0]
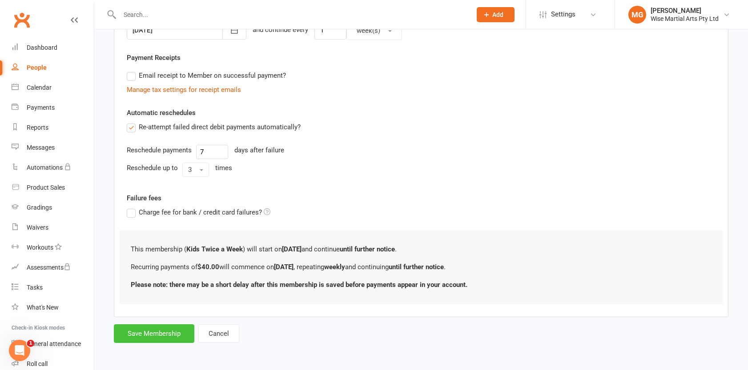
click at [180, 337] on button "Save Membership" at bounding box center [154, 334] width 80 height 19
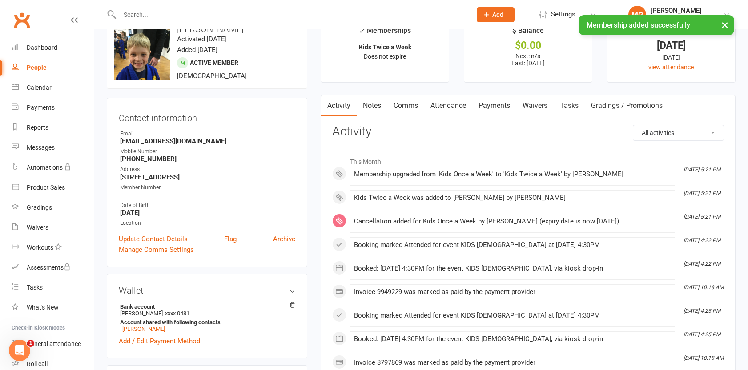
scroll to position [28, 0]
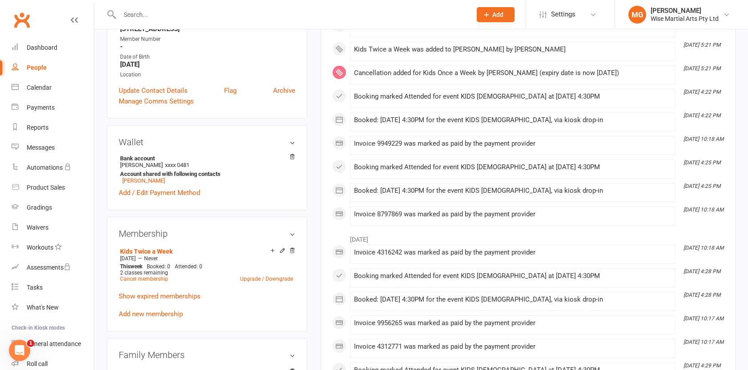
scroll to position [183, 0]
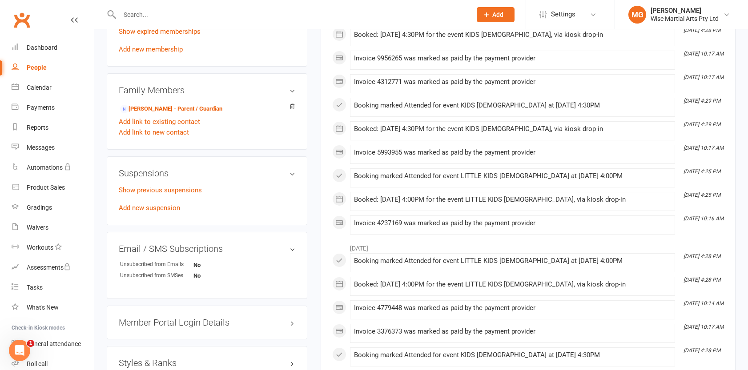
scroll to position [438, 0]
click at [71, 47] on link "Dashboard" at bounding box center [53, 48] width 82 height 20
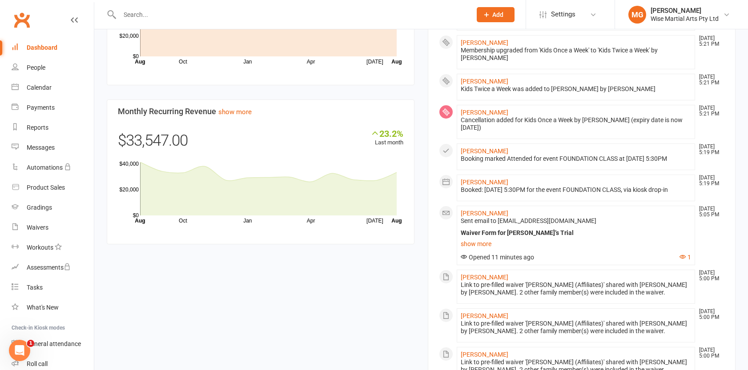
scroll to position [617, 0]
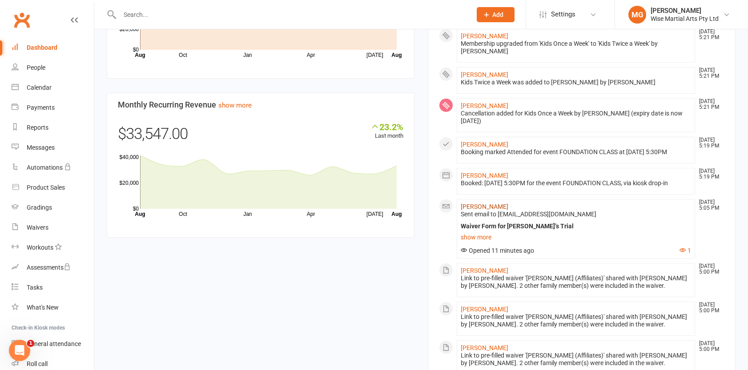
click at [492, 210] on link "[PERSON_NAME]" at bounding box center [485, 206] width 48 height 7
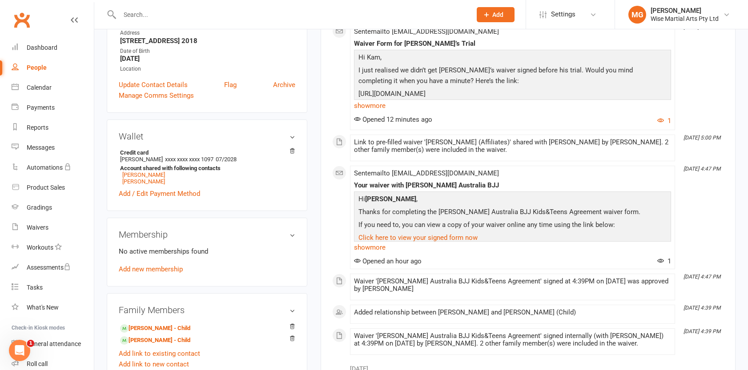
scroll to position [163, 0]
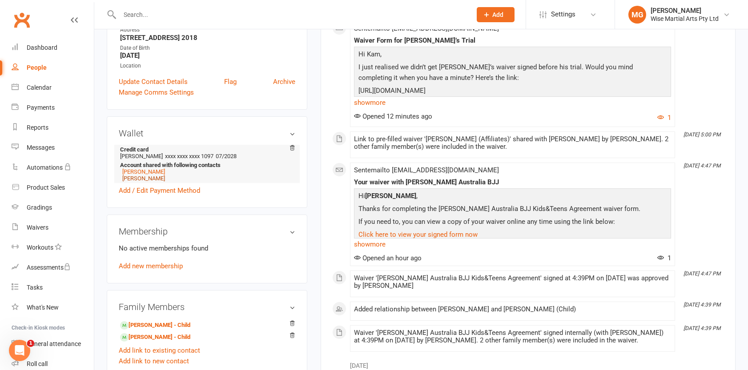
click at [140, 178] on link "[PERSON_NAME]" at bounding box center [143, 178] width 43 height 7
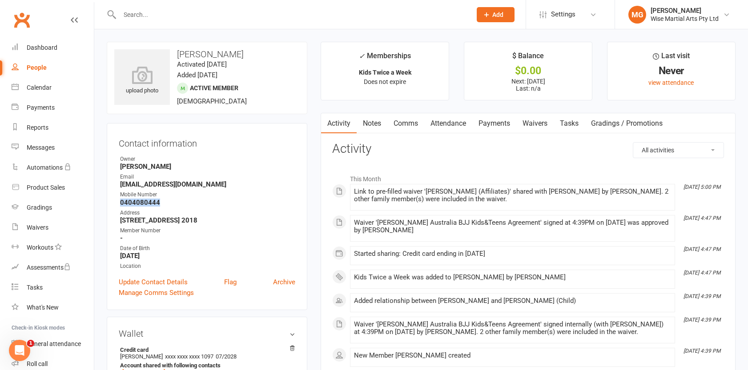
drag, startPoint x: 159, startPoint y: 201, endPoint x: 120, endPoint y: 202, distance: 39.1
click at [120, 202] on strong "0404080444" at bounding box center [207, 203] width 175 height 8
copy strong "0404080444"
click at [180, 200] on strong "0404080444" at bounding box center [207, 203] width 175 height 8
drag, startPoint x: 195, startPoint y: 183, endPoint x: 118, endPoint y: 182, distance: 77.4
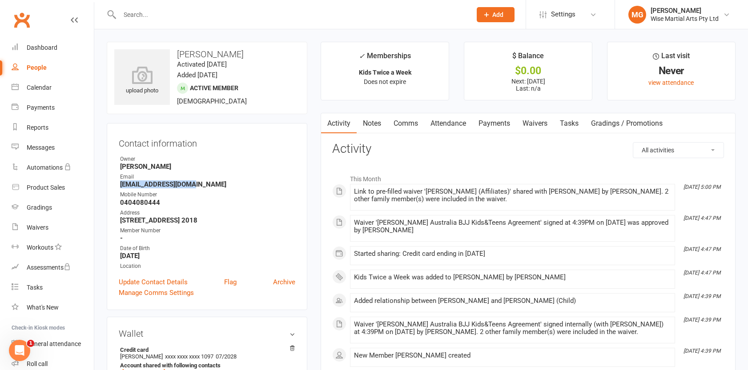
click at [118, 182] on div "Contact information Owner [PERSON_NAME][GEOGRAPHIC_DATA] Email [EMAIL_ADDRESS][…" at bounding box center [207, 216] width 201 height 187
copy strong "[EMAIL_ADDRESS][DOMAIN_NAME]"
click at [168, 21] on div at bounding box center [286, 14] width 358 height 29
click at [170, 18] on input "text" at bounding box center [291, 14] width 348 height 12
paste input "[EMAIL_ADDRESS][DOMAIN_NAME]"
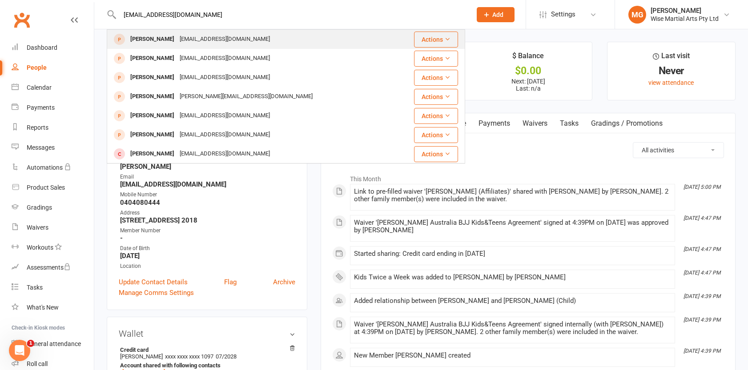
type input "[EMAIL_ADDRESS][DOMAIN_NAME]"
click at [218, 37] on div "[EMAIL_ADDRESS][DOMAIN_NAME]" at bounding box center [225, 39] width 96 height 13
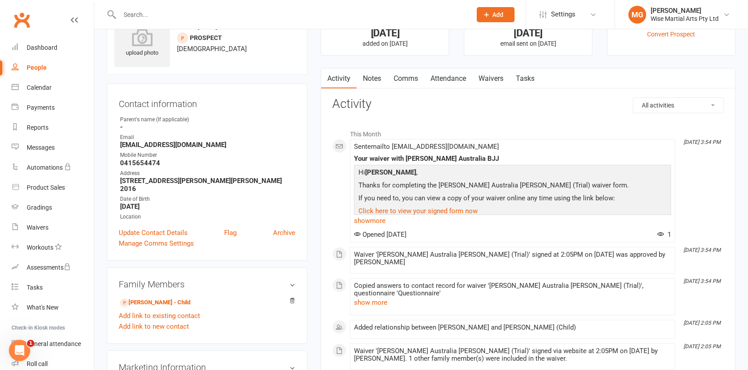
scroll to position [48, 0]
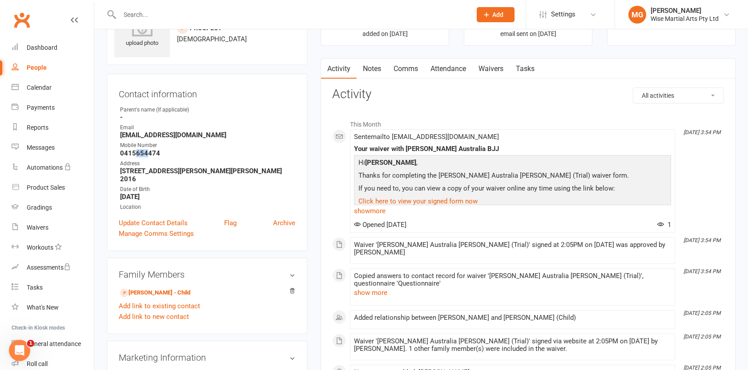
drag, startPoint x: 135, startPoint y: 153, endPoint x: 146, endPoint y: 155, distance: 11.3
click at [146, 155] on strong "0415654474" at bounding box center [207, 153] width 175 height 8
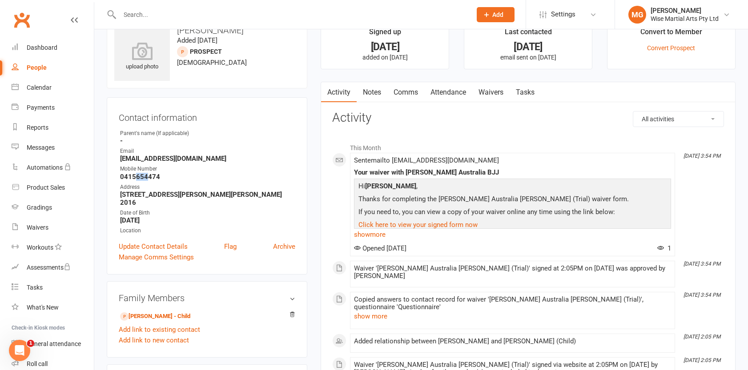
scroll to position [24, 0]
click at [160, 169] on div "Mobile Number" at bounding box center [207, 168] width 175 height 8
click at [148, 173] on strong "0415654474" at bounding box center [207, 177] width 175 height 8
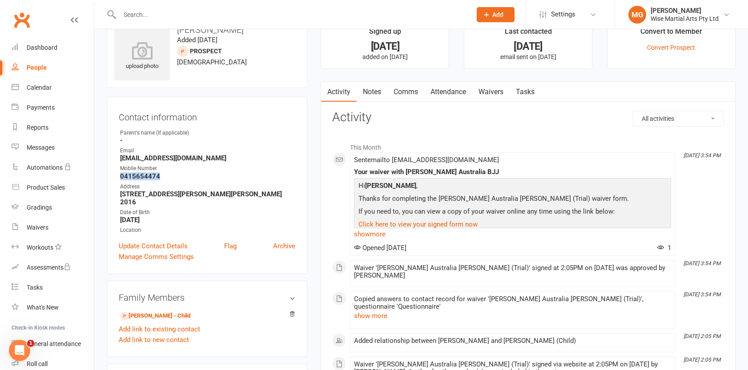
copy strong "0415654474"
click at [148, 8] on input "text" at bounding box center [291, 14] width 348 height 12
click at [166, 8] on input "text" at bounding box center [291, 14] width 348 height 12
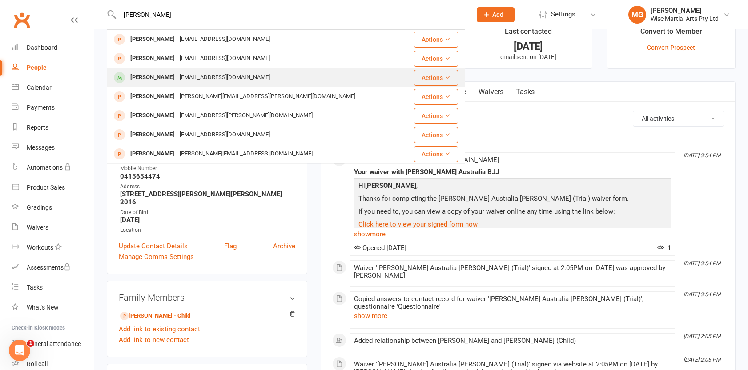
type input "[PERSON_NAME]"
click at [182, 76] on div "[EMAIL_ADDRESS][DOMAIN_NAME]" at bounding box center [225, 77] width 96 height 13
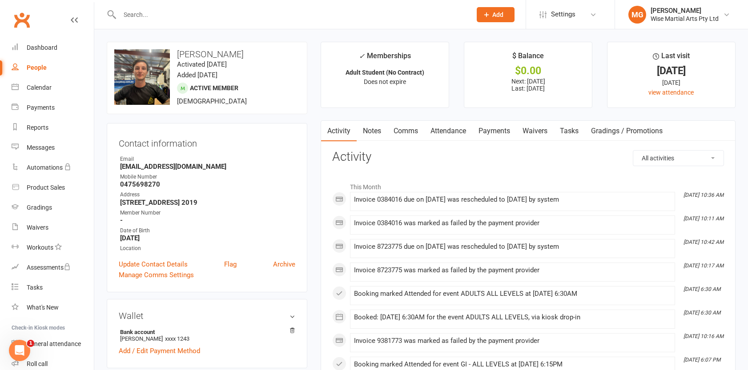
click at [464, 135] on link "Attendance" at bounding box center [448, 131] width 48 height 20
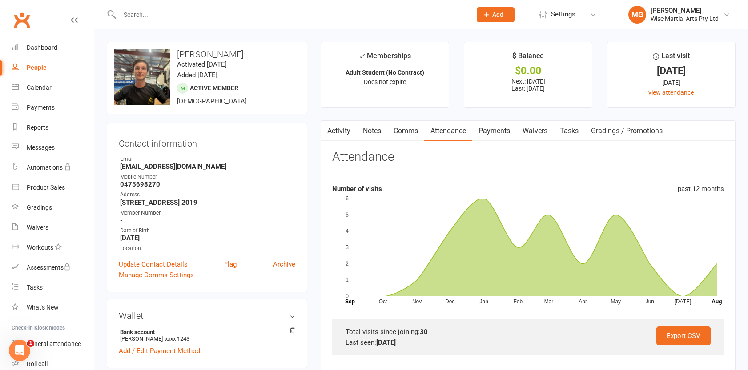
click at [490, 133] on link "Payments" at bounding box center [494, 131] width 44 height 20
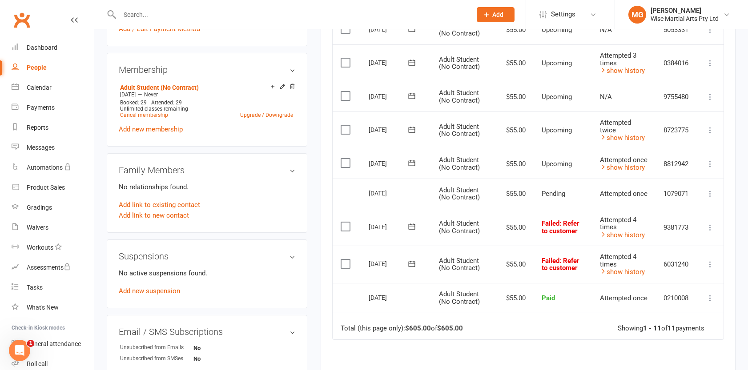
scroll to position [326, 0]
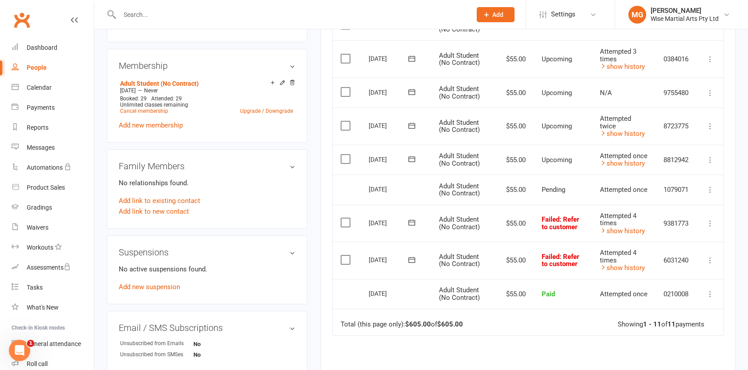
click at [131, 9] on input "text" at bounding box center [291, 14] width 348 height 12
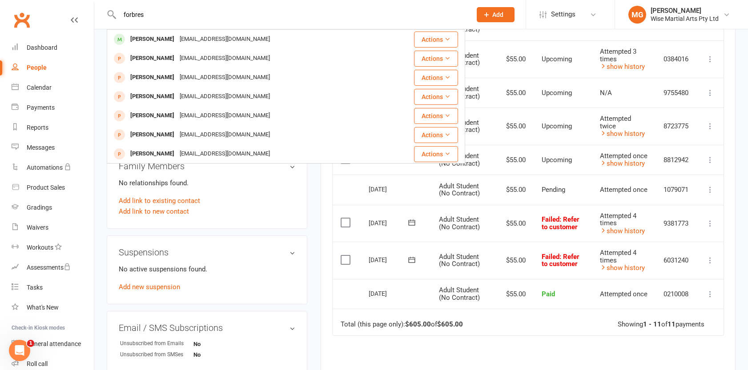
type input "forbres"
drag, startPoint x: 153, startPoint y: 27, endPoint x: 156, endPoint y: 36, distance: 8.7
click at [156, 36] on div "[PERSON_NAME]" at bounding box center [152, 39] width 49 height 13
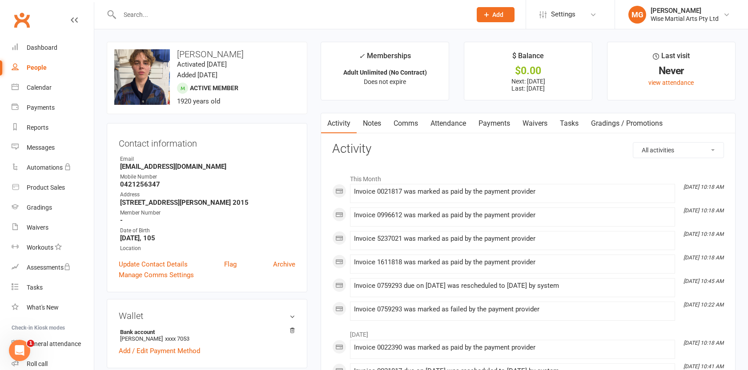
click at [490, 120] on link "Payments" at bounding box center [494, 123] width 44 height 20
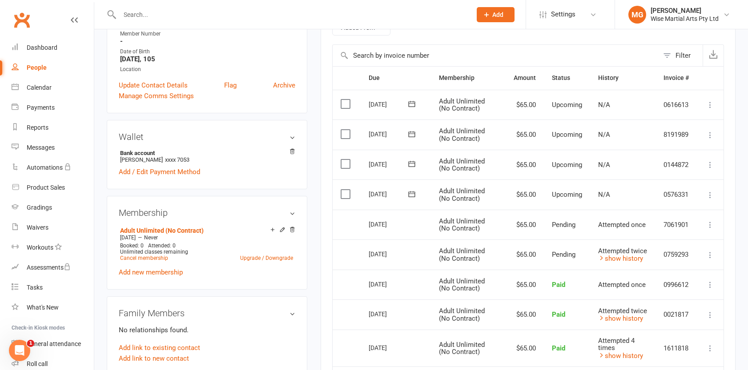
scroll to position [181, 0]
click at [202, 10] on input "text" at bounding box center [291, 14] width 348 height 12
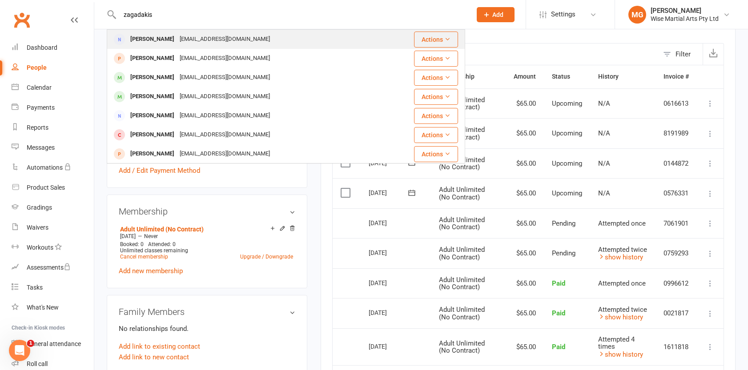
type input "zagadakis"
click at [200, 43] on div "[EMAIL_ADDRESS][DOMAIN_NAME]" at bounding box center [225, 39] width 96 height 13
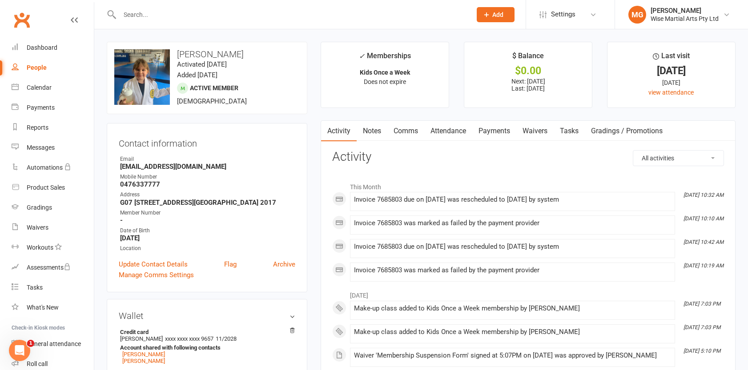
click at [498, 126] on link "Payments" at bounding box center [494, 131] width 44 height 20
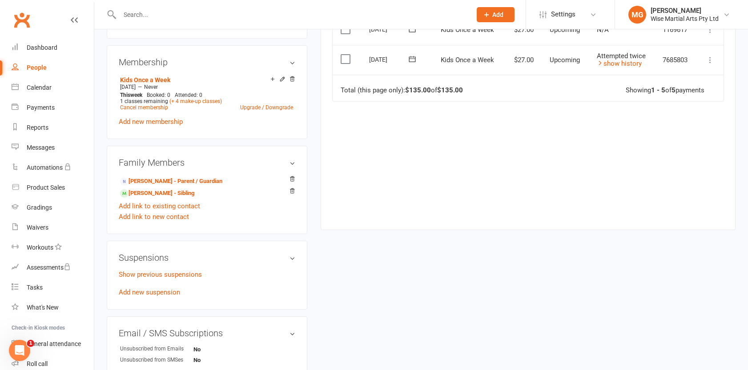
scroll to position [351, 0]
click at [172, 276] on link "Show previous suspensions" at bounding box center [160, 276] width 83 height 8
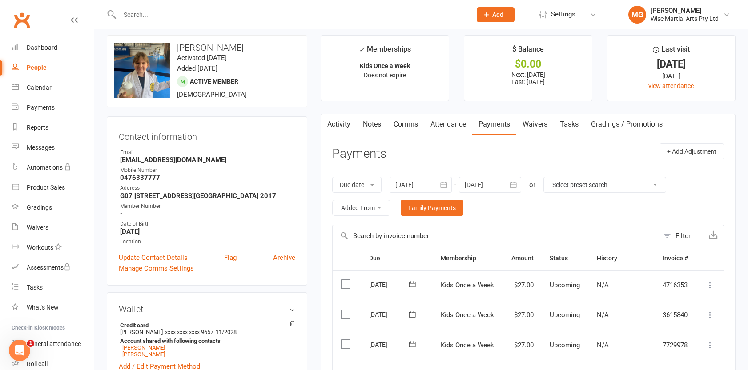
scroll to position [0, 0]
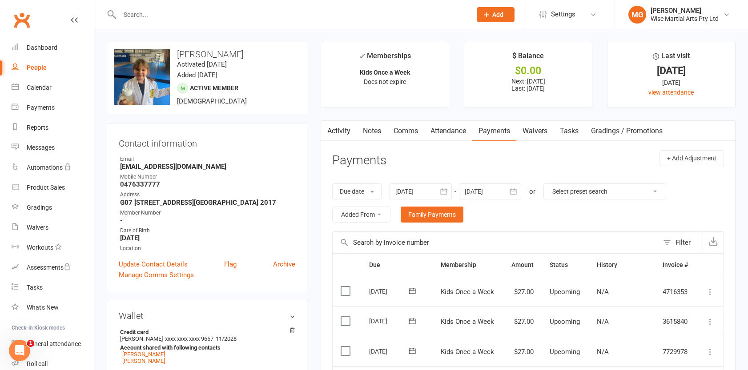
click at [529, 139] on link "Waivers" at bounding box center [534, 131] width 37 height 20
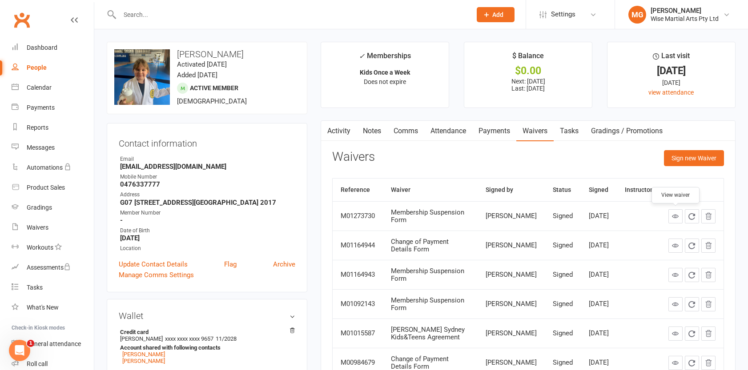
click at [675, 217] on icon at bounding box center [675, 216] width 7 height 7
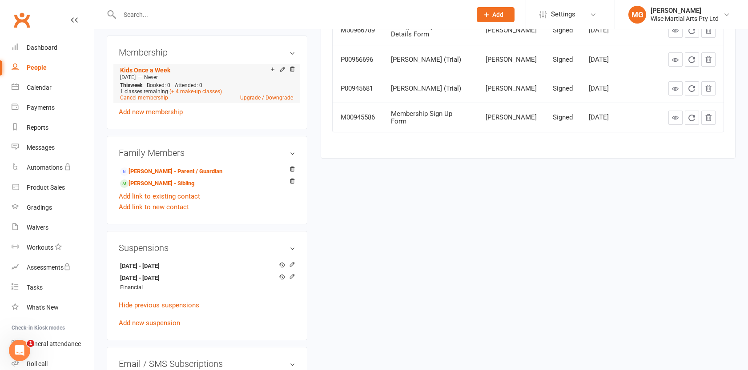
scroll to position [375, 0]
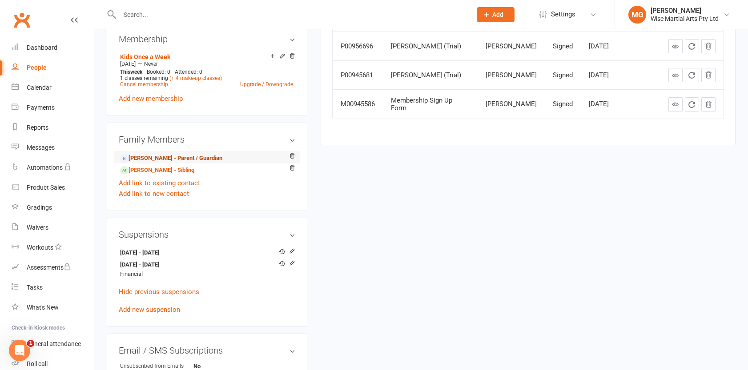
click at [167, 158] on link "[PERSON_NAME] - Parent / Guardian" at bounding box center [171, 158] width 102 height 9
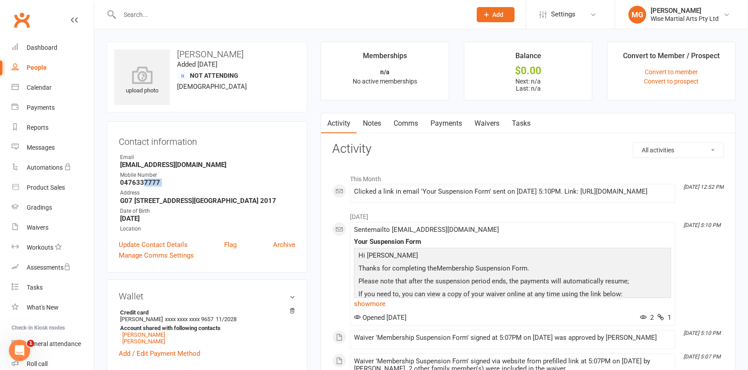
drag, startPoint x: 193, startPoint y: 186, endPoint x: 144, endPoint y: 184, distance: 49.4
click at [144, 184] on ul "Owner Email [EMAIL_ADDRESS][DOMAIN_NAME] Mobile Number [PHONE_NUMBER] Address G…" at bounding box center [207, 193] width 177 height 80
click at [144, 184] on strong "0476337777" at bounding box center [207, 183] width 175 height 8
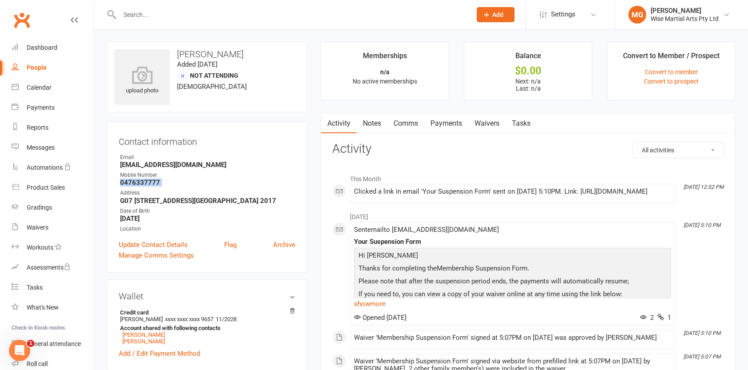
drag, startPoint x: 144, startPoint y: 184, endPoint x: 158, endPoint y: 184, distance: 13.3
click at [144, 184] on strong "0476337777" at bounding box center [207, 183] width 175 height 8
click at [163, 184] on strong "0476337777" at bounding box center [207, 183] width 175 height 8
drag, startPoint x: 142, startPoint y: 184, endPoint x: 115, endPoint y: 168, distance: 32.1
click at [115, 168] on div "Contact information Owner Email [EMAIL_ADDRESS][DOMAIN_NAME] Mobile Number [PHO…" at bounding box center [207, 197] width 201 height 152
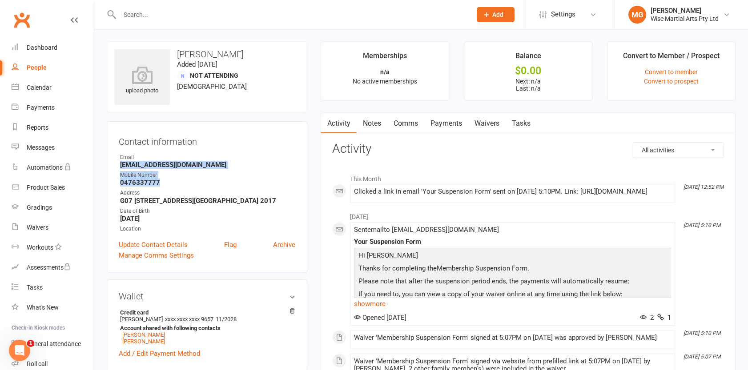
drag, startPoint x: 115, startPoint y: 168, endPoint x: 138, endPoint y: 173, distance: 23.8
click at [115, 168] on div "Contact information Owner Email [EMAIL_ADDRESS][DOMAIN_NAME] Mobile Number [PHO…" at bounding box center [207, 197] width 201 height 152
click at [177, 185] on strong "0476337777" at bounding box center [207, 183] width 175 height 8
drag, startPoint x: 146, startPoint y: 183, endPoint x: 117, endPoint y: 182, distance: 28.9
click at [117, 182] on div "Contact information Owner Email [EMAIL_ADDRESS][DOMAIN_NAME] Mobile Number [PHO…" at bounding box center [207, 197] width 201 height 152
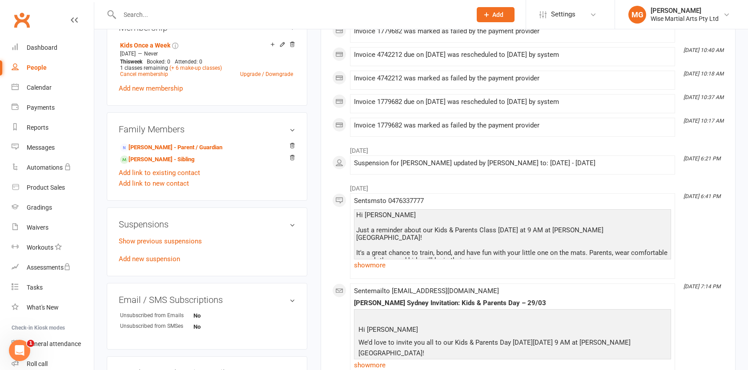
scroll to position [388, 0]
click at [162, 245] on div "Show previous suspensions Add new suspension" at bounding box center [207, 249] width 177 height 28
click at [164, 241] on link "Show previous suspensions" at bounding box center [160, 240] width 83 height 8
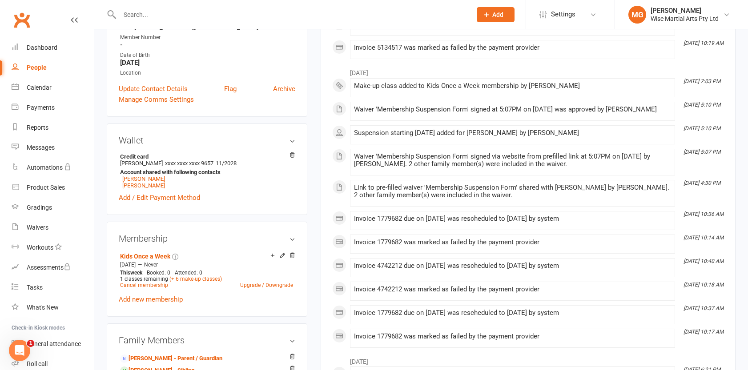
scroll to position [0, 0]
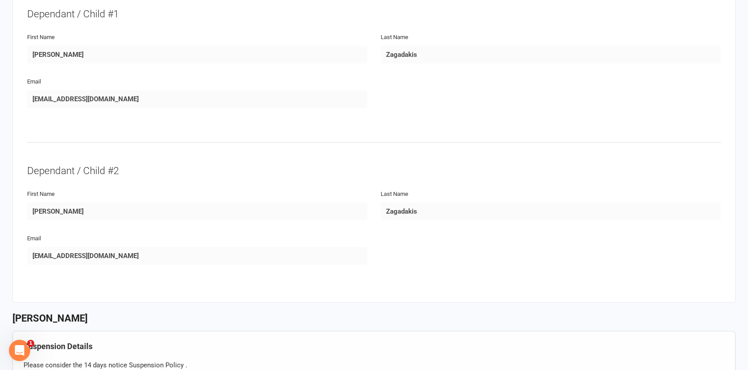
scroll to position [310, 0]
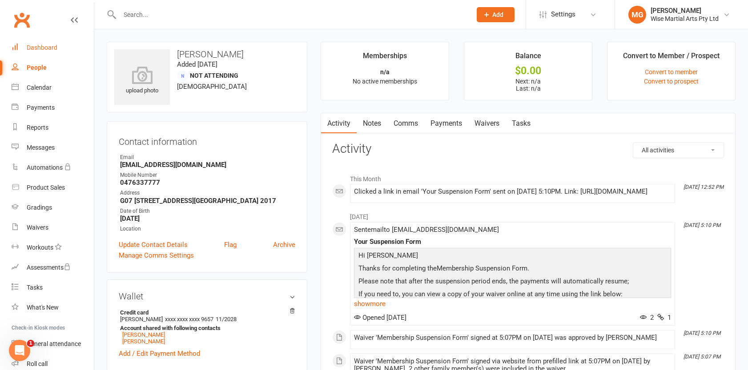
click at [52, 52] on link "Dashboard" at bounding box center [53, 48] width 82 height 20
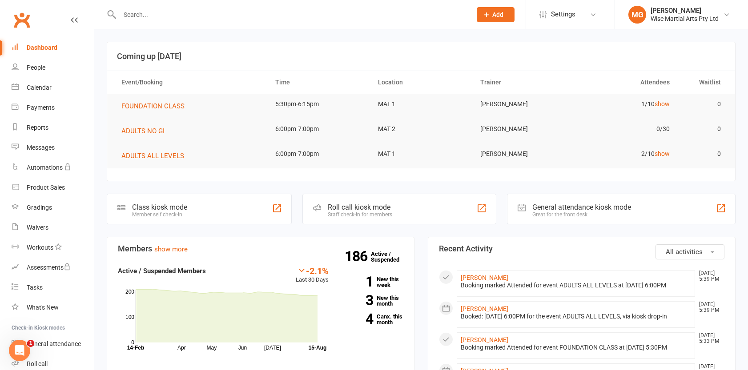
click at [179, 15] on input "text" at bounding box center [291, 14] width 348 height 12
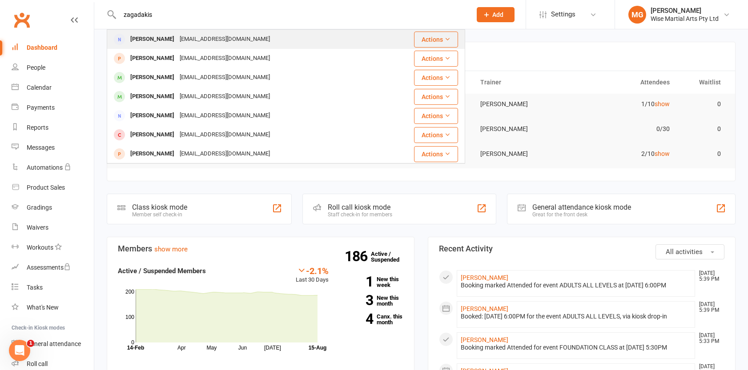
scroll to position [0, 0]
type input "zagadakis"
click at [193, 39] on div "[EMAIL_ADDRESS][DOMAIN_NAME]" at bounding box center [225, 38] width 96 height 13
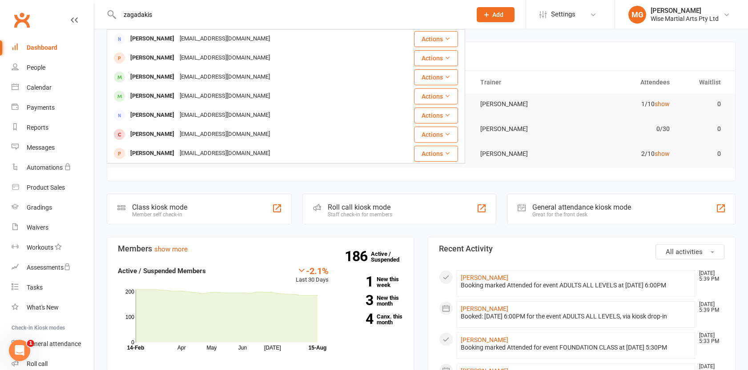
scroll to position [0, 0]
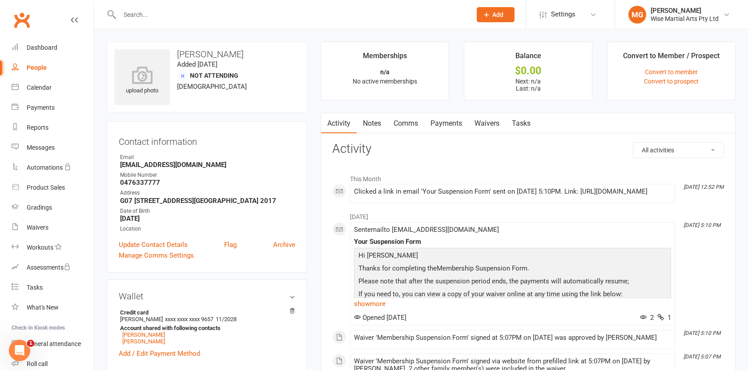
drag, startPoint x: 437, startPoint y: 129, endPoint x: 433, endPoint y: 129, distance: 4.9
click at [438, 129] on link "Payments" at bounding box center [446, 123] width 44 height 20
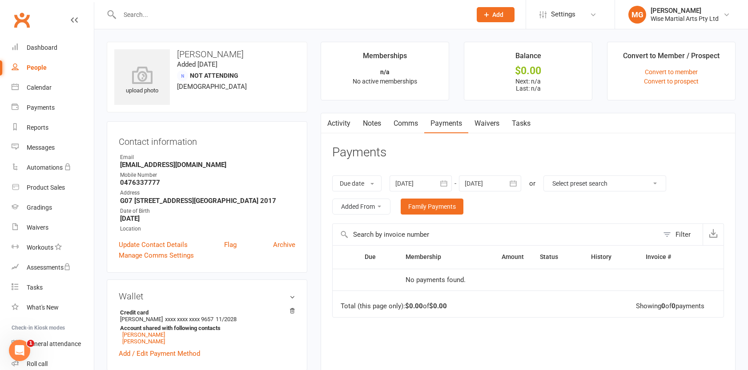
click at [339, 128] on link "Activity" at bounding box center [339, 123] width 36 height 20
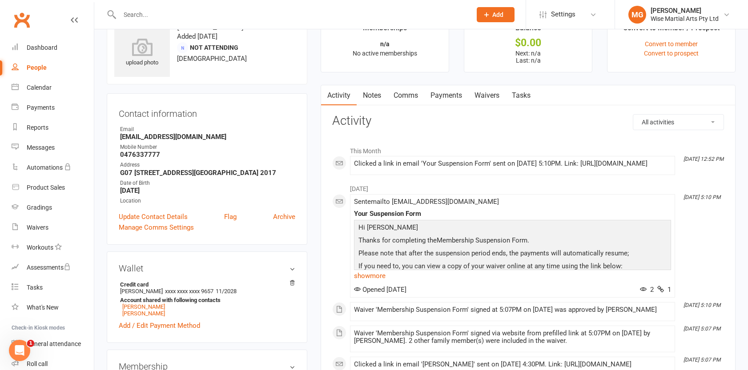
scroll to position [31, 0]
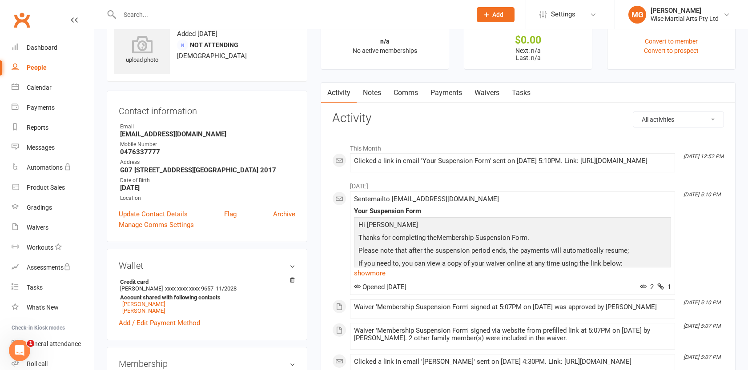
click at [443, 91] on link "Payments" at bounding box center [446, 93] width 44 height 20
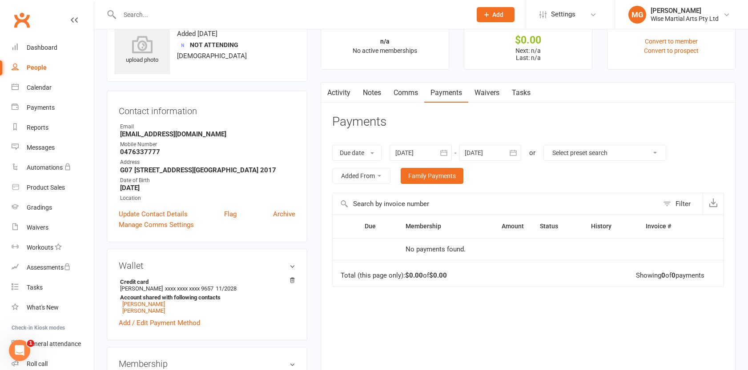
click at [334, 88] on link "Activity" at bounding box center [339, 93] width 36 height 20
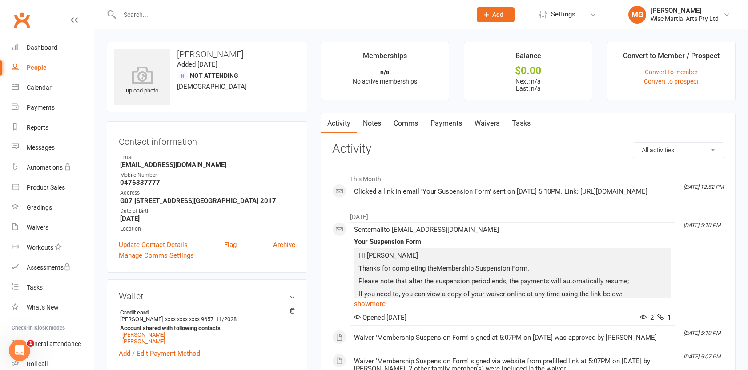
click at [448, 127] on link "Payments" at bounding box center [446, 123] width 44 height 20
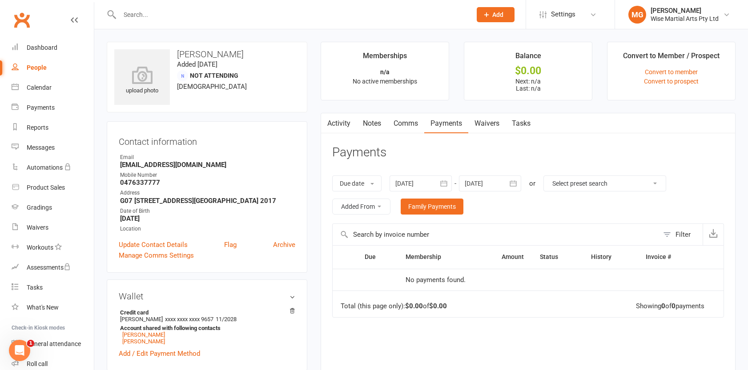
click at [447, 146] on header "Payments" at bounding box center [528, 154] width 392 height 24
click at [488, 124] on link "Waivers" at bounding box center [486, 123] width 37 height 20
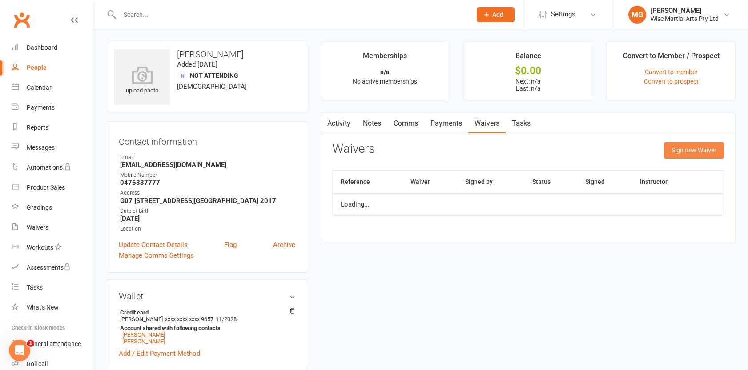
click at [686, 153] on button "Sign new Waiver" at bounding box center [694, 150] width 60 height 16
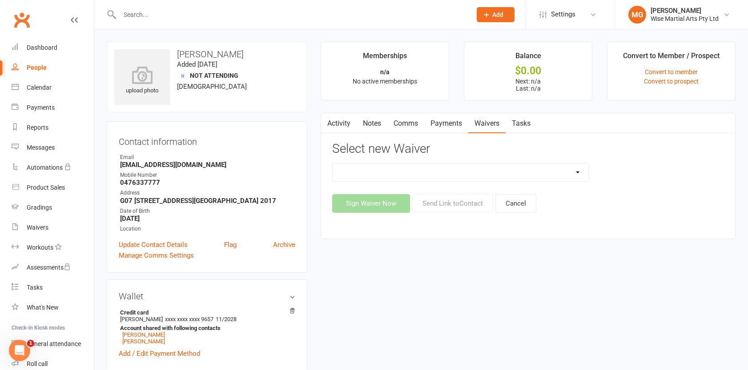
click at [357, 178] on select "10 PASS Change of Payment Details Form Gracie 50% OFF Gracie Australia BJJ Adul…" at bounding box center [461, 173] width 256 height 18
select select "10792"
click at [333, 164] on select "10 PASS Change of Payment Details Form Gracie 50% OFF Gracie Australia BJJ Adul…" at bounding box center [461, 173] width 256 height 18
click at [444, 202] on button "Send Link to Contact" at bounding box center [452, 203] width 81 height 19
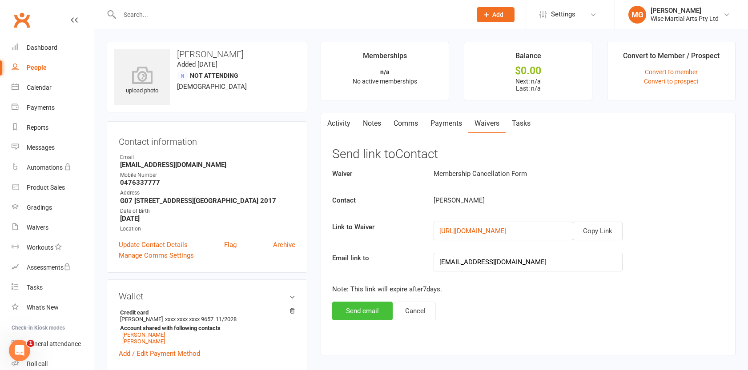
drag, startPoint x: 380, startPoint y: 314, endPoint x: 385, endPoint y: 313, distance: 5.2
click at [393, 313] on div "Waiver Membership Cancellation Form Contact Jasmine Zagadakis Link to Waiver Co…" at bounding box center [528, 244] width 392 height 152
click at [384, 313] on button "Send email" at bounding box center [362, 311] width 60 height 19
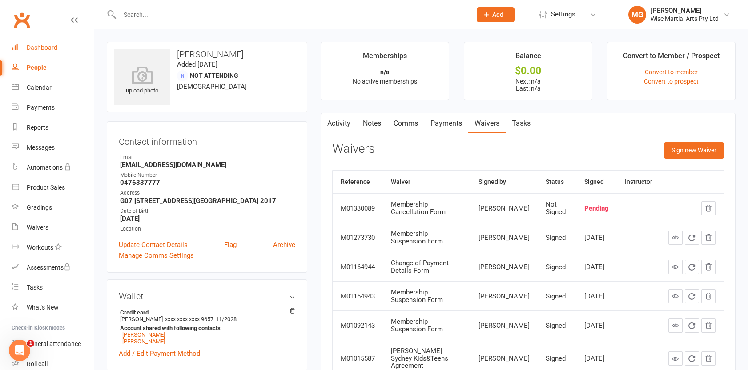
click at [68, 48] on link "Dashboard" at bounding box center [53, 48] width 82 height 20
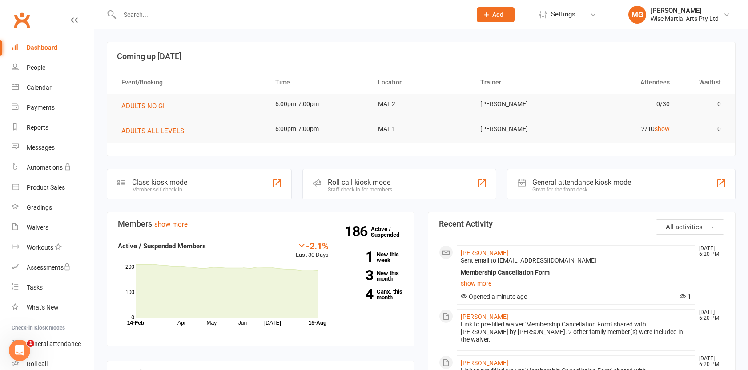
click at [47, 49] on div "Dashboard" at bounding box center [42, 47] width 31 height 7
click at [55, 50] on div "Dashboard" at bounding box center [42, 47] width 31 height 7
click at [66, 48] on link "Dashboard" at bounding box center [53, 48] width 82 height 20
click at [189, 14] on input "text" at bounding box center [291, 14] width 348 height 12
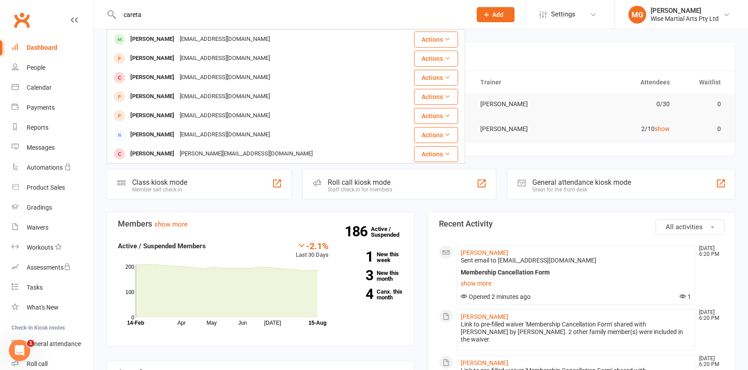
drag, startPoint x: 146, startPoint y: 18, endPoint x: 108, endPoint y: 15, distance: 37.9
click at [108, 15] on div "careta Marcel Sousa Careta marcelscareta@icloud.com Actions David Carey davidac…" at bounding box center [286, 14] width 358 height 29
paste input "Leandro Pinheiro"
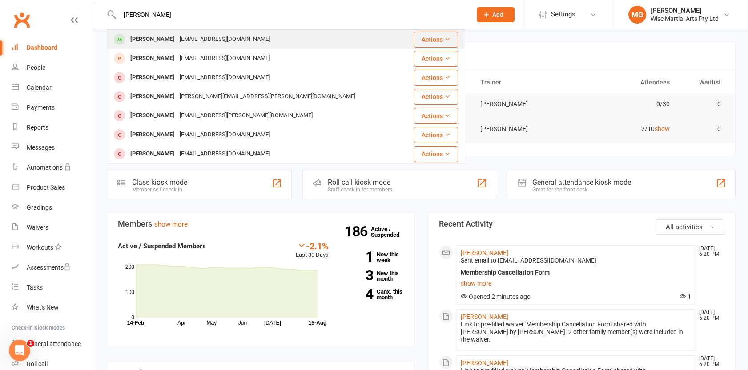
type input "Leandro Pinheiro"
click at [160, 35] on div "leandro pinheiro" at bounding box center [152, 39] width 49 height 13
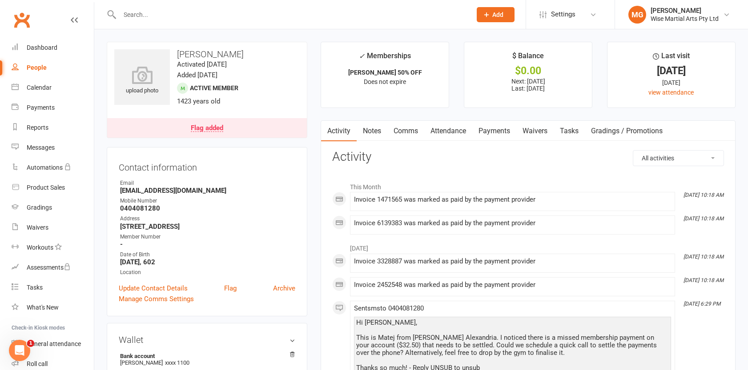
click at [502, 129] on link "Payments" at bounding box center [494, 131] width 44 height 20
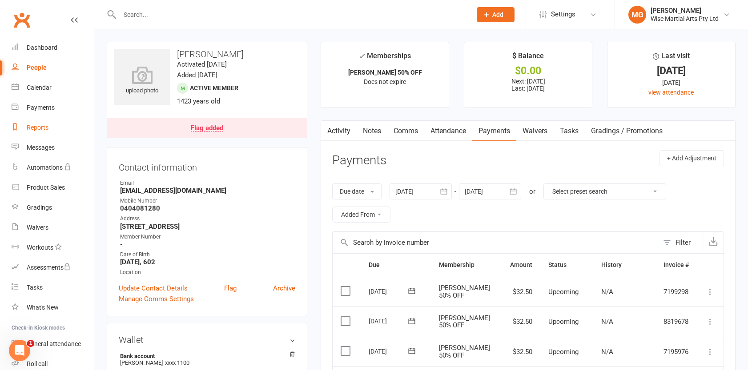
click at [37, 127] on div "Reports" at bounding box center [38, 127] width 22 height 7
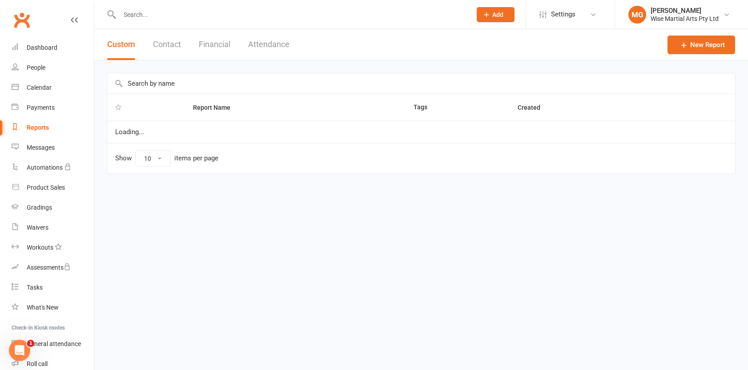
select select "100"
click at [211, 44] on button "Financial" at bounding box center [215, 44] width 32 height 31
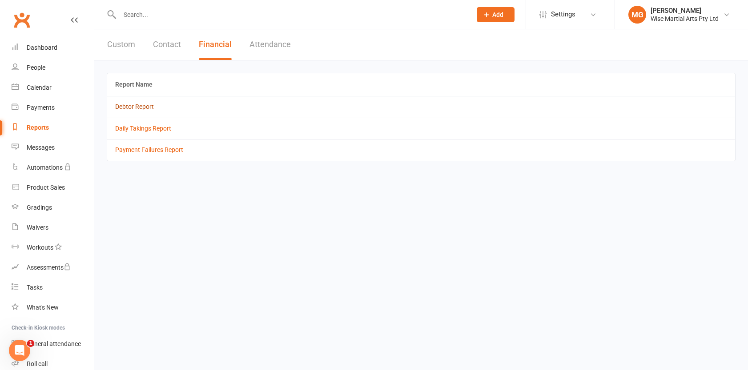
click at [149, 105] on link "Debtor Report" at bounding box center [134, 106] width 39 height 7
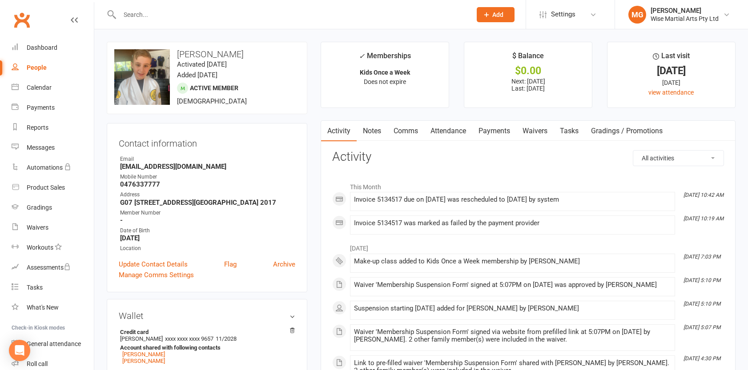
click at [485, 124] on link "Payments" at bounding box center [494, 131] width 44 height 20
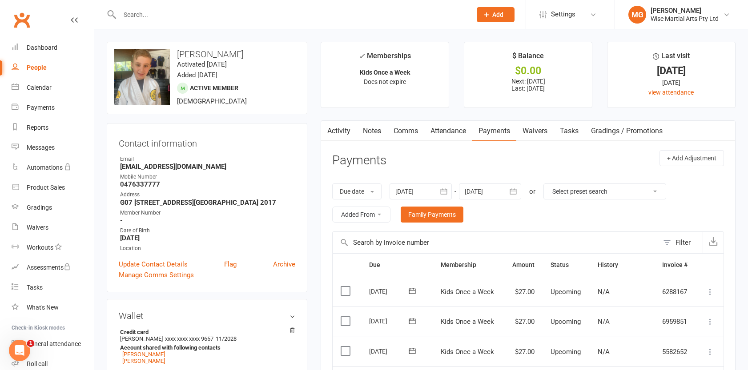
click at [504, 134] on link "Payments" at bounding box center [494, 131] width 44 height 20
drag, startPoint x: 333, startPoint y: 128, endPoint x: 363, endPoint y: 128, distance: 29.3
click at [333, 128] on link "Activity" at bounding box center [339, 131] width 36 height 20
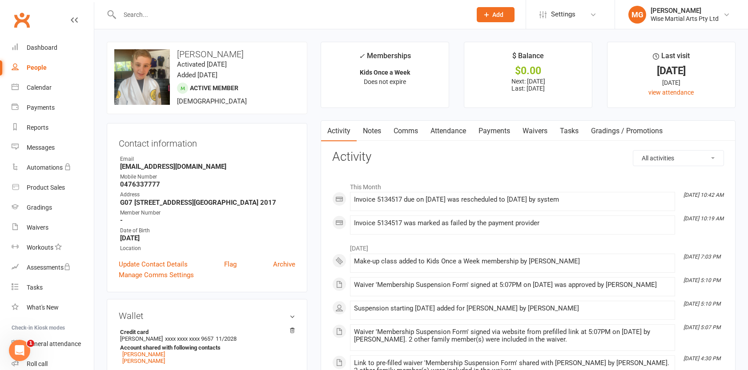
click at [493, 135] on link "Payments" at bounding box center [494, 131] width 44 height 20
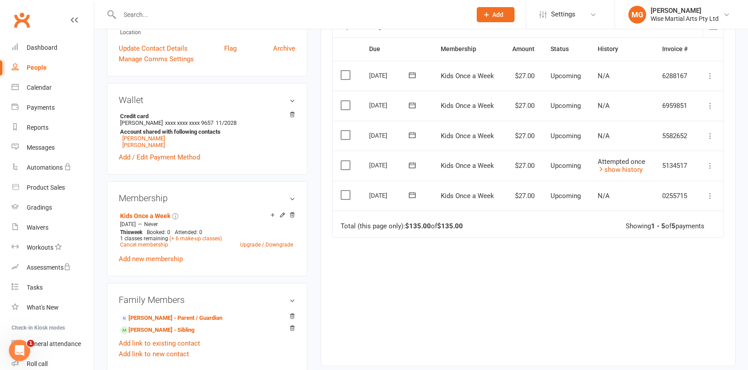
scroll to position [218, 0]
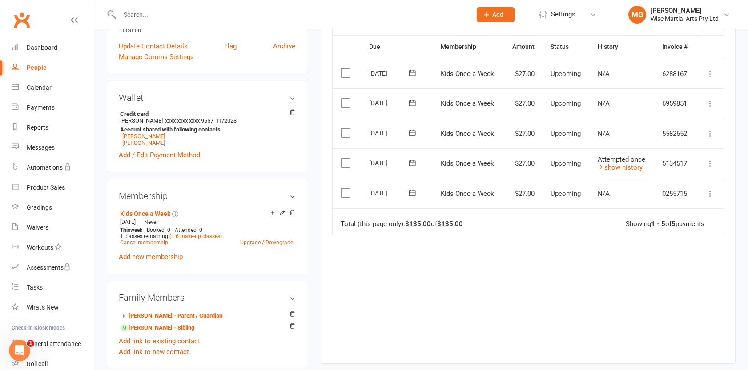
click at [99, 50] on div "upload photo change photo [PERSON_NAME] Activated [DATE] Added [DATE] Active me…" at bounding box center [421, 259] width 654 height 897
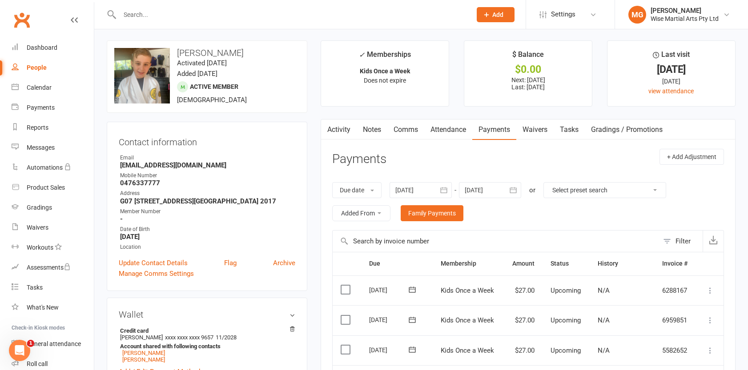
scroll to position [0, 0]
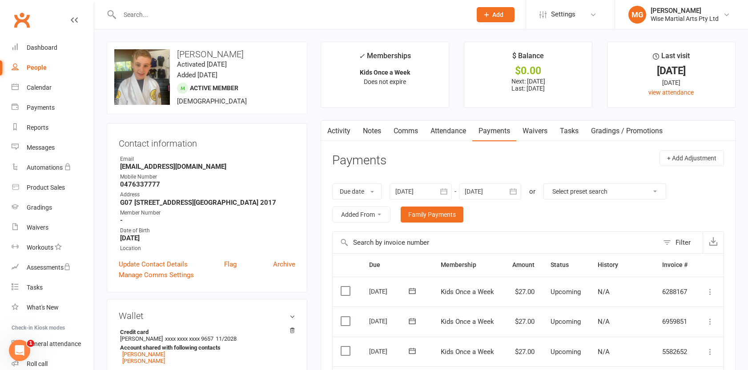
click at [314, 113] on main "✓ Memberships Kids Once a Week Does not expire $ Balance $0.00 Next: [DATE] Las…" at bounding box center [528, 317] width 428 height 550
click at [599, 109] on main "✓ Memberships Kids Once a Week Does not expire $ Balance $0.00 Next: [DATE] Las…" at bounding box center [528, 317] width 428 height 550
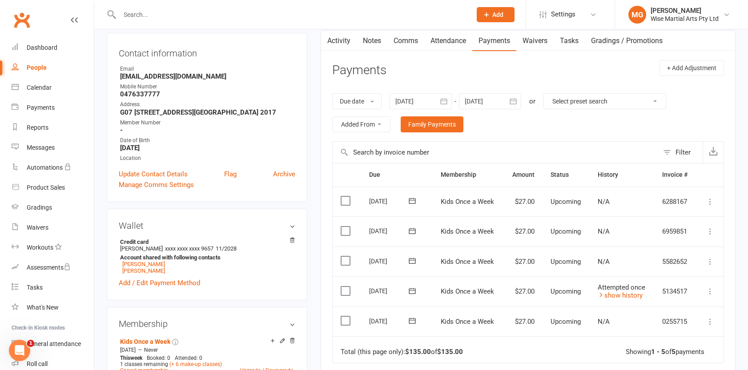
scroll to position [89, 0]
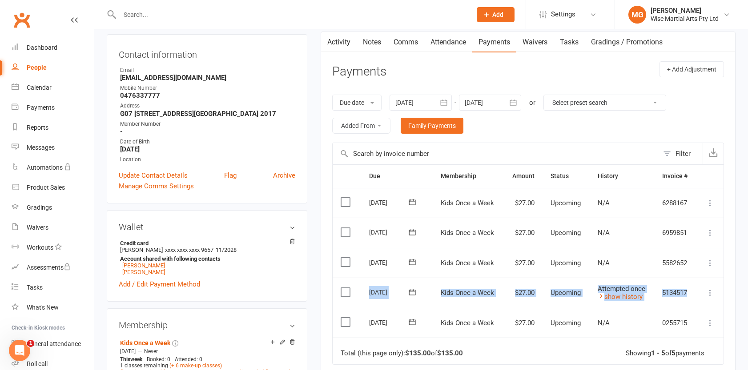
drag, startPoint x: 660, startPoint y: 303, endPoint x: 389, endPoint y: 295, distance: 271.8
click at [351, 296] on tr "Select this [DATE] [PERSON_NAME] Kids Once a Week $27.00 Upcoming Attempted onc…" at bounding box center [528, 293] width 391 height 30
click at [582, 288] on td "Upcoming" at bounding box center [565, 293] width 47 height 30
drag, startPoint x: 695, startPoint y: 292, endPoint x: 373, endPoint y: 295, distance: 321.9
click at [374, 295] on tr "Select this [DATE] [PERSON_NAME] Kids Once a Week $27.00 Upcoming Attempted onc…" at bounding box center [528, 293] width 391 height 30
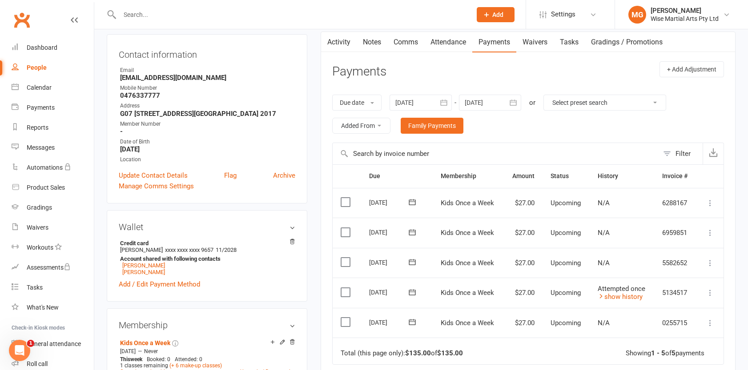
click at [373, 295] on div "[DATE]" at bounding box center [389, 292] width 41 height 14
drag, startPoint x: 366, startPoint y: 295, endPoint x: 665, endPoint y: 293, distance: 298.8
click at [665, 293] on tr "Select this [DATE] [PERSON_NAME] Kids Once a Week $27.00 Upcoming Attempted onc…" at bounding box center [528, 293] width 391 height 30
click at [671, 292] on td "5134517" at bounding box center [675, 293] width 42 height 30
drag, startPoint x: 689, startPoint y: 293, endPoint x: 471, endPoint y: 294, distance: 217.9
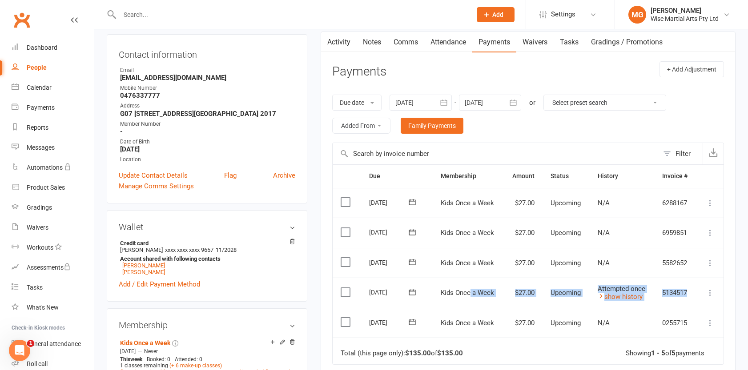
click at [471, 294] on tr "Select this [DATE] [PERSON_NAME] Kids Once a Week $27.00 Upcoming Attempted onc…" at bounding box center [528, 293] width 391 height 30
click at [471, 294] on span "Kids Once a Week" at bounding box center [467, 293] width 53 height 8
drag, startPoint x: 528, startPoint y: 295, endPoint x: 501, endPoint y: 296, distance: 27.1
click at [501, 296] on tr "Select this [DATE] [PERSON_NAME] Kids Once a Week $27.00 Upcoming Attempted onc…" at bounding box center [528, 293] width 391 height 30
click at [501, 296] on td "Kids Once a Week" at bounding box center [468, 293] width 71 height 30
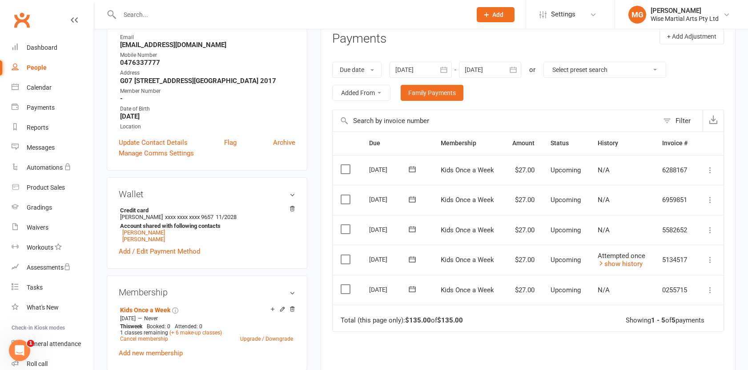
scroll to position [122, 0]
click at [657, 266] on td "5134517" at bounding box center [675, 260] width 42 height 30
drag, startPoint x: 652, startPoint y: 266, endPoint x: 334, endPoint y: 248, distance: 318.8
click at [334, 248] on tr "Select this [DATE] [PERSON_NAME] Kids Once a Week $27.00 Upcoming Attempted onc…" at bounding box center [528, 260] width 391 height 30
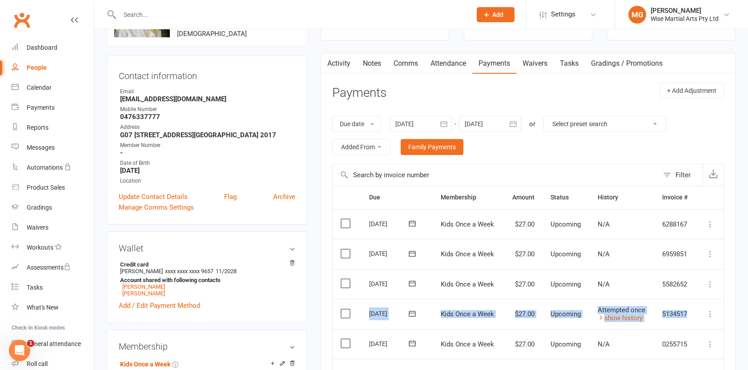
scroll to position [0, 0]
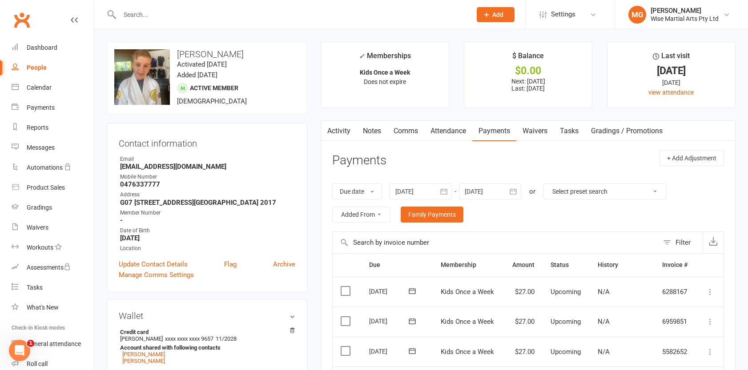
click at [325, 250] on div "Activity Notes Comms Attendance Payments Waivers Tasks Gradings / Promotions Pa…" at bounding box center [528, 350] width 415 height 461
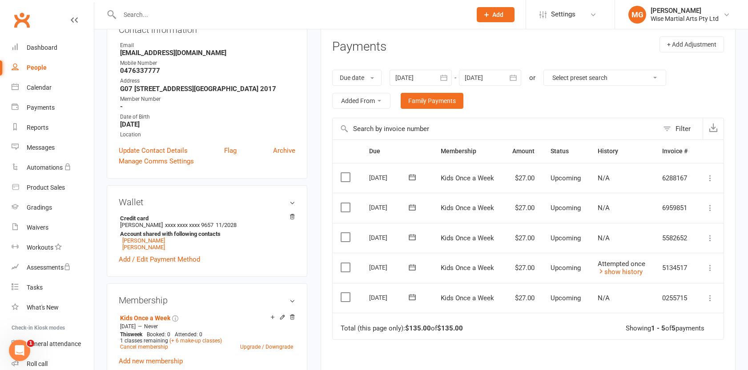
click at [326, 249] on div "Activity Notes Comms Attendance Payments Waivers Tasks Gradings / Promotions Pa…" at bounding box center [528, 237] width 415 height 461
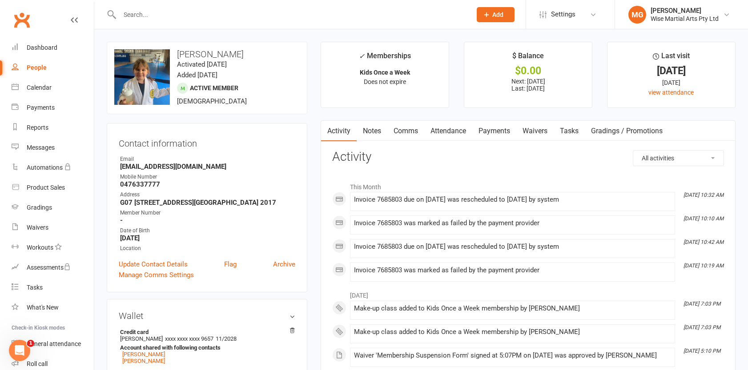
scroll to position [22, 0]
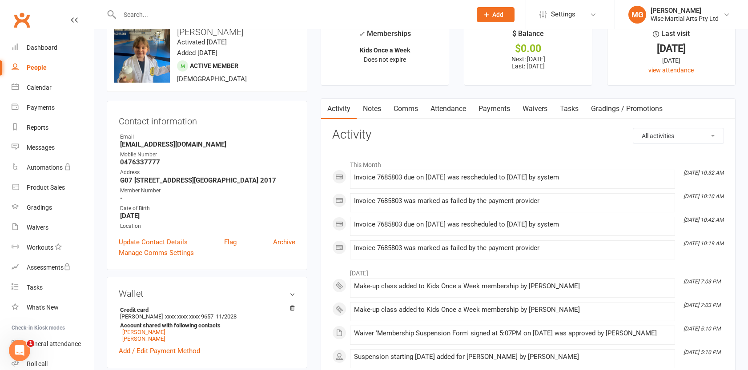
click at [486, 109] on link "Payments" at bounding box center [494, 109] width 44 height 20
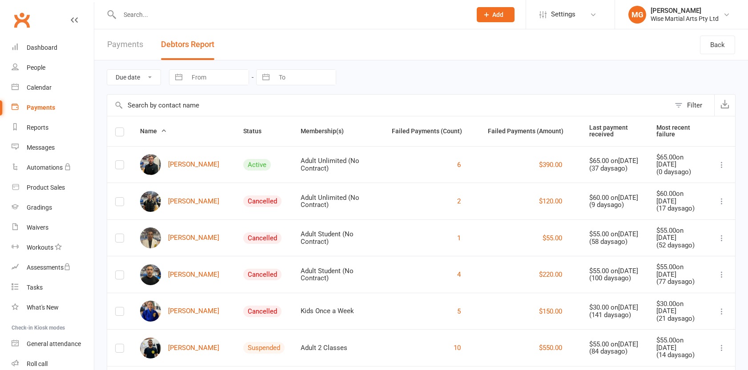
click at [117, 47] on link "Payments" at bounding box center [125, 44] width 36 height 31
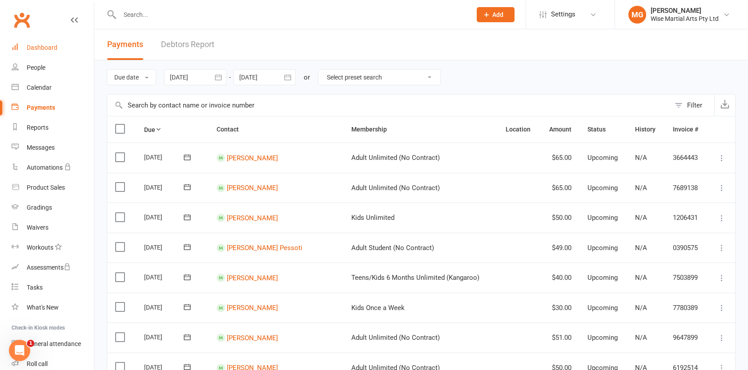
click at [53, 52] on link "Dashboard" at bounding box center [53, 48] width 82 height 20
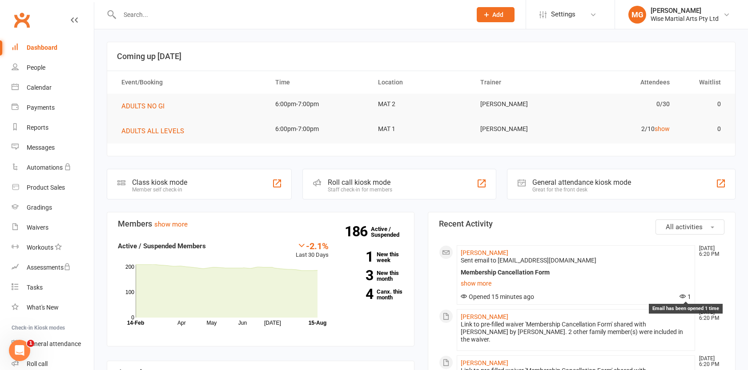
click at [683, 297] on icon at bounding box center [682, 296] width 6 height 6
click at [483, 281] on link "show more" at bounding box center [576, 283] width 230 height 12
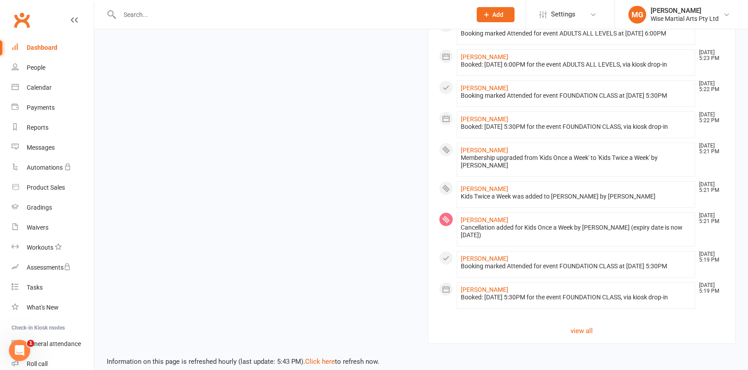
scroll to position [804, 0]
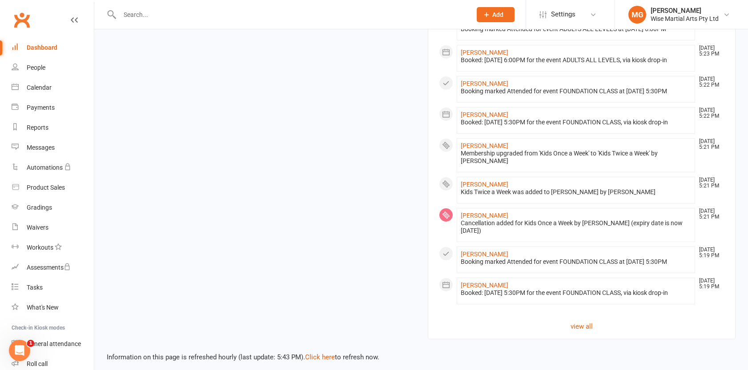
click at [579, 332] on link "view all" at bounding box center [581, 326] width 285 height 11
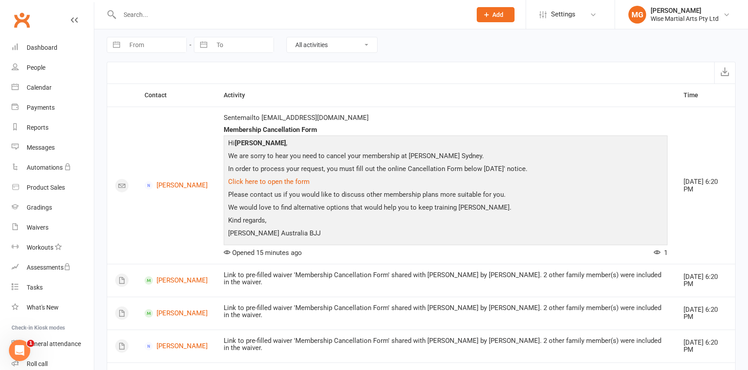
scroll to position [3, 0]
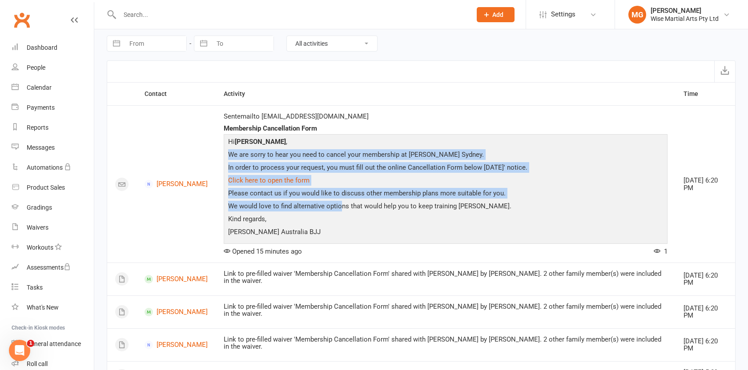
drag, startPoint x: 323, startPoint y: 161, endPoint x: 361, endPoint y: 209, distance: 61.1
click at [361, 209] on div "Hi Jasmine Zagadakis , We are sorry to hear you need to cancel your membership …" at bounding box center [445, 187] width 439 height 103
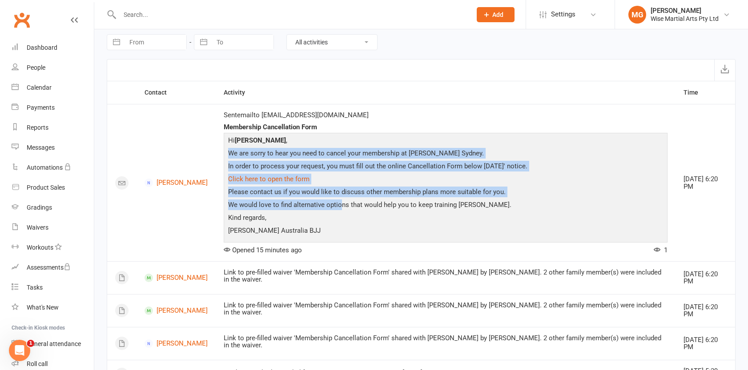
click at [361, 209] on p "We would love to find alternative options that would help you to keep training …" at bounding box center [445, 206] width 439 height 13
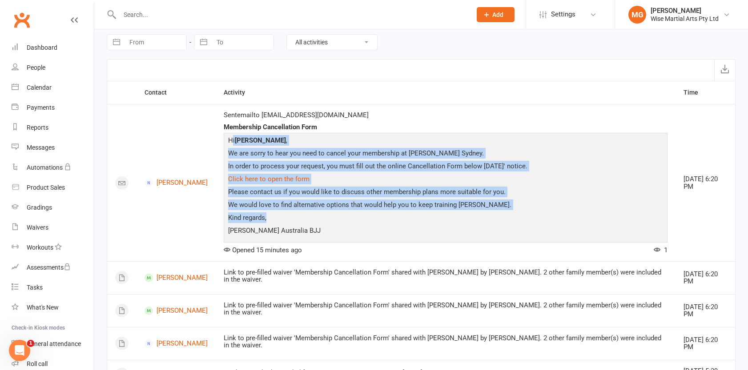
drag, startPoint x: 368, startPoint y: 217, endPoint x: 240, endPoint y: 139, distance: 150.0
click at [240, 139] on td "Sent email to j.Zagadakis@gmail.com Membership Cancellation Form Hi Jasmine Zag…" at bounding box center [446, 182] width 460 height 157
drag, startPoint x: 245, startPoint y: 138, endPoint x: 250, endPoint y: 137, distance: 4.9
click at [245, 138] on p "Hi Jasmine Zagadakis ," at bounding box center [445, 141] width 439 height 13
drag, startPoint x: 250, startPoint y: 137, endPoint x: 338, endPoint y: 231, distance: 128.6
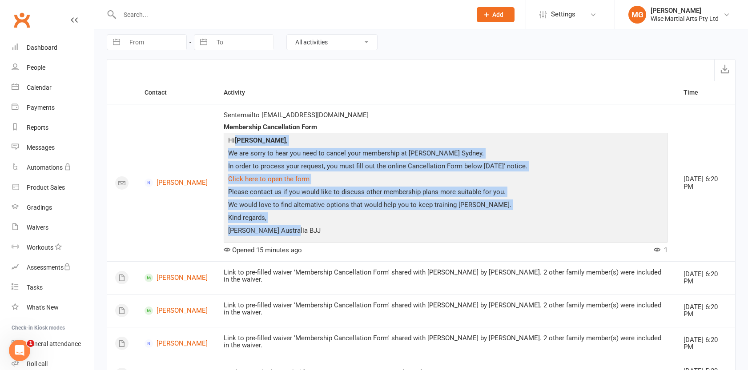
click at [338, 231] on div "Hi Jasmine Zagadakis , We are sorry to hear you need to cancel your membership …" at bounding box center [445, 186] width 439 height 103
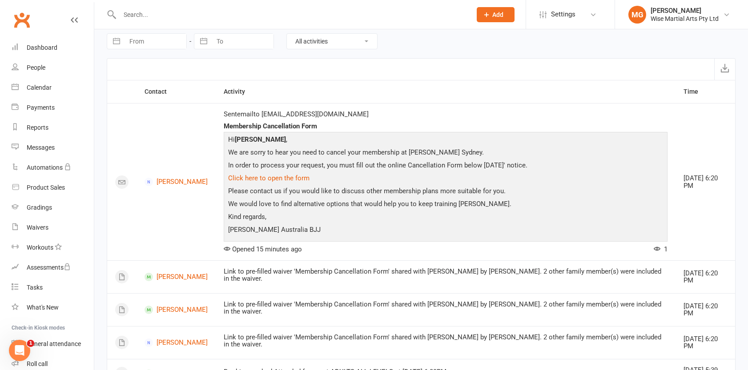
click at [338, 231] on p "[PERSON_NAME] Australia BJJ" at bounding box center [445, 231] width 439 height 13
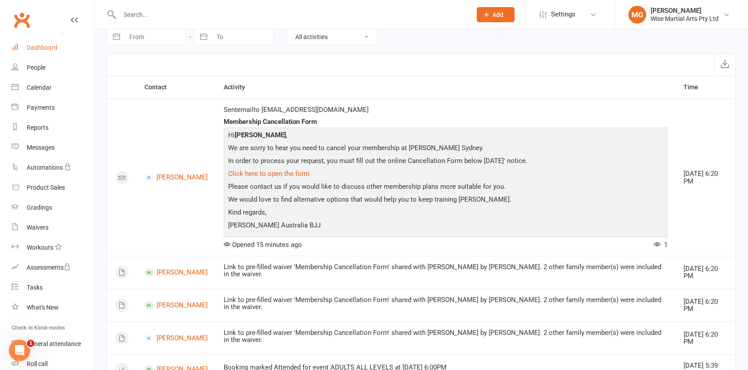
click at [25, 39] on link "Dashboard" at bounding box center [53, 48] width 82 height 20
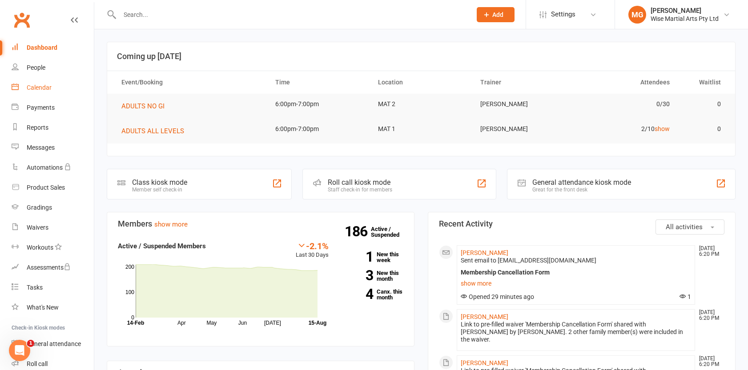
click at [63, 89] on link "Calendar" at bounding box center [53, 88] width 82 height 20
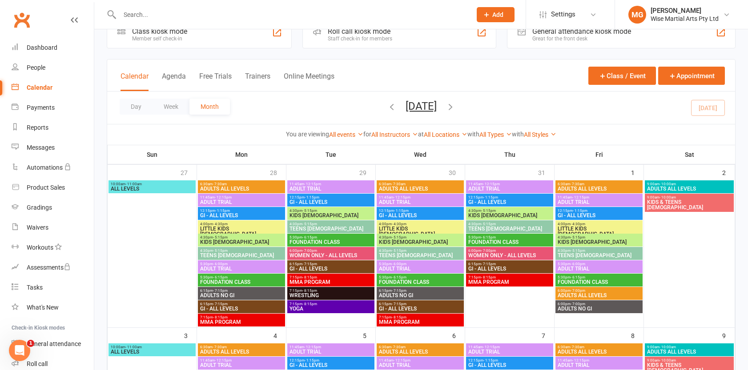
scroll to position [28, 0]
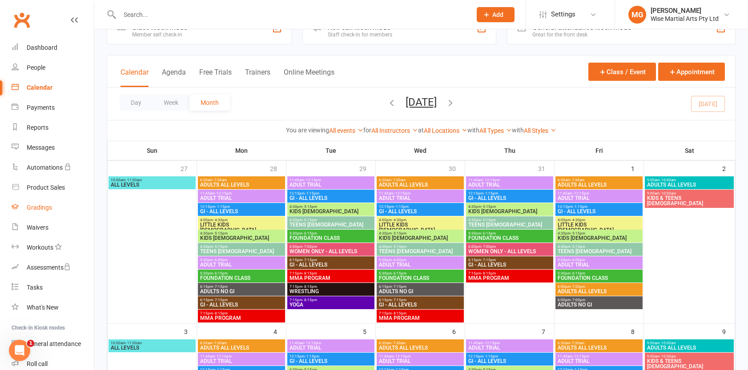
click at [62, 204] on link "Gradings" at bounding box center [53, 208] width 82 height 20
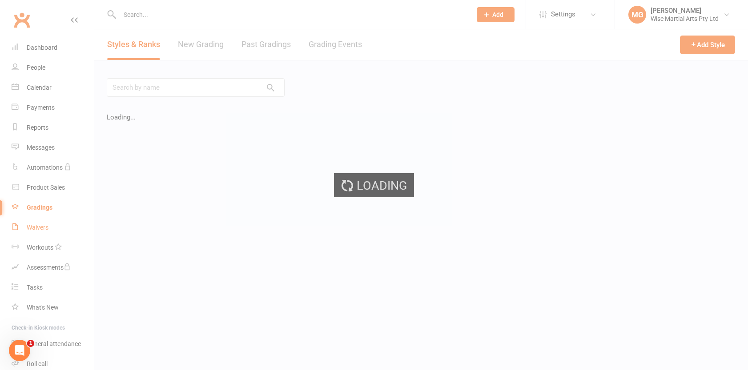
click at [44, 233] on link "Waivers" at bounding box center [53, 228] width 82 height 20
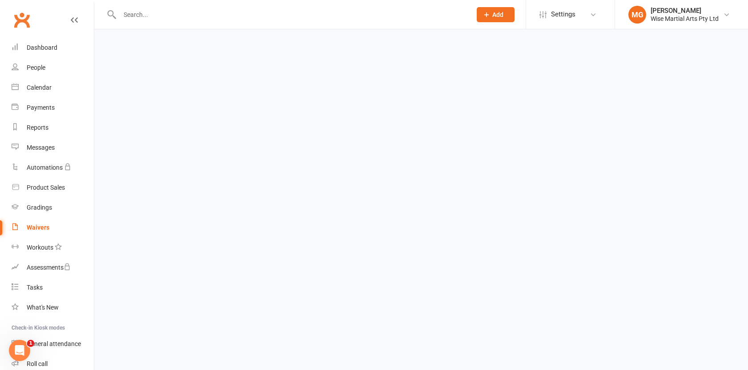
select select "100"
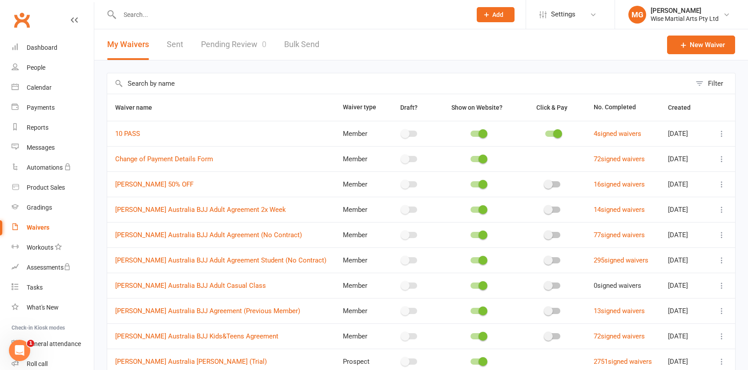
click at [227, 48] on link "Pending Review 0" at bounding box center [233, 44] width 65 height 31
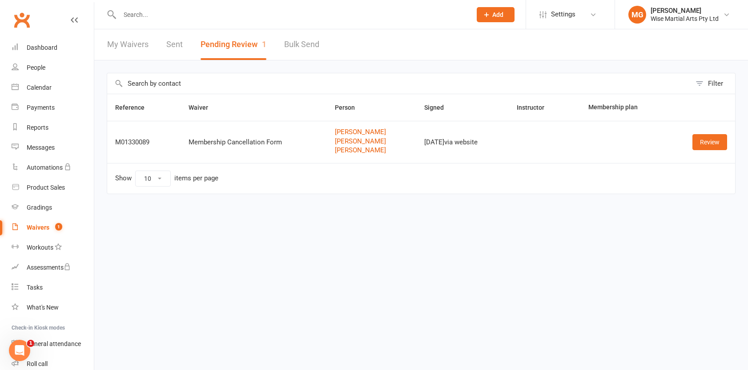
click at [171, 11] on input "text" at bounding box center [291, 14] width 348 height 12
click at [45, 226] on div "Waivers" at bounding box center [38, 227] width 23 height 7
select select "100"
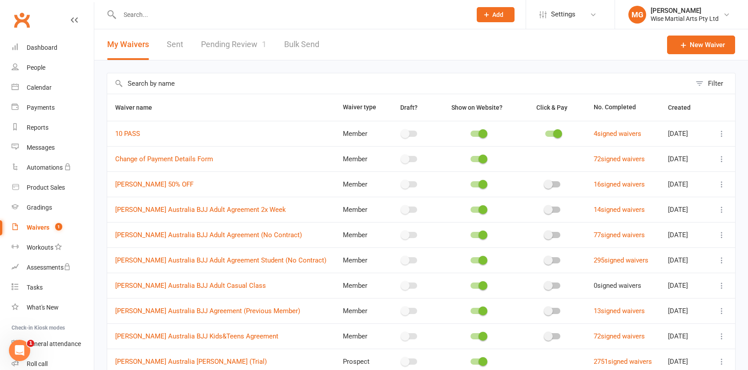
click at [208, 36] on link "Pending Review 1" at bounding box center [233, 44] width 65 height 31
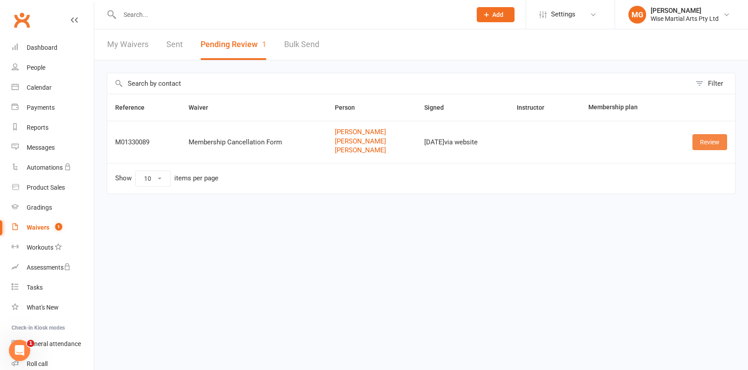
click at [692, 145] on link "Review" at bounding box center [709, 142] width 35 height 16
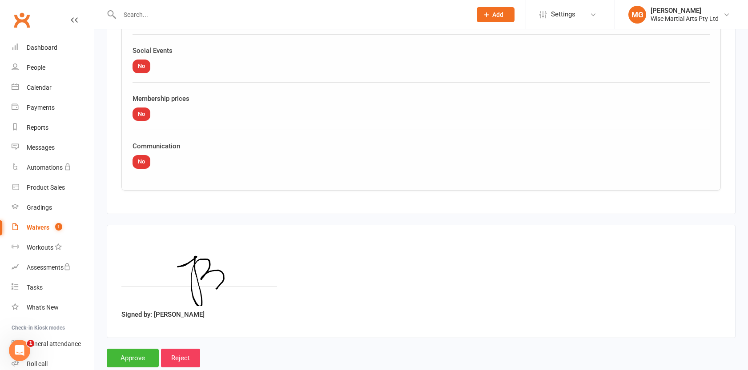
scroll to position [1371, 0]
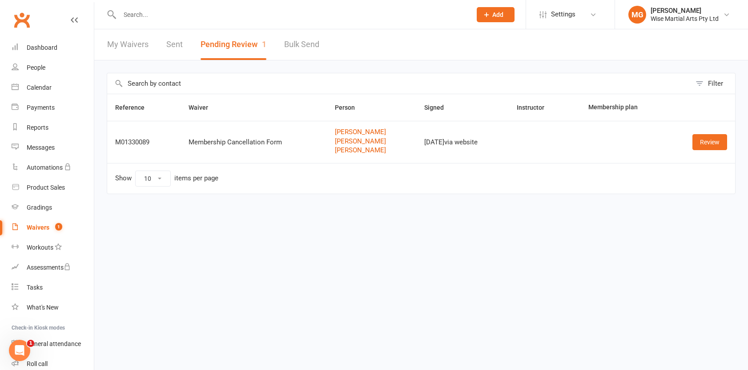
click at [32, 222] on link "Waivers 1" at bounding box center [53, 228] width 82 height 20
select select "100"
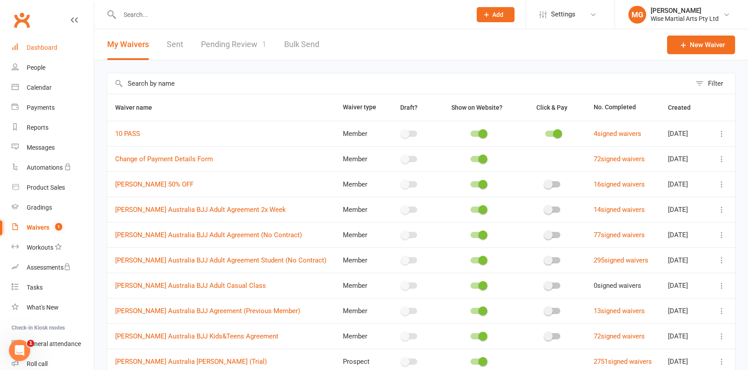
click at [45, 51] on div "Dashboard" at bounding box center [42, 47] width 31 height 7
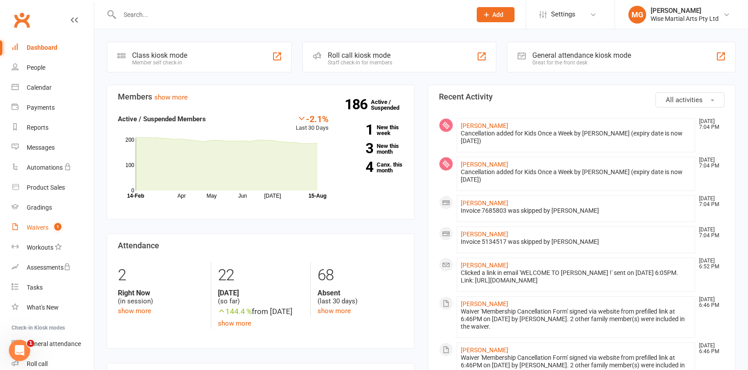
click at [43, 226] on div "Waivers" at bounding box center [38, 227] width 22 height 7
select select "100"
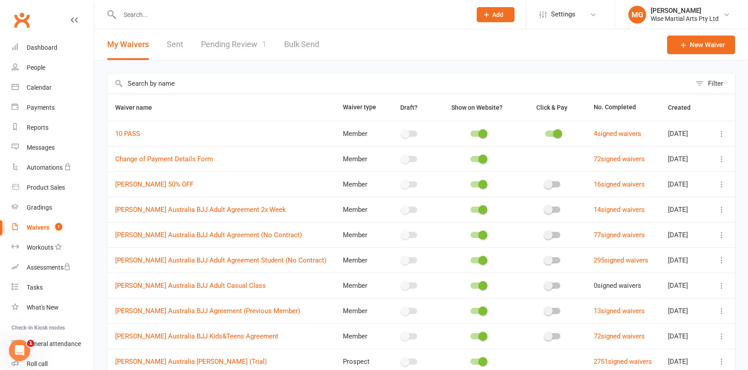
click at [251, 51] on link "Pending Review 1" at bounding box center [233, 44] width 65 height 31
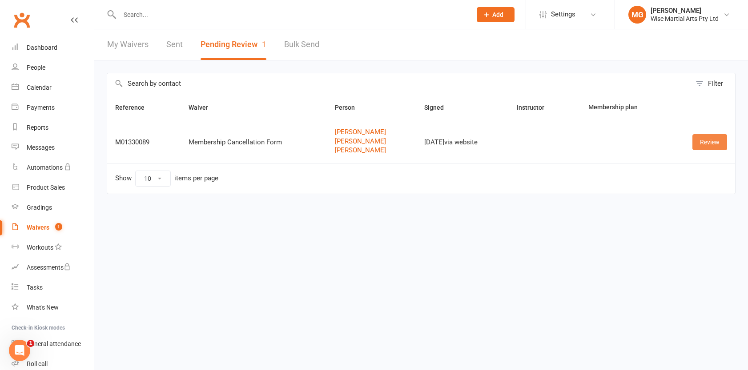
click at [697, 149] on link "Review" at bounding box center [709, 142] width 35 height 16
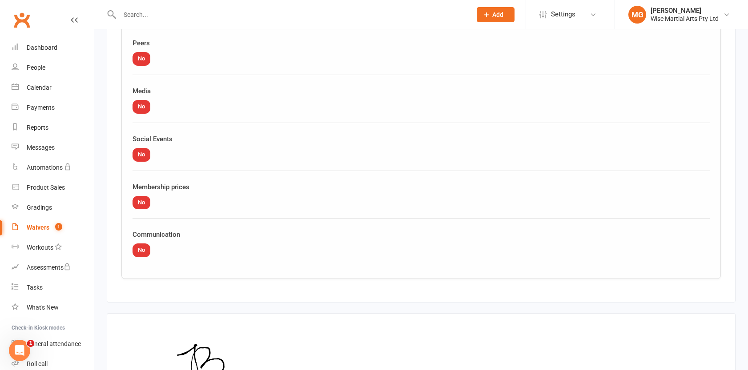
scroll to position [1371, 0]
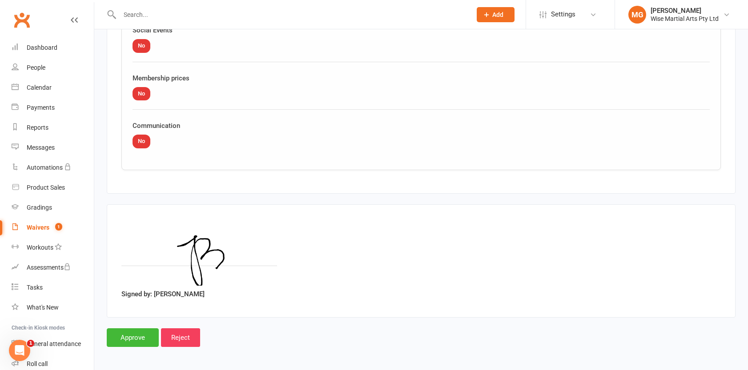
click at [135, 341] on input "Approve" at bounding box center [133, 338] width 52 height 19
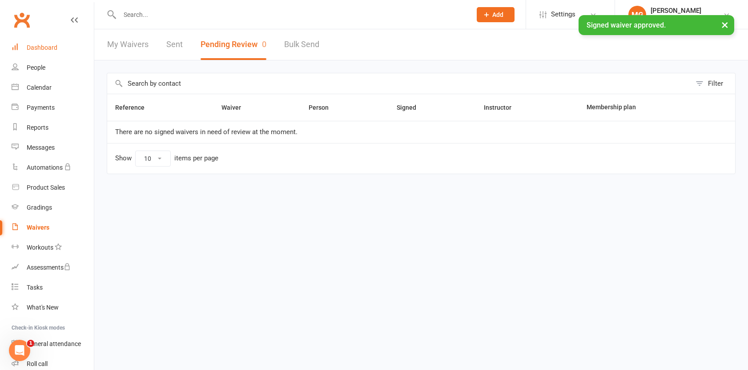
click at [83, 48] on link "Dashboard" at bounding box center [53, 48] width 82 height 20
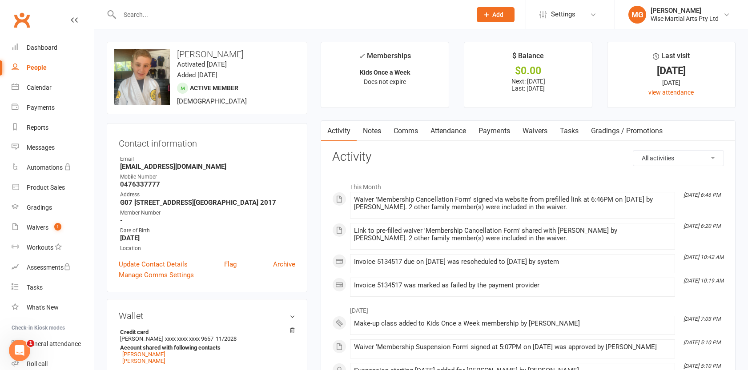
click at [484, 128] on link "Payments" at bounding box center [494, 131] width 44 height 20
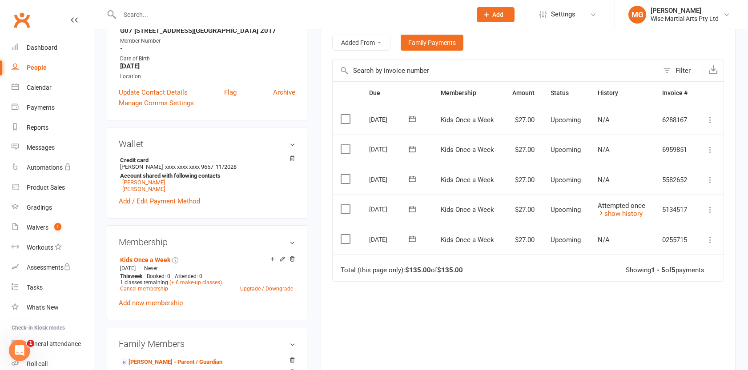
scroll to position [176, 0]
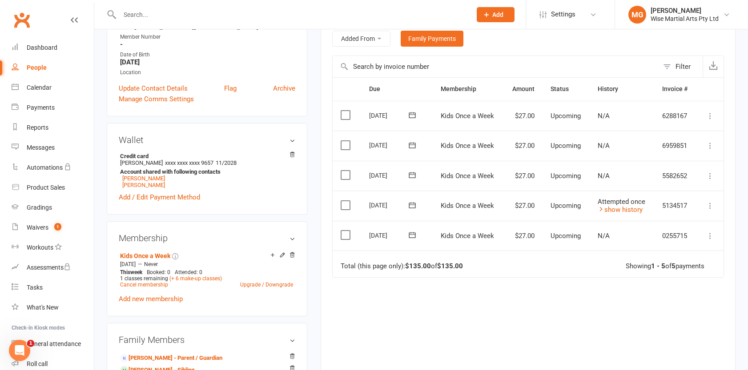
click at [711, 209] on icon at bounding box center [710, 205] width 9 height 9
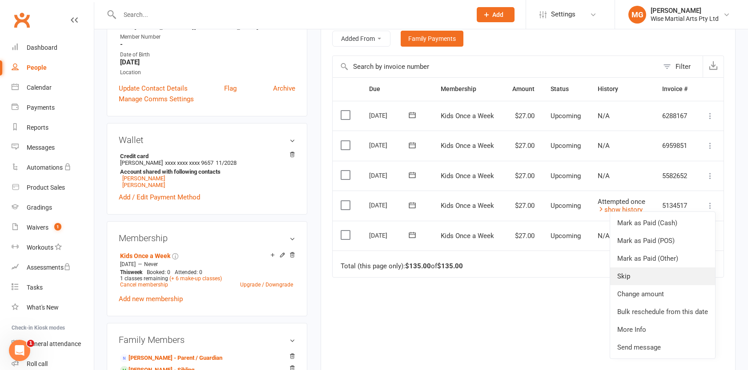
click at [640, 277] on link "Skip" at bounding box center [662, 277] width 105 height 18
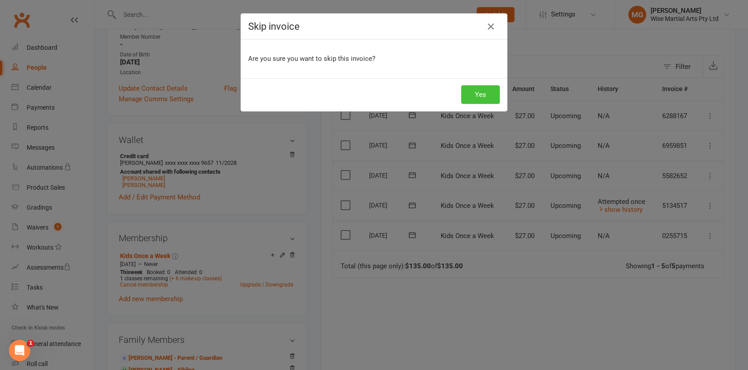
click at [481, 92] on button "Yes" at bounding box center [480, 94] width 39 height 19
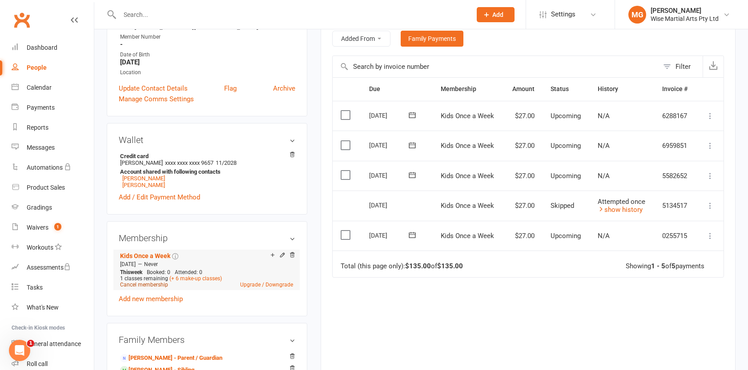
click at [158, 285] on link "Cancel membership" at bounding box center [144, 285] width 48 height 6
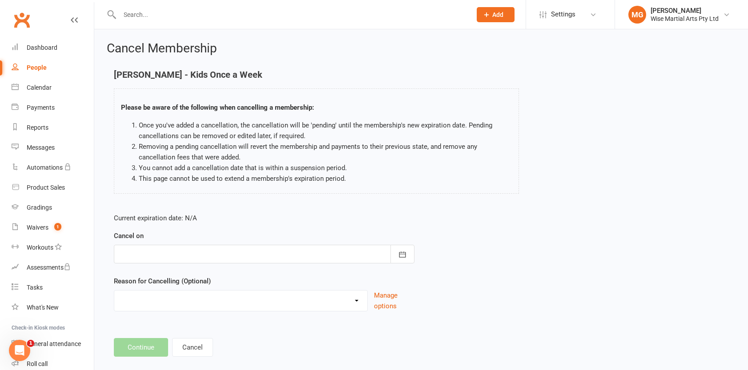
click at [182, 255] on div at bounding box center [264, 254] width 301 height 19
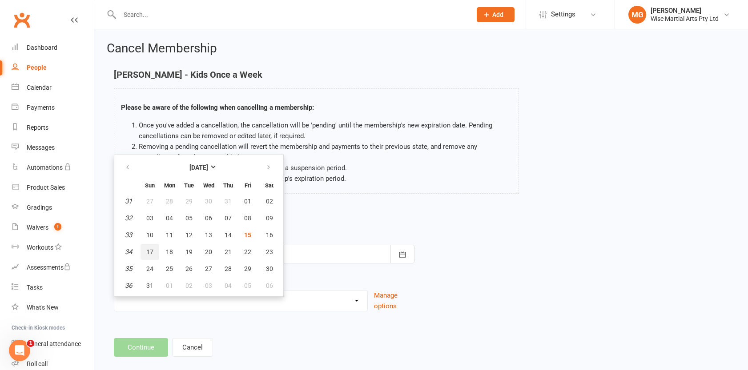
click at [149, 255] on button "17" at bounding box center [149, 252] width 19 height 16
type input "[DATE]"
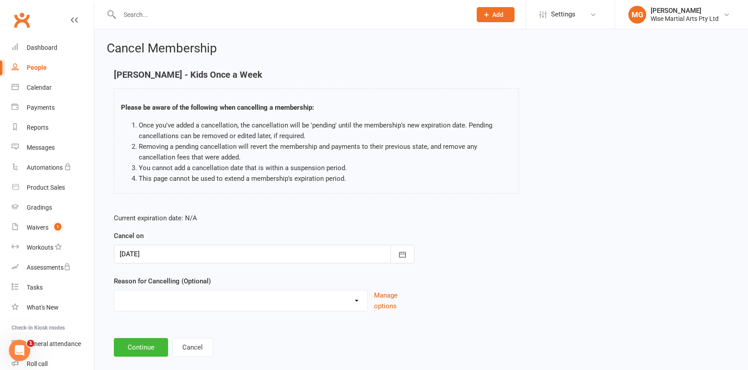
click at [155, 305] on select "Changing membership plans Financial Loss of interest Medical Medical/Moving Mov…" at bounding box center [240, 300] width 253 height 18
select select "1"
click at [114, 291] on select "Changing membership plans Financial Loss of interest Medical Medical/Moving Mov…" at bounding box center [240, 300] width 253 height 18
click at [148, 339] on button "Continue" at bounding box center [141, 347] width 54 height 19
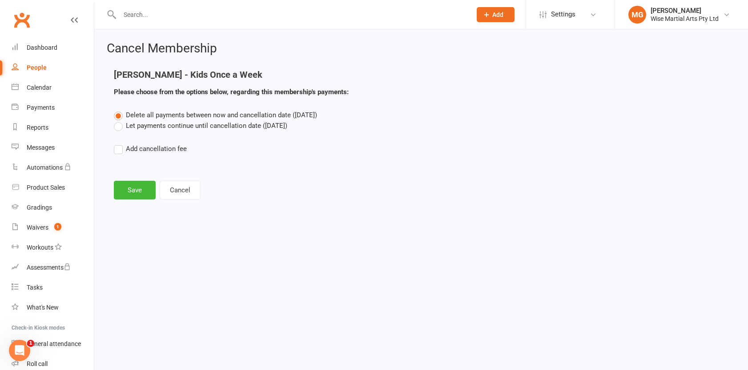
click at [143, 124] on label "Let payments continue until cancellation date ([DATE])" at bounding box center [200, 125] width 173 height 11
click at [120, 120] on input "Let payments continue until cancellation date ([DATE])" at bounding box center [117, 120] width 6 height 0
click at [139, 192] on button "Save" at bounding box center [135, 190] width 42 height 19
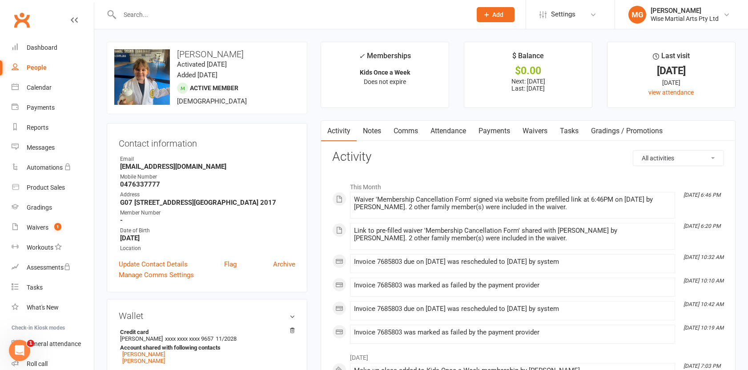
click at [482, 130] on link "Payments" at bounding box center [494, 131] width 44 height 20
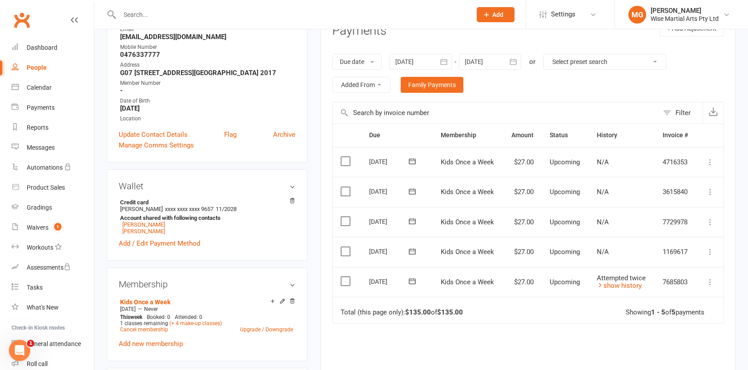
scroll to position [132, 0]
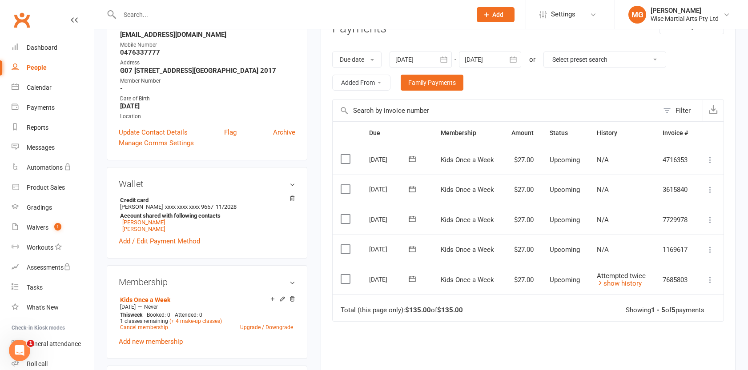
click at [712, 278] on icon at bounding box center [710, 280] width 9 height 9
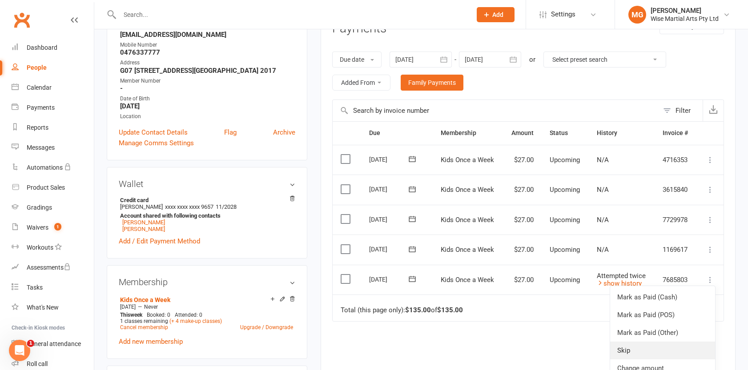
click at [654, 343] on link "Skip" at bounding box center [662, 351] width 105 height 18
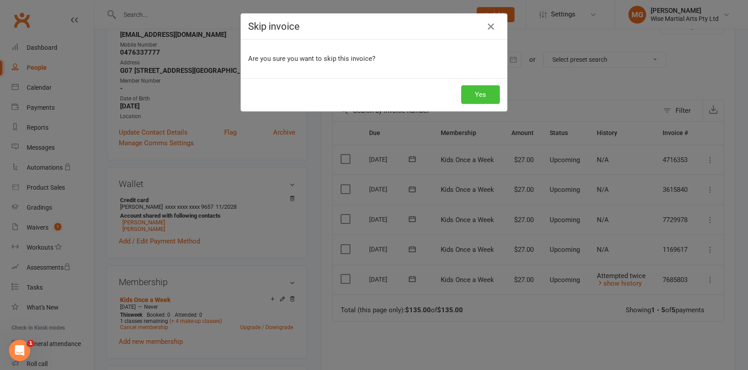
click at [472, 95] on button "Yes" at bounding box center [480, 94] width 39 height 19
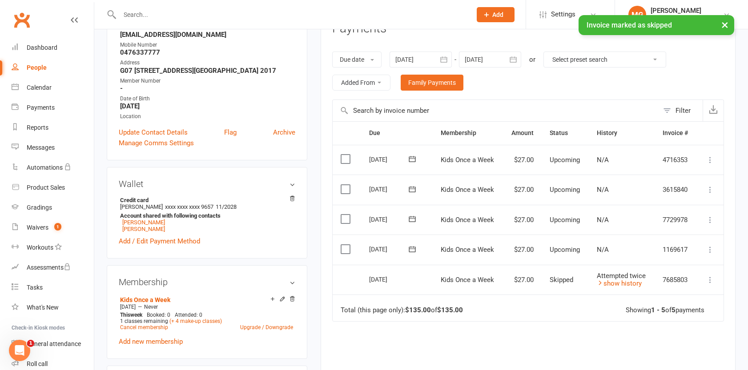
scroll to position [183, 0]
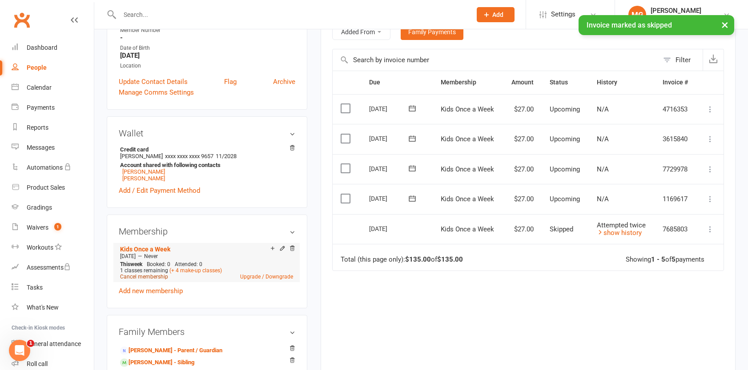
click at [140, 277] on link "Cancel membership" at bounding box center [144, 277] width 48 height 6
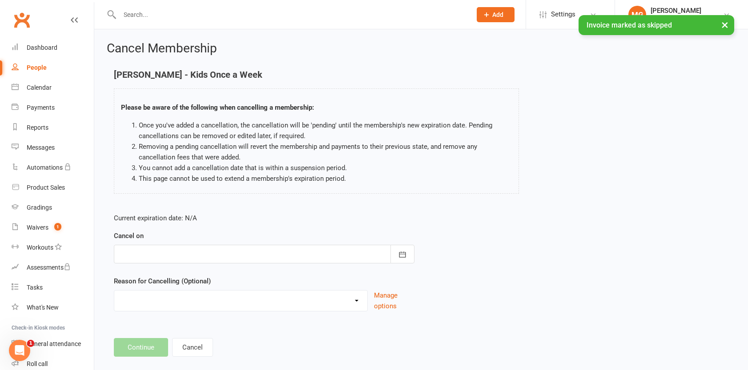
click at [200, 255] on div at bounding box center [264, 254] width 301 height 19
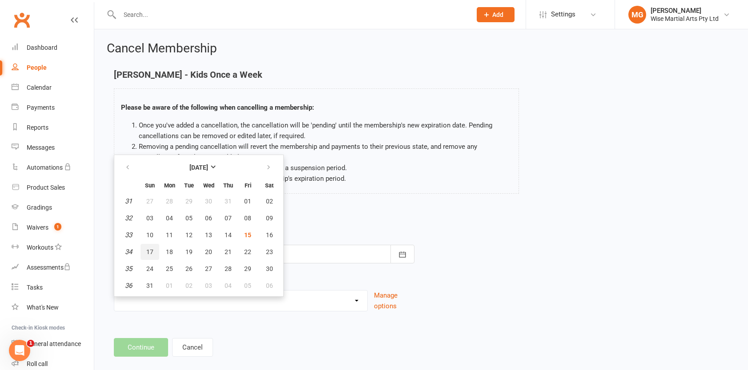
click at [151, 249] on span "17" at bounding box center [149, 252] width 7 height 7
type input "17 Aug 2025"
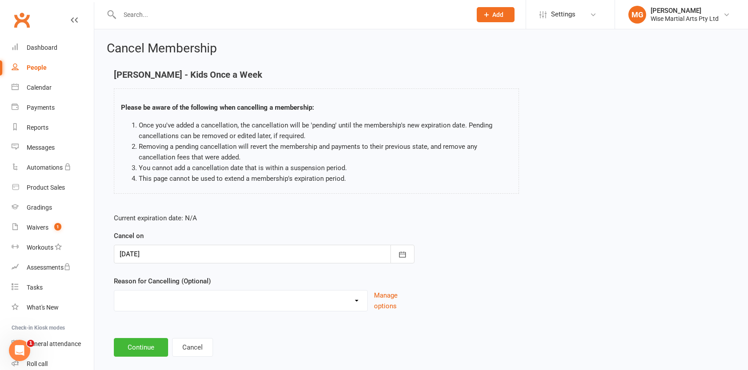
click at [150, 291] on select "Changing membership plans Financial Loss of interest Medical Medical/Moving Mov…" at bounding box center [240, 300] width 253 height 18
select select "1"
click at [114, 291] on select "Changing membership plans Financial Loss of interest Medical Medical/Moving Mov…" at bounding box center [240, 300] width 253 height 18
click at [153, 342] on button "Continue" at bounding box center [141, 347] width 54 height 19
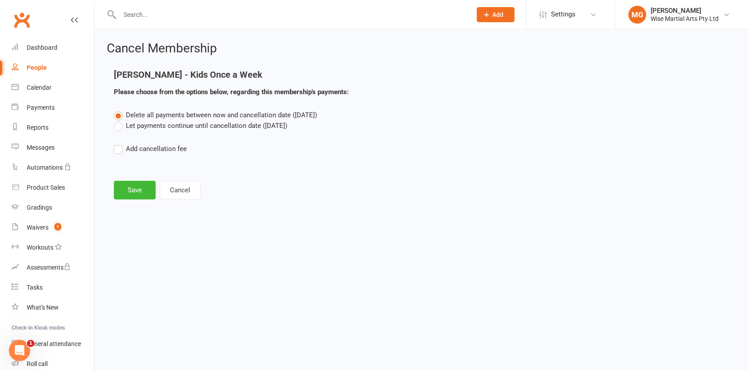
click at [143, 130] on label "Let payments continue until cancellation date (Aug 17, 2025)" at bounding box center [200, 125] width 173 height 11
click at [120, 120] on input "Let payments continue until cancellation date (Aug 17, 2025)" at bounding box center [117, 120] width 6 height 0
click at [131, 186] on button "Save" at bounding box center [135, 190] width 42 height 19
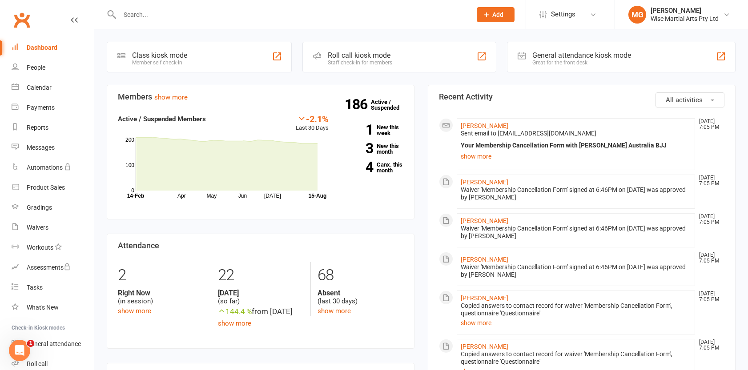
click at [50, 46] on div "Dashboard" at bounding box center [42, 47] width 31 height 7
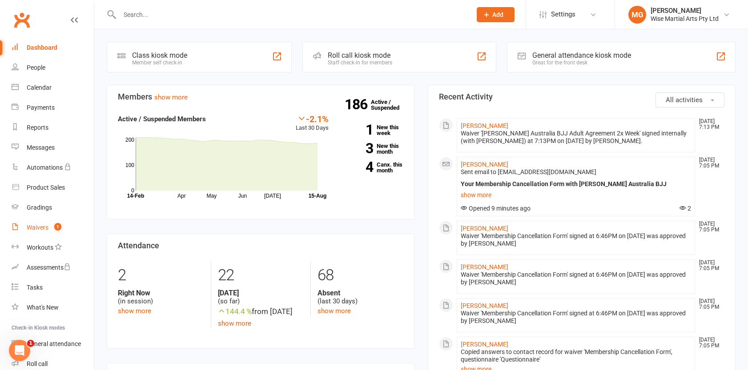
click at [48, 230] on div "Waivers" at bounding box center [38, 227] width 22 height 7
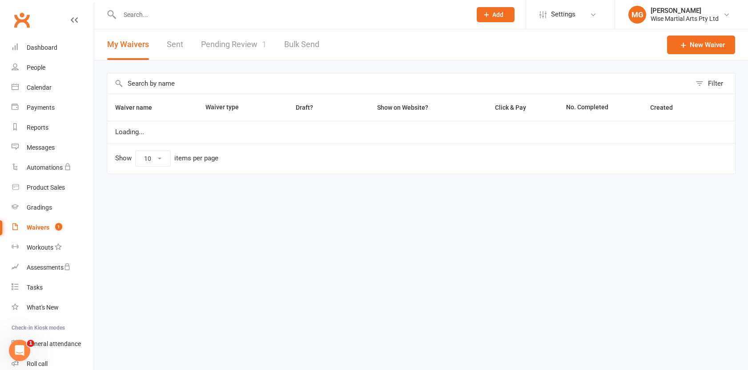
select select "100"
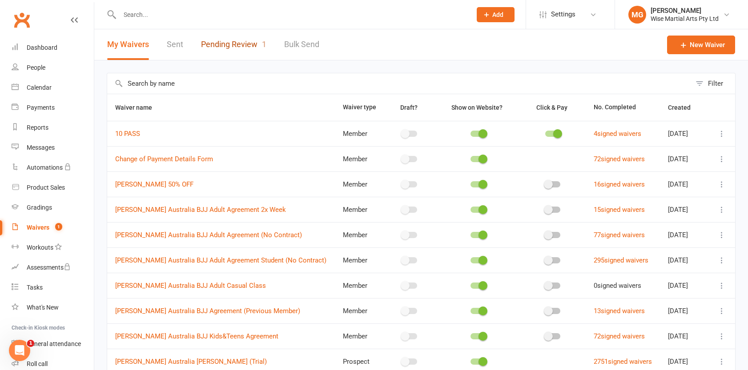
click at [220, 49] on link "Pending Review 1" at bounding box center [233, 44] width 65 height 31
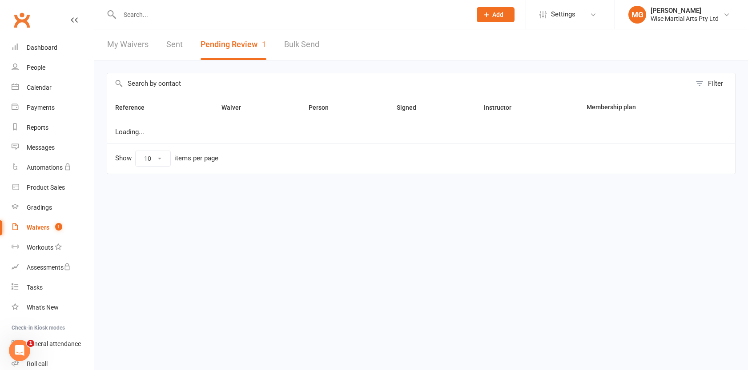
click at [219, 48] on button "Pending Review 1" at bounding box center [234, 44] width 66 height 31
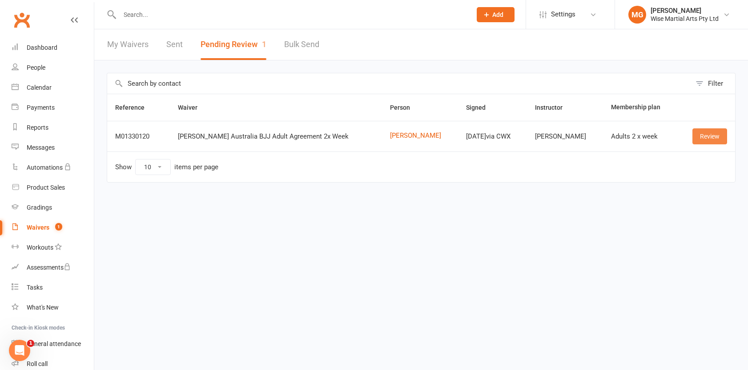
click at [700, 133] on link "Review" at bounding box center [709, 136] width 35 height 16
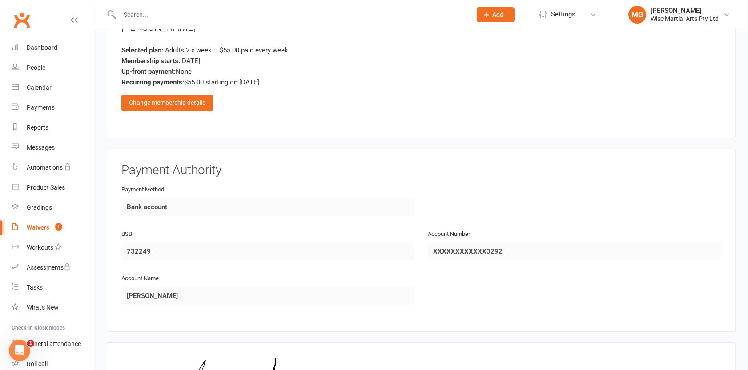
scroll to position [650, 0]
click at [175, 107] on div "Change membership details" at bounding box center [167, 104] width 92 height 16
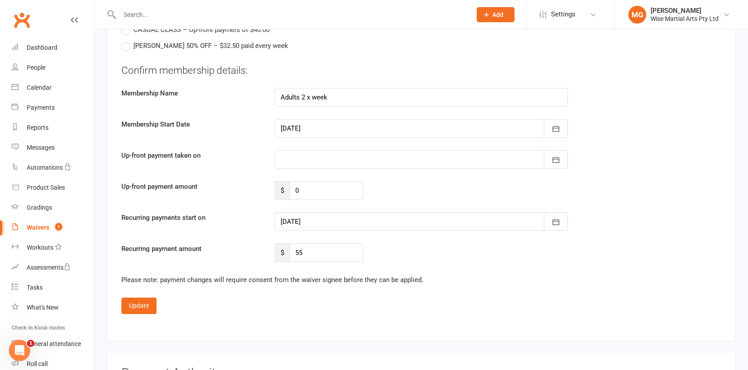
scroll to position [938, 0]
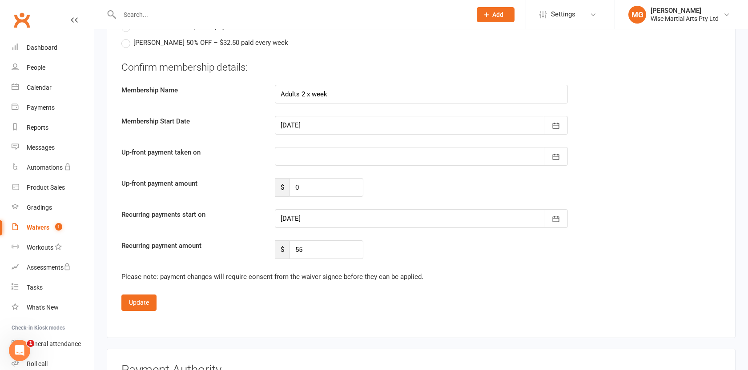
click at [294, 218] on div at bounding box center [421, 218] width 293 height 19
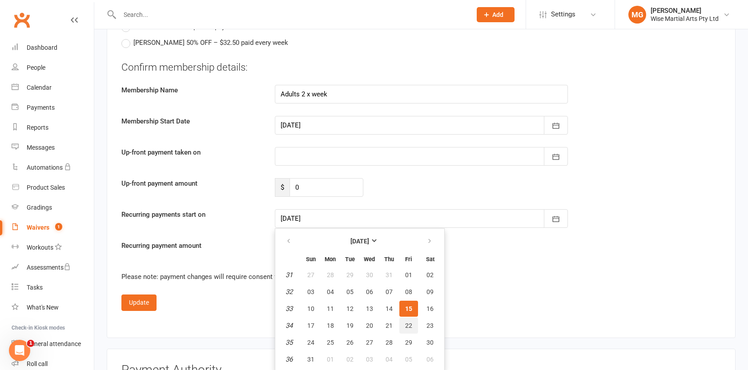
click at [409, 325] on span "22" at bounding box center [408, 325] width 7 height 7
type input "[DATE]"
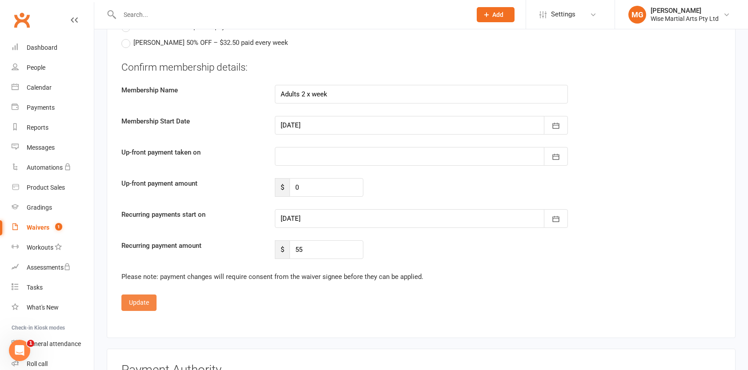
click at [144, 295] on button "Update" at bounding box center [138, 303] width 35 height 16
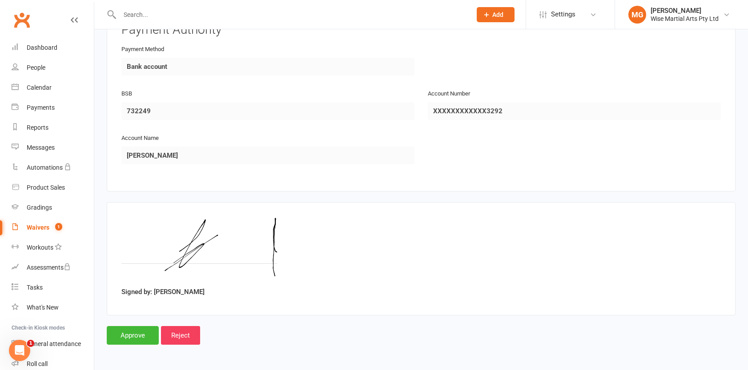
scroll to position [789, 0]
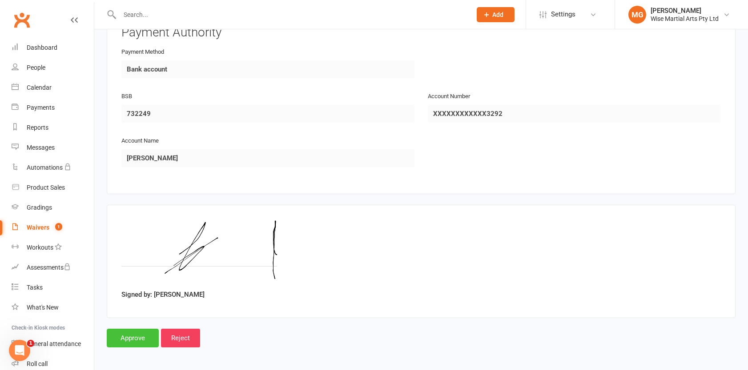
click at [141, 329] on input "Approve" at bounding box center [133, 338] width 52 height 19
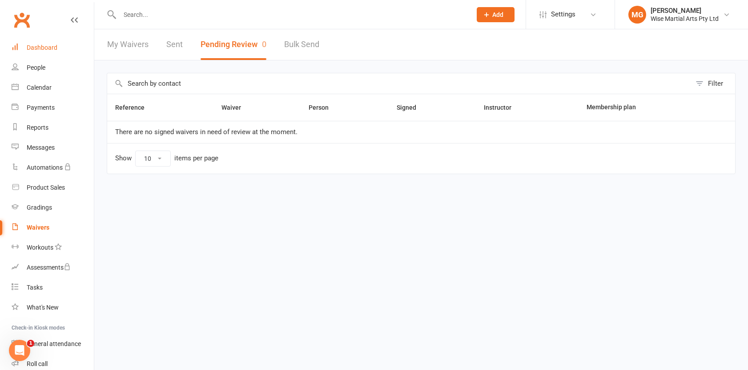
click at [67, 41] on link "Dashboard" at bounding box center [53, 48] width 82 height 20
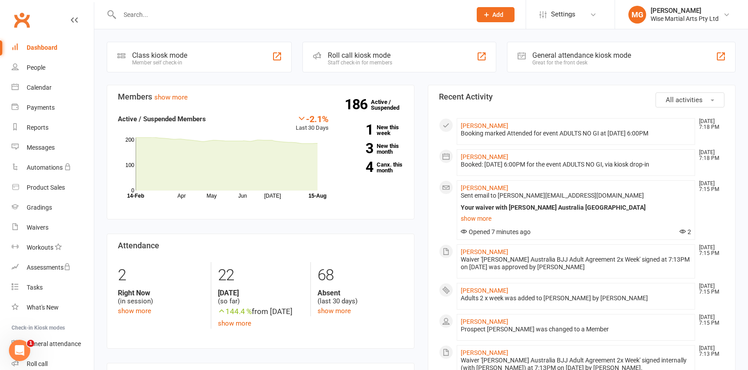
click at [45, 46] on div "Dashboard" at bounding box center [42, 47] width 31 height 7
